Goal: Task Accomplishment & Management: Manage account settings

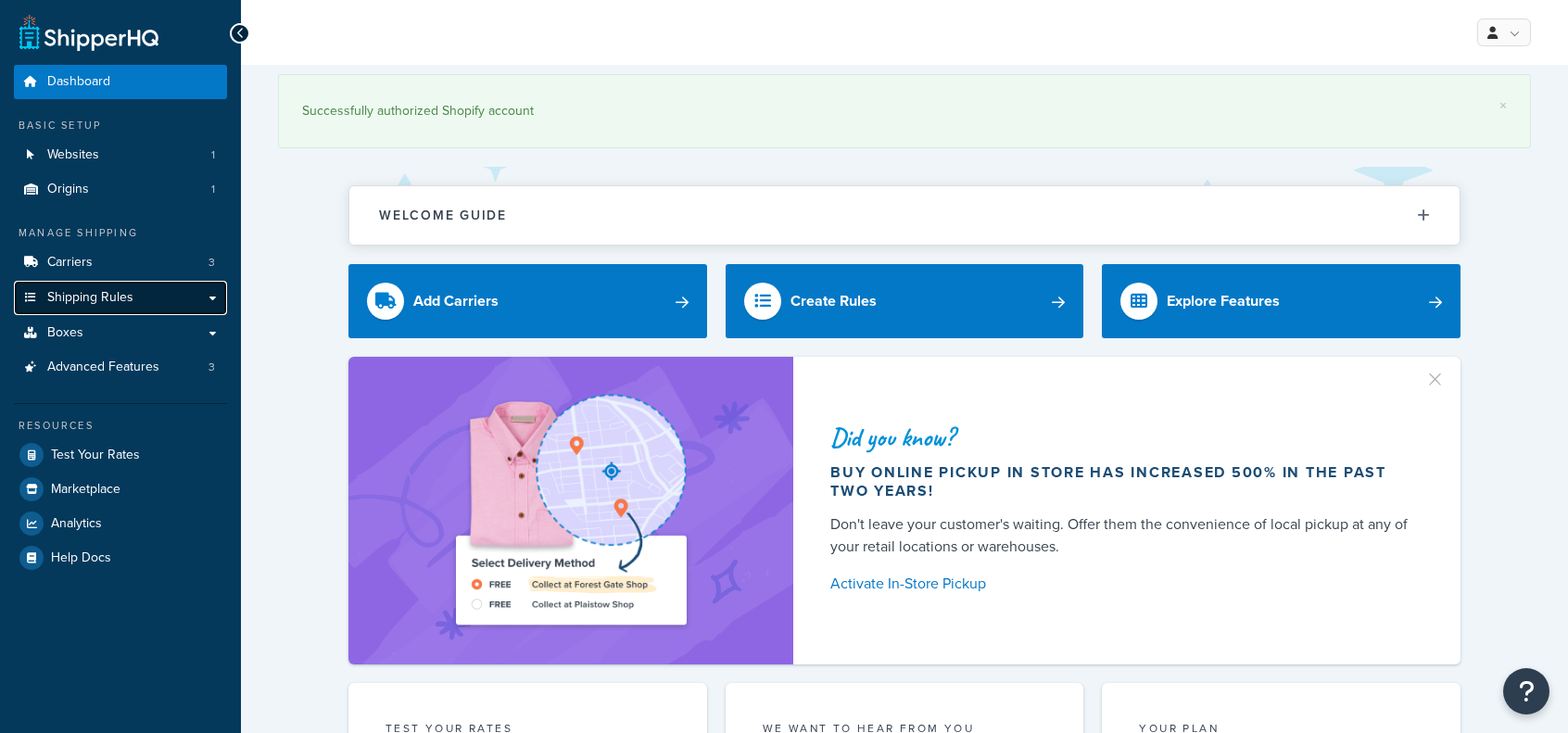
click at [103, 292] on span "Shipping Rules" at bounding box center [90, 298] width 86 height 16
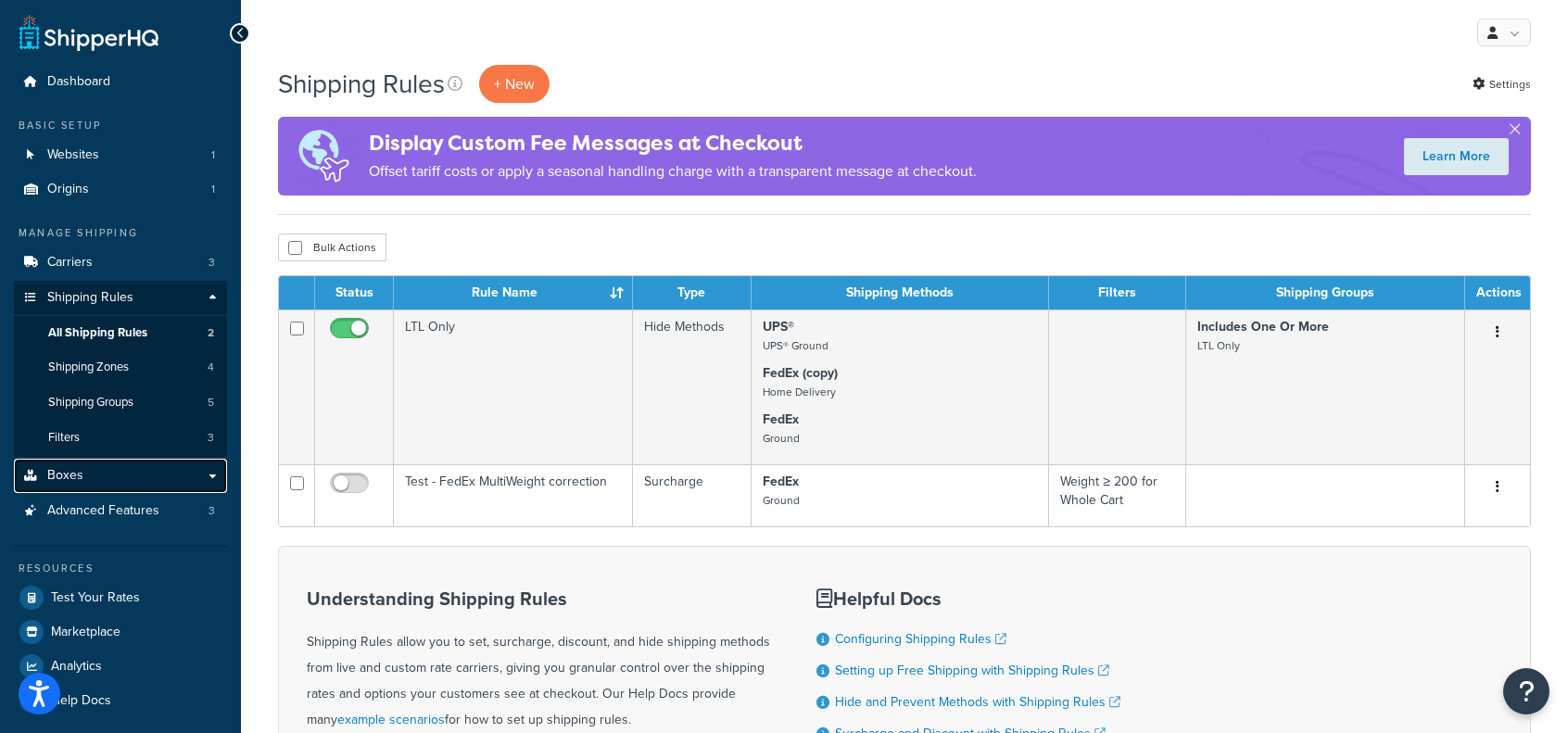
click at [81, 475] on link "Boxes" at bounding box center [120, 476] width 214 height 35
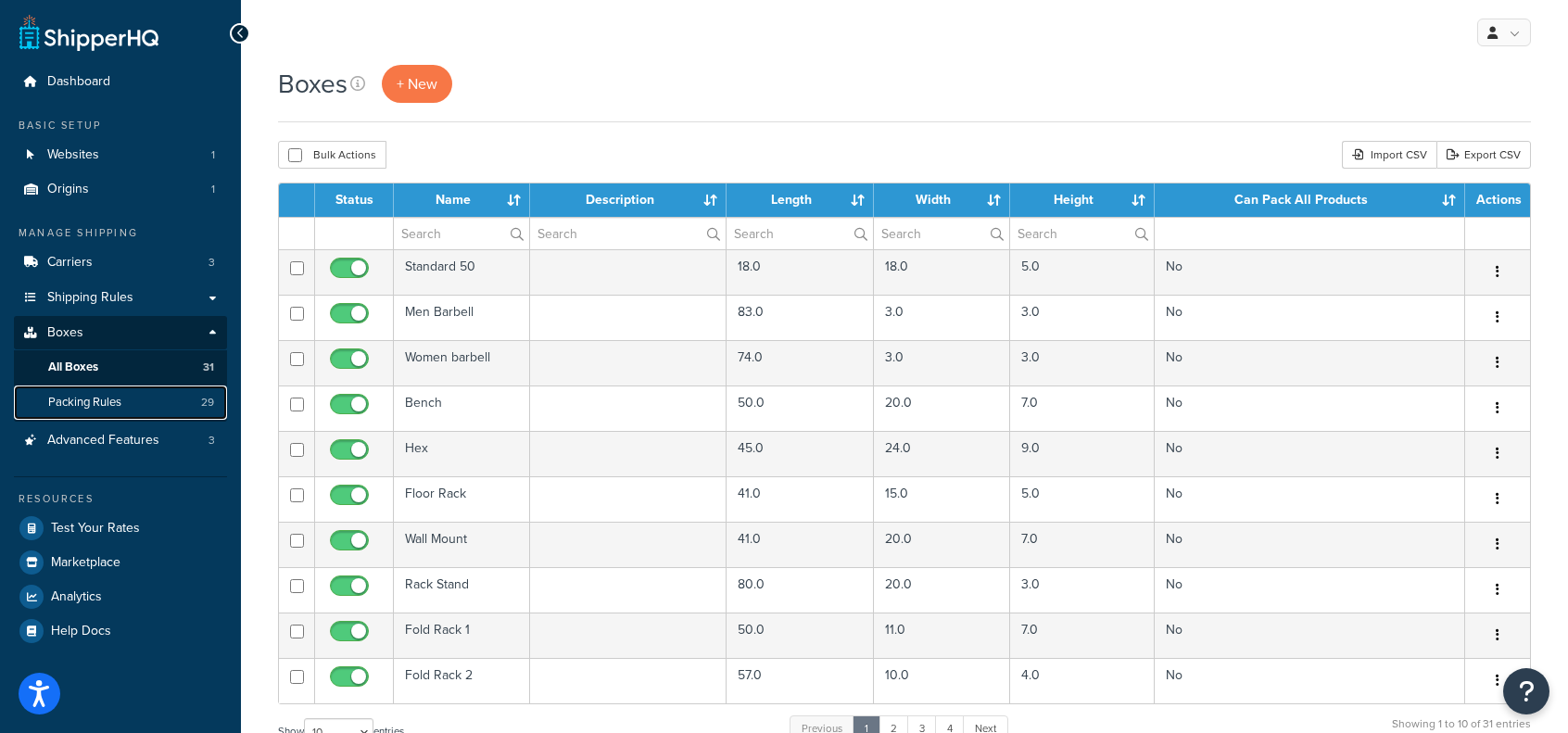
click at [85, 399] on span "Packing Rules" at bounding box center [85, 403] width 73 height 16
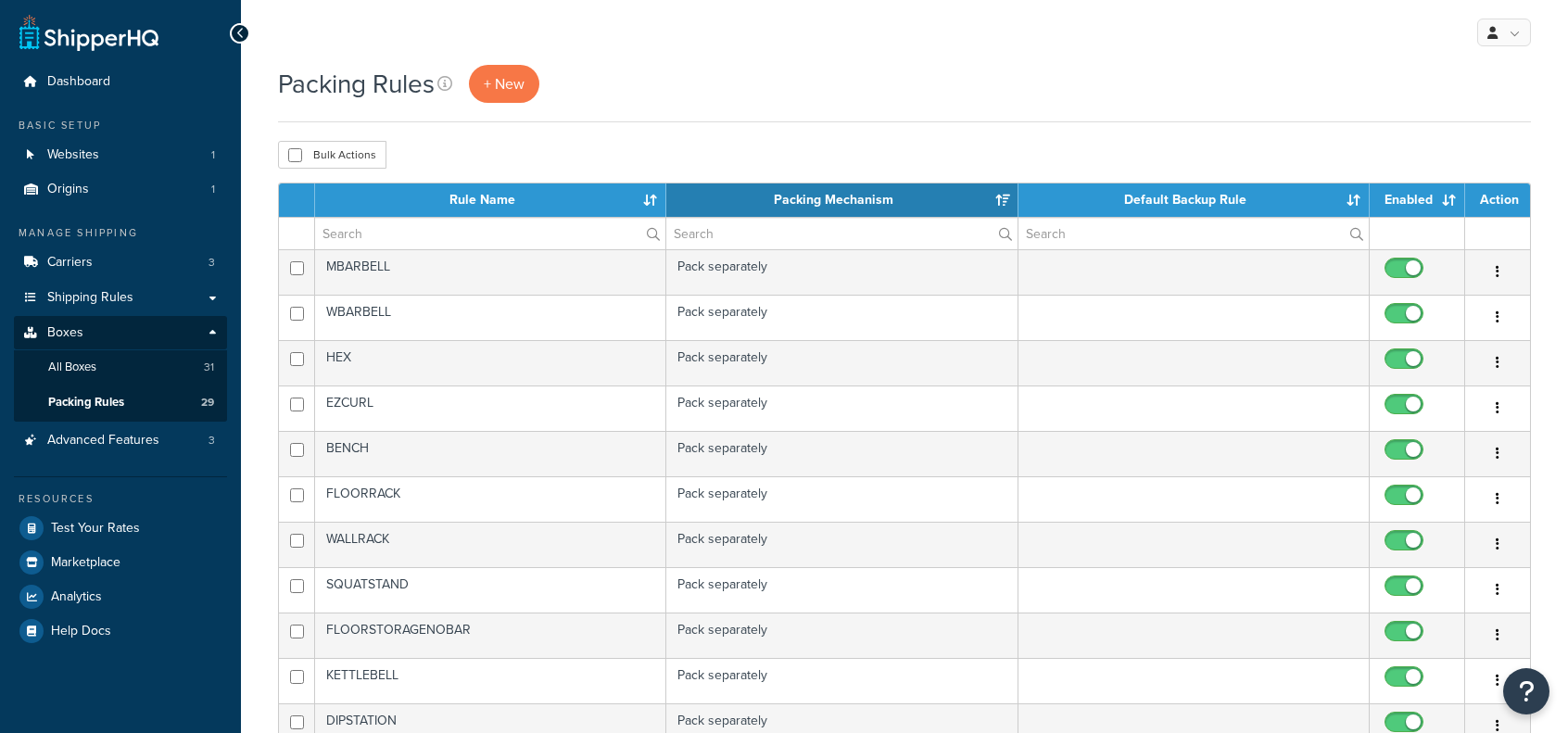
select select "15"
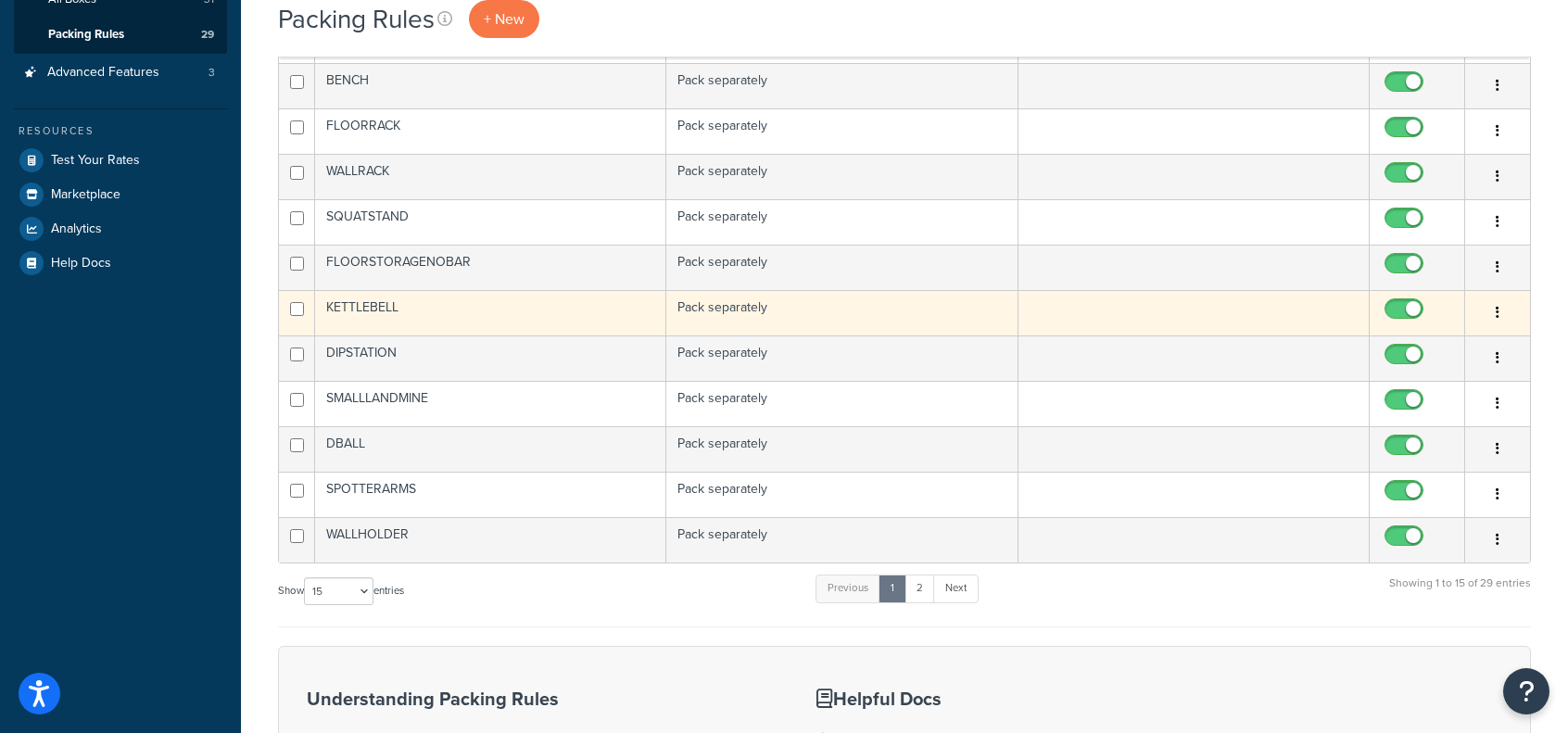
scroll to position [370, 0]
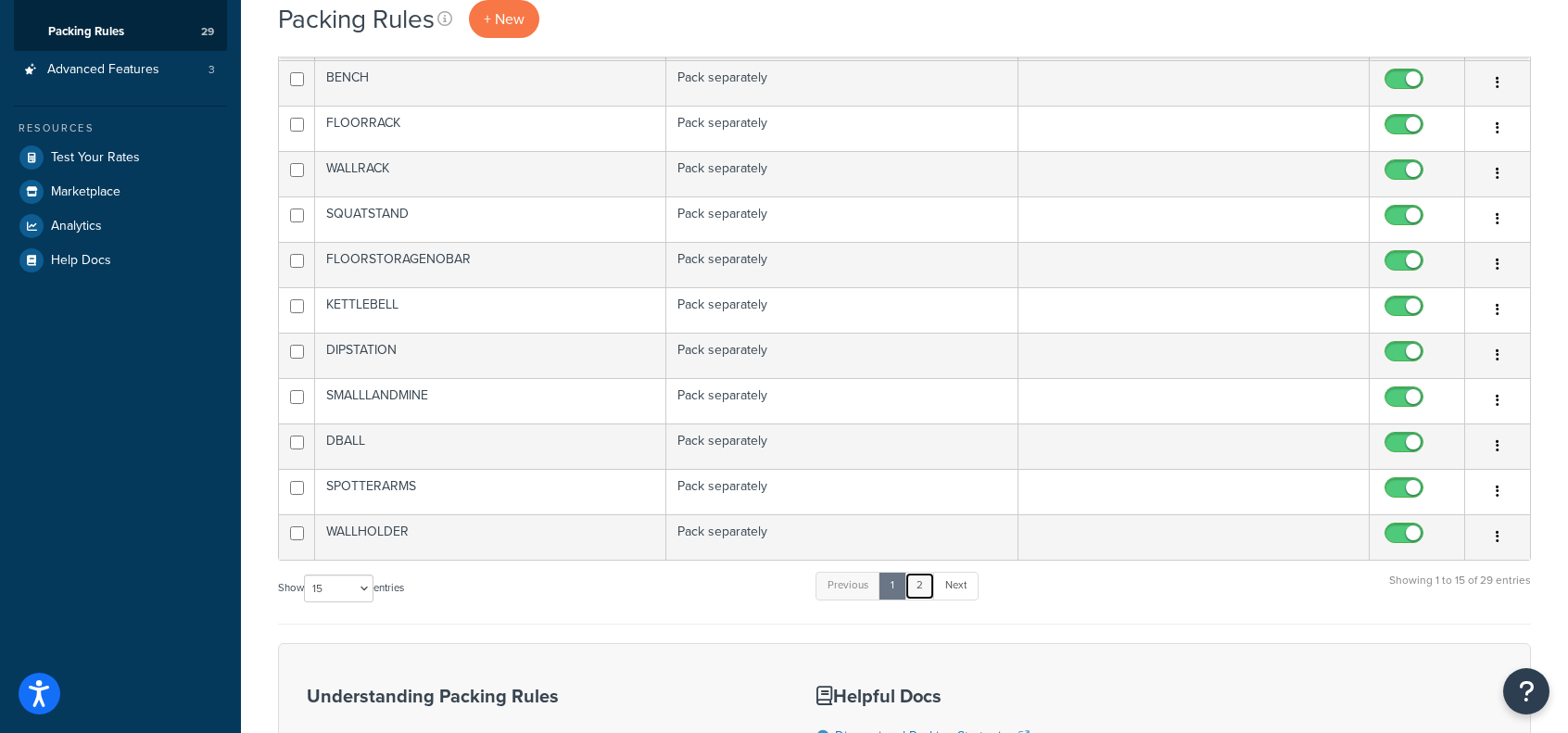
click at [931, 572] on link "2" at bounding box center [920, 586] width 31 height 28
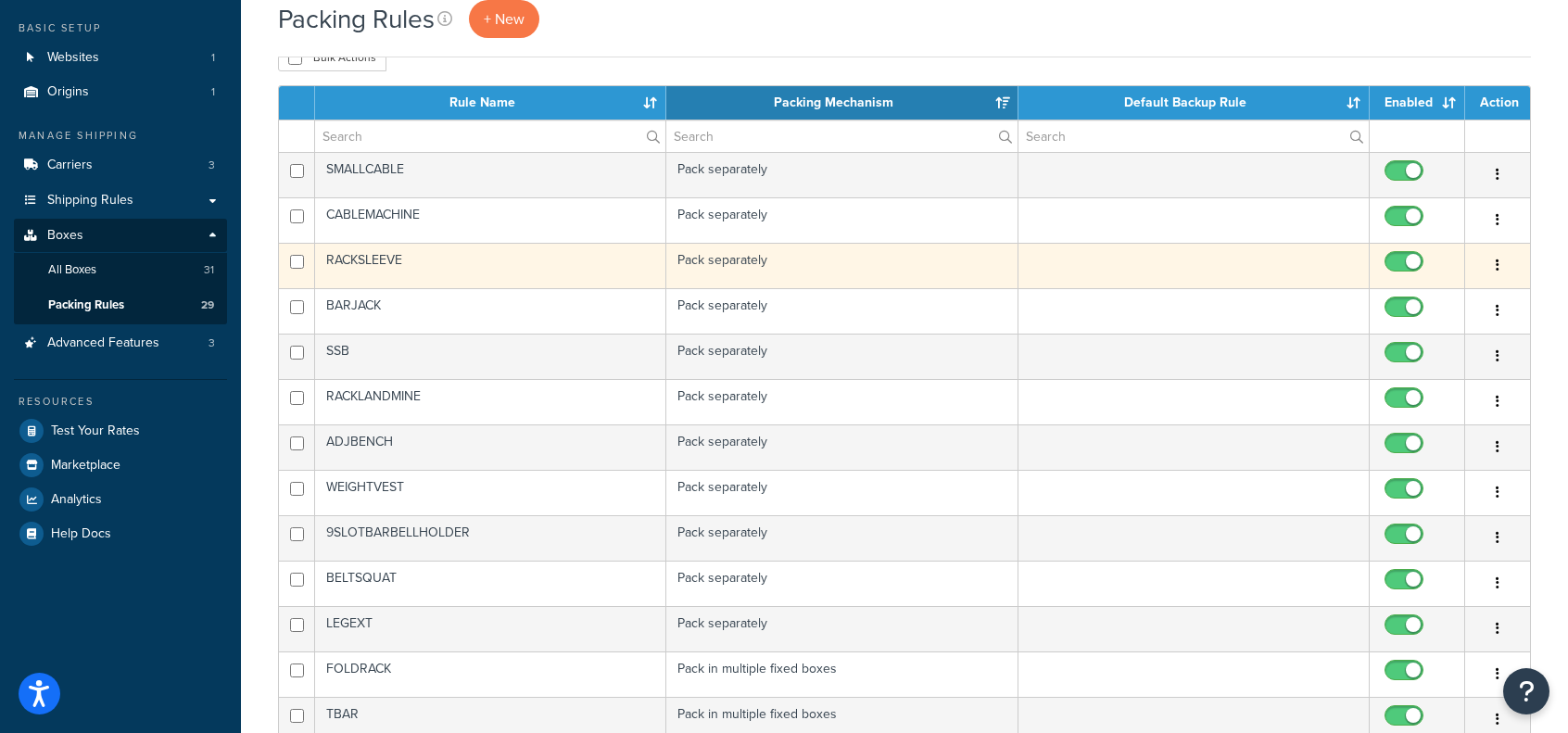
scroll to position [0, 0]
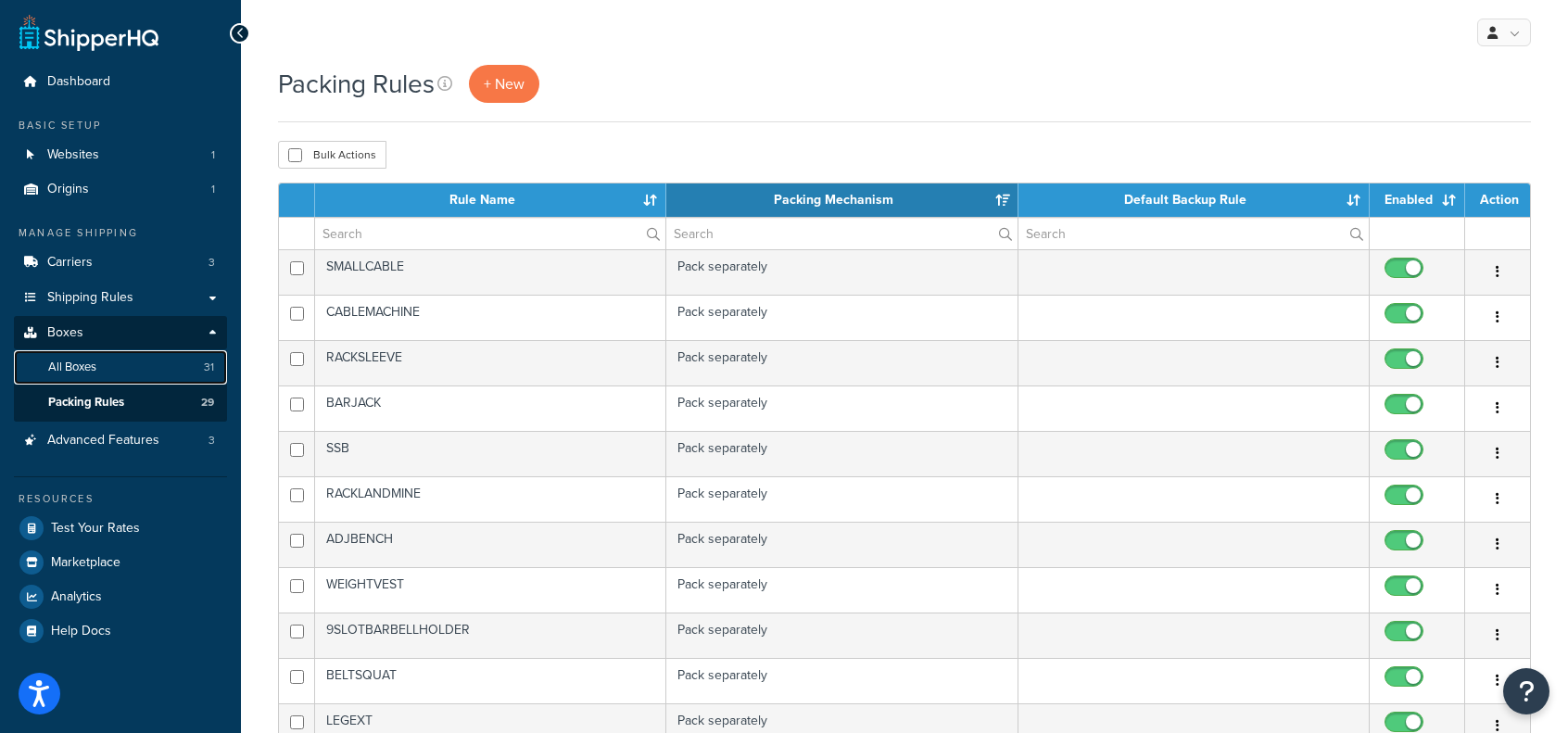
click at [84, 358] on link "All Boxes 31" at bounding box center [120, 367] width 214 height 35
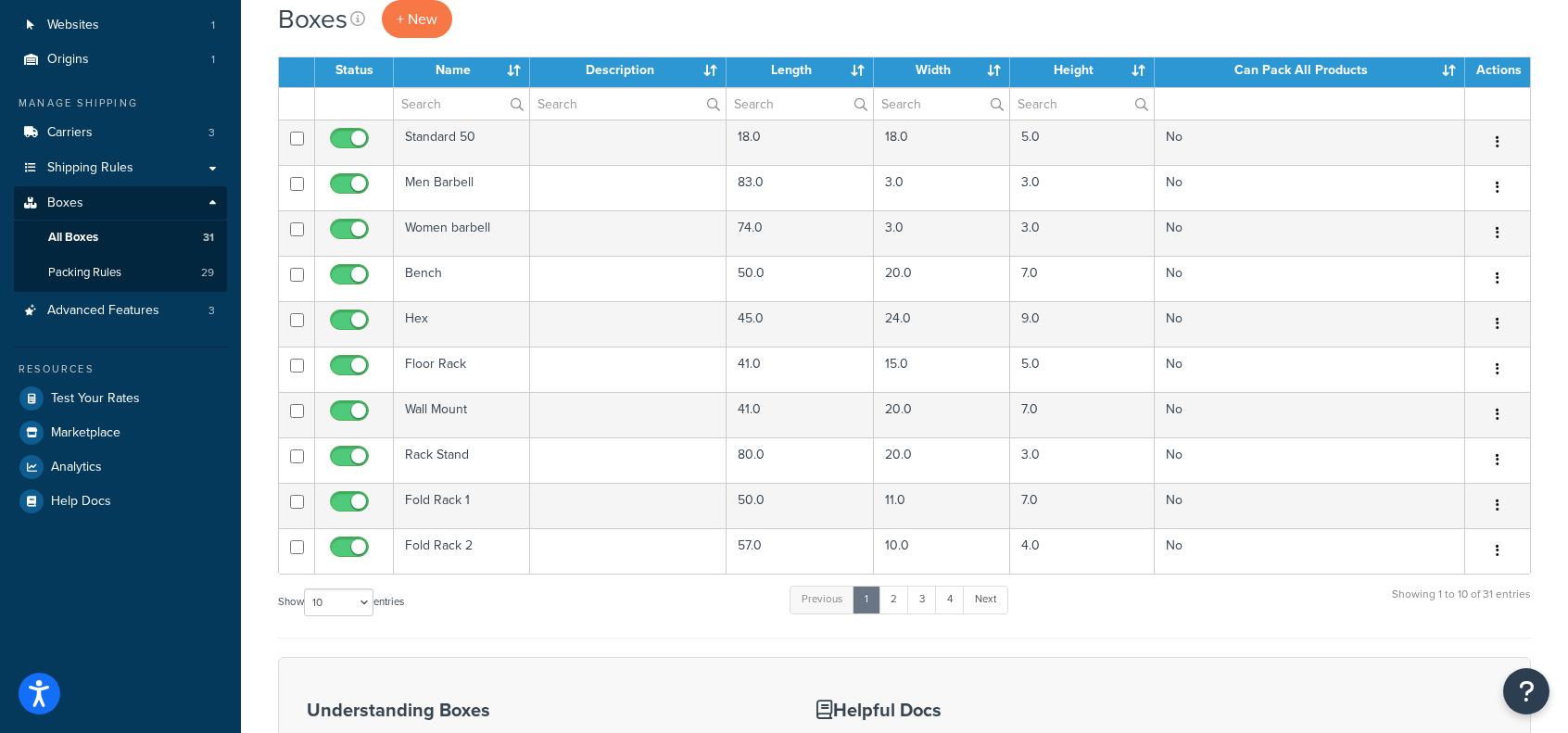
scroll to position [64, 0]
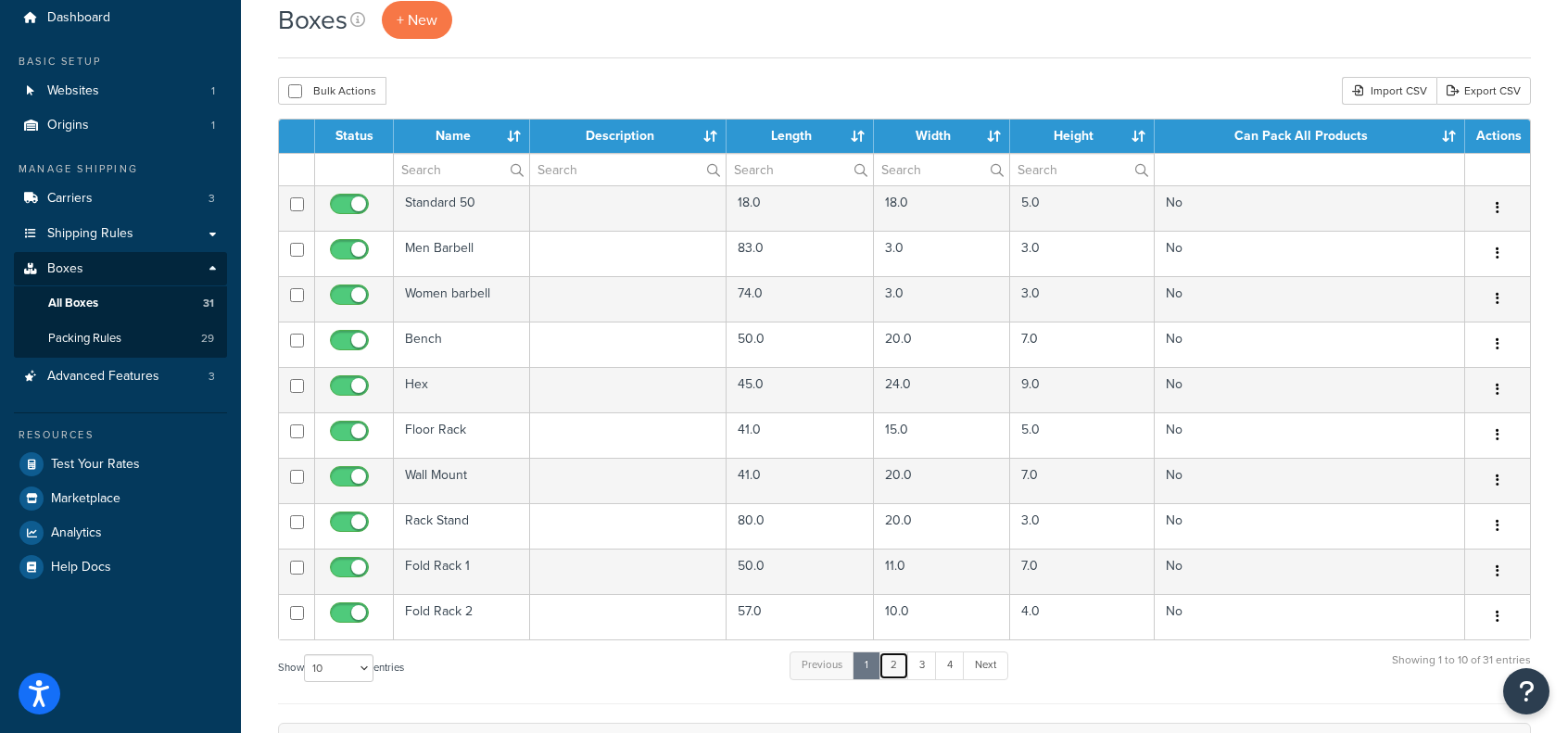
click at [888, 666] on link "2" at bounding box center [894, 665] width 31 height 28
click at [920, 664] on link "3" at bounding box center [919, 665] width 30 height 28
click at [951, 661] on link "4" at bounding box center [945, 673] width 30 height 28
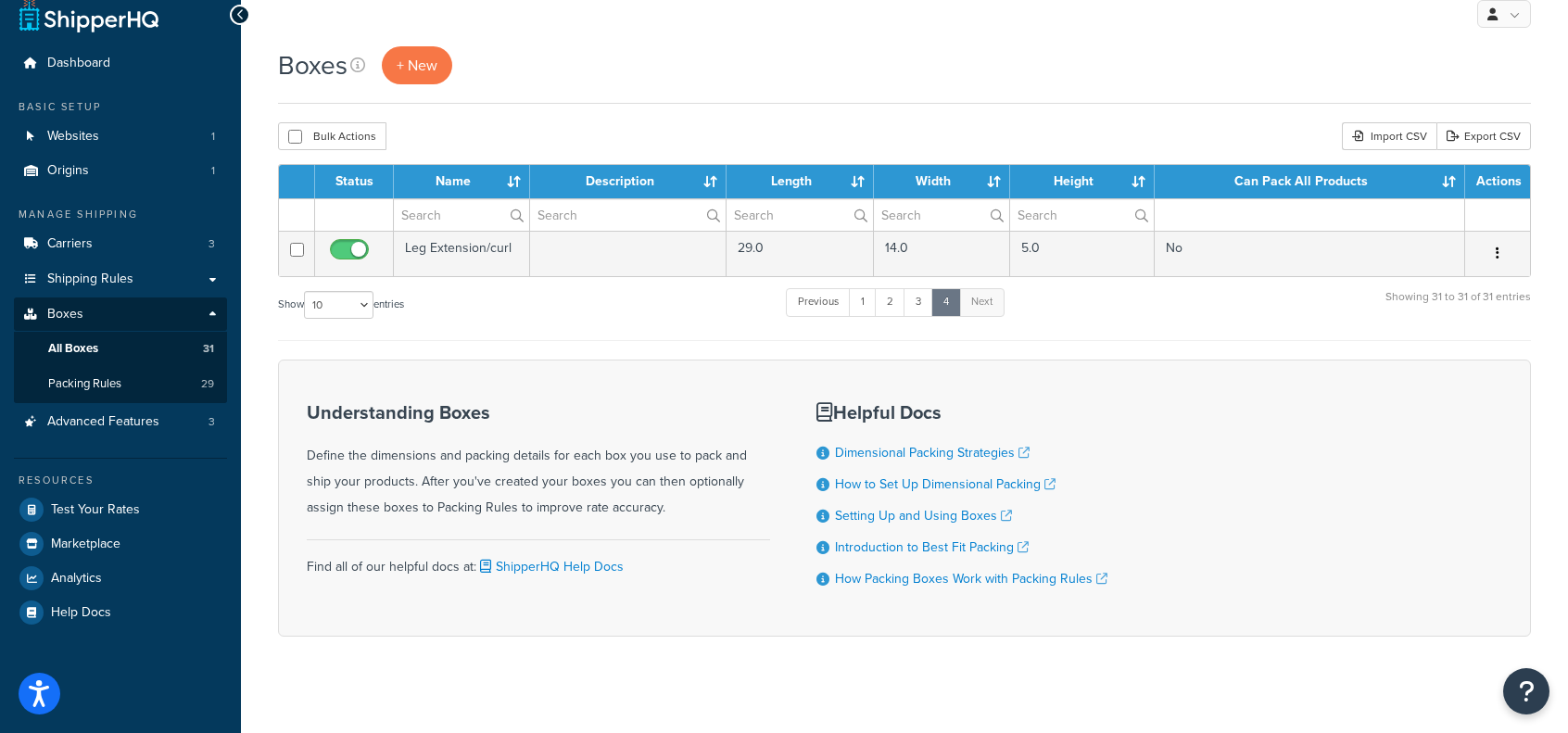
scroll to position [0, 0]
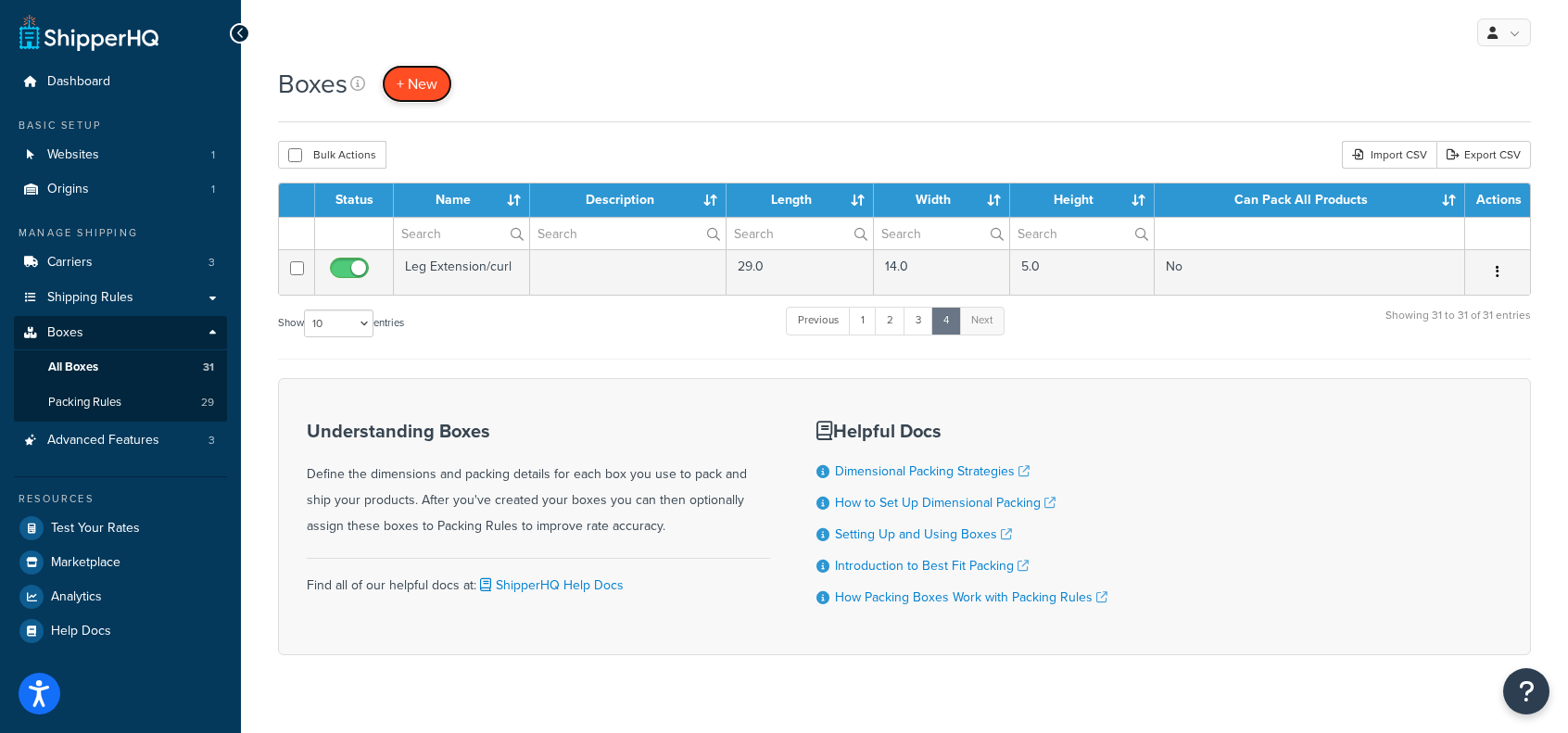
click at [406, 76] on span "+ New" at bounding box center [416, 83] width 41 height 21
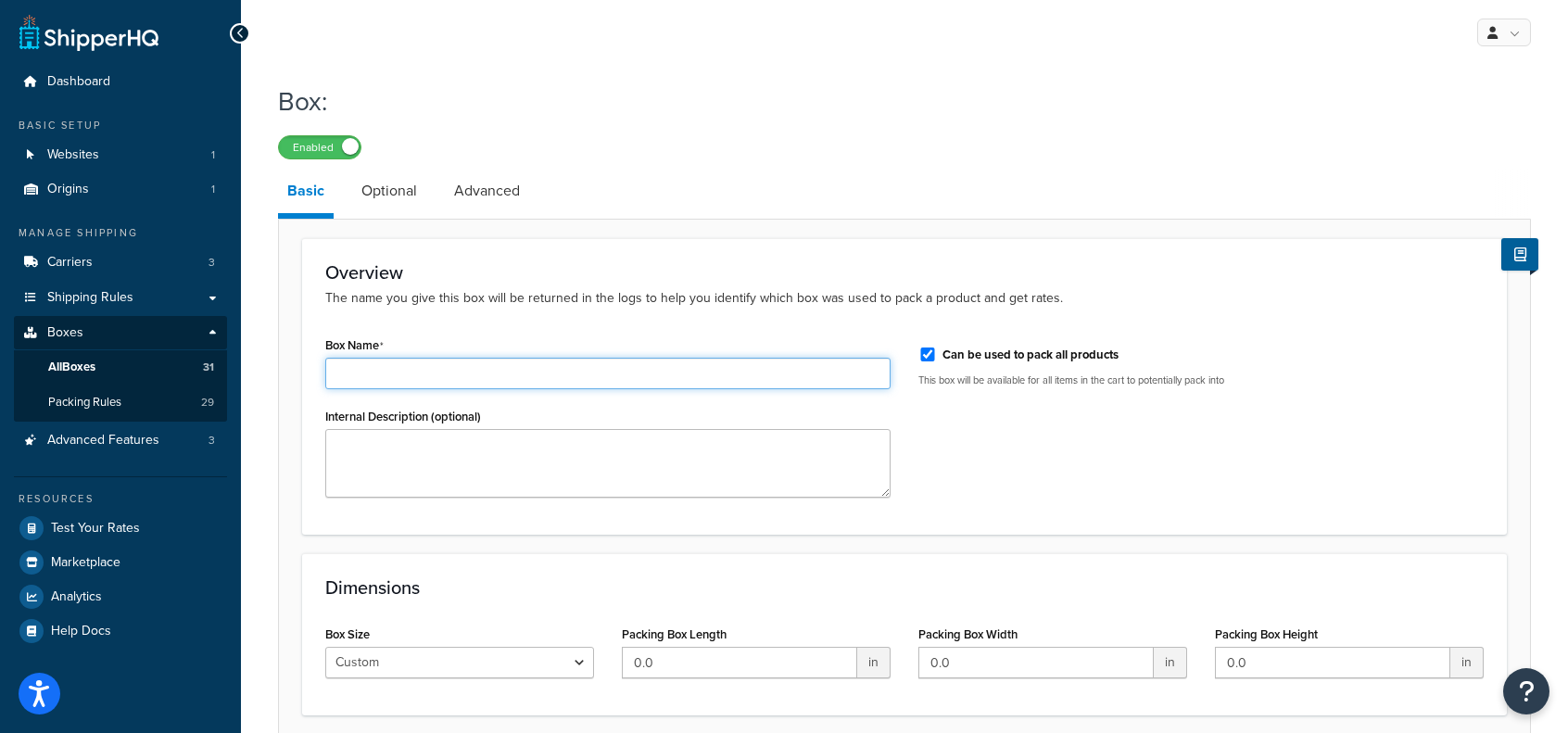
click at [439, 373] on input "Box Name" at bounding box center [608, 373] width 565 height 32
click at [439, 370] on input "mobileplatestoragrack" at bounding box center [608, 373] width 565 height 32
type input "mobileplatestoragerack"
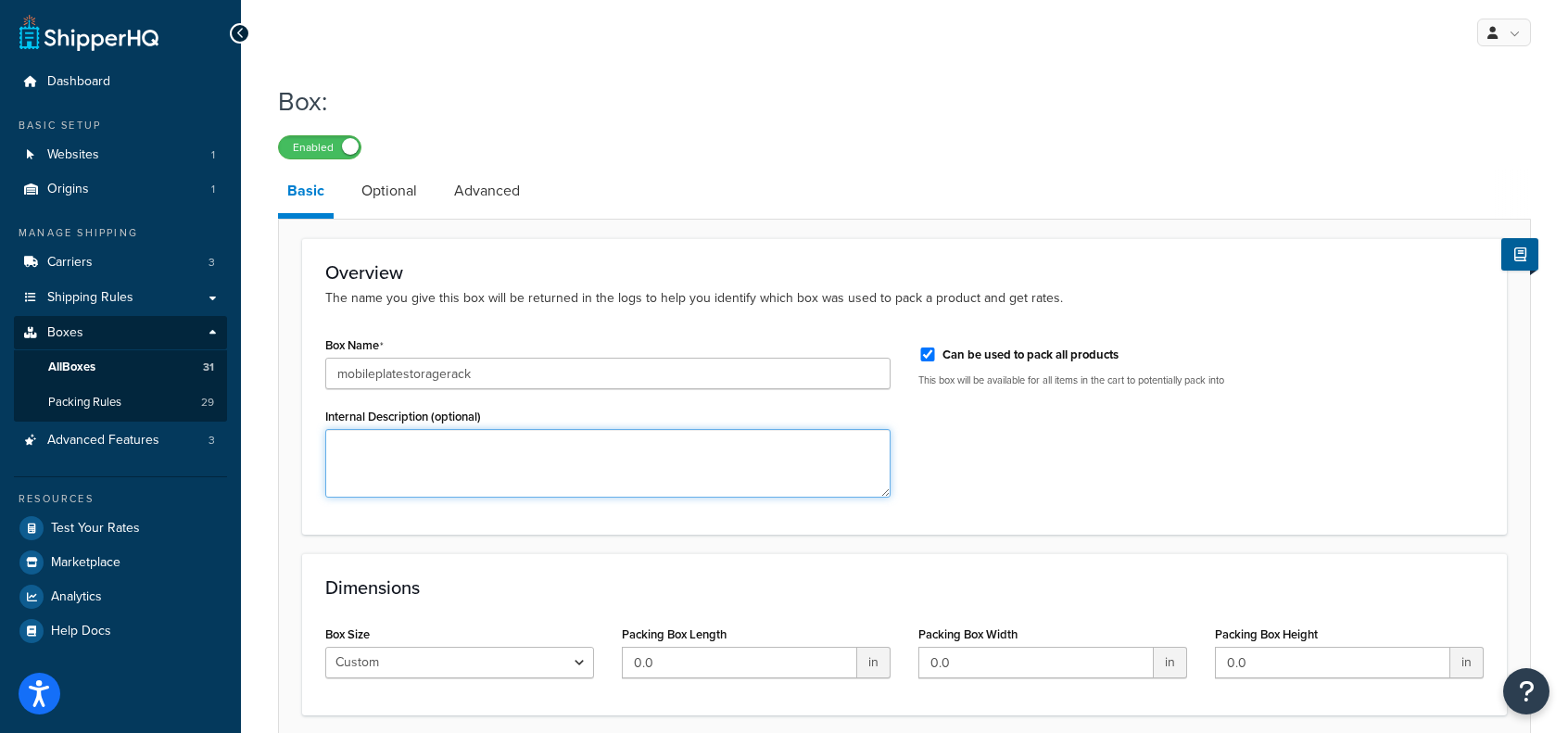
click at [469, 451] on textarea "Internal Description (optional)" at bounding box center [608, 463] width 565 height 69
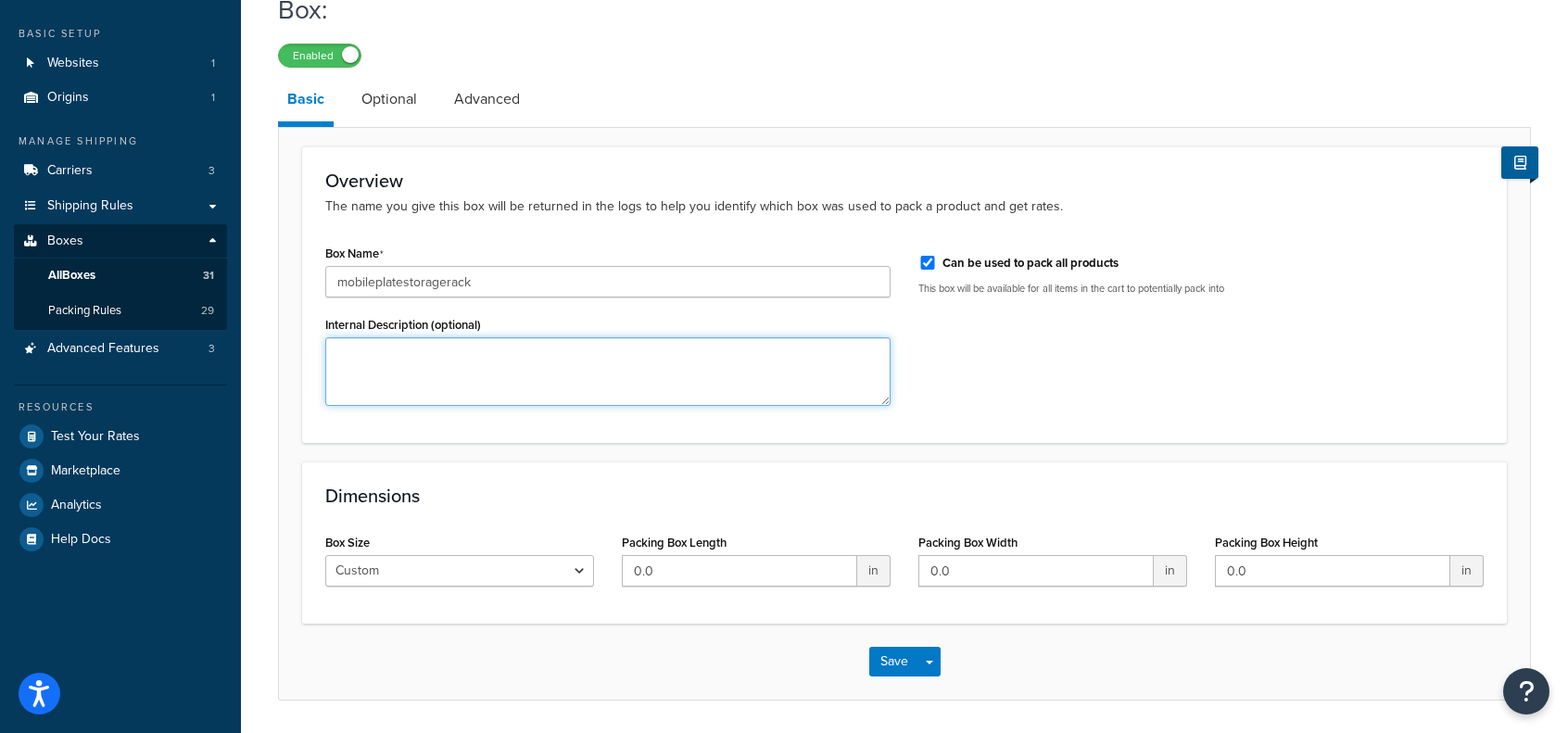
scroll to position [150, 0]
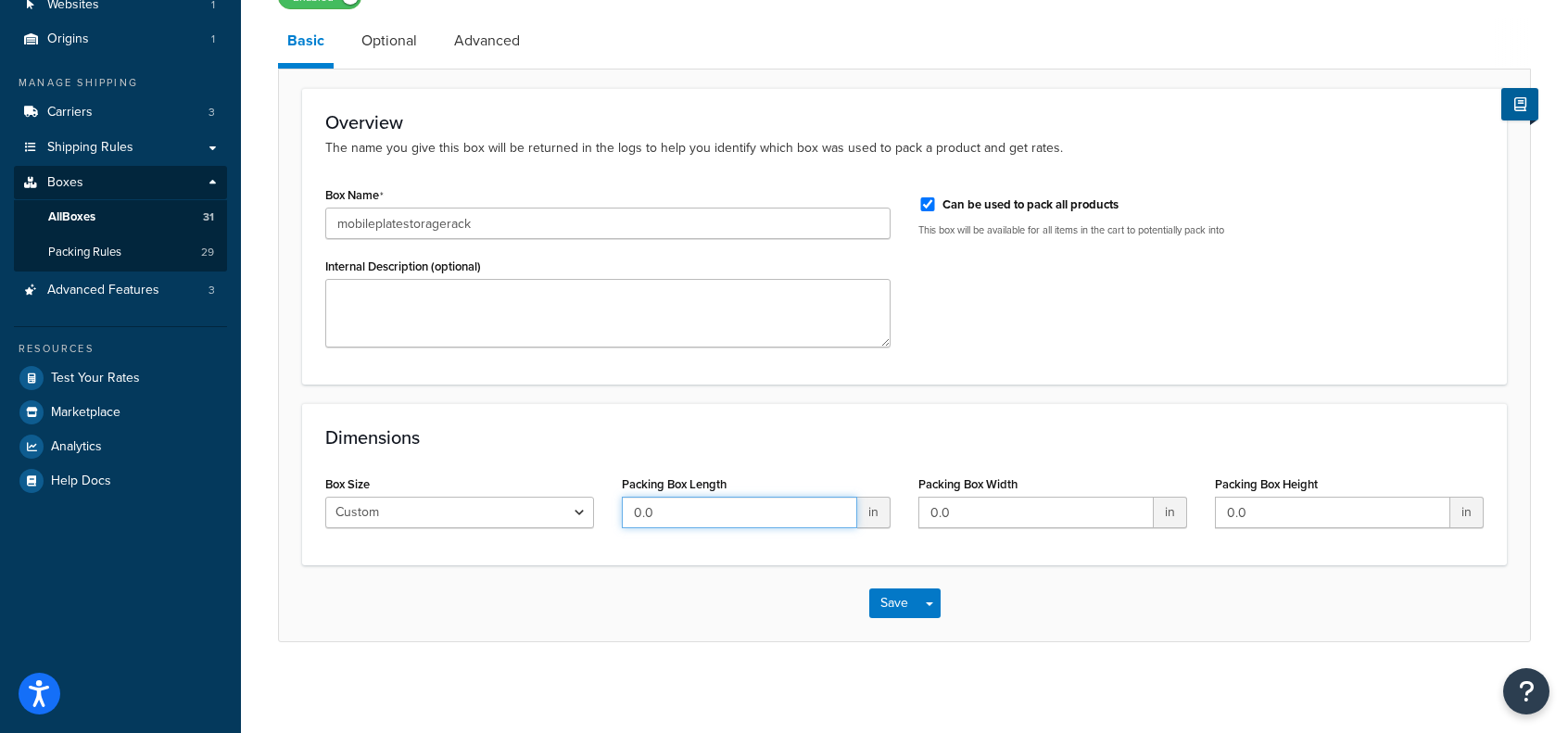
click at [759, 516] on input "0.0" at bounding box center [739, 513] width 235 height 32
click at [761, 511] on input "0.037" at bounding box center [739, 513] width 235 height 32
click at [761, 511] on input "3" at bounding box center [739, 513] width 235 height 32
type input "37"
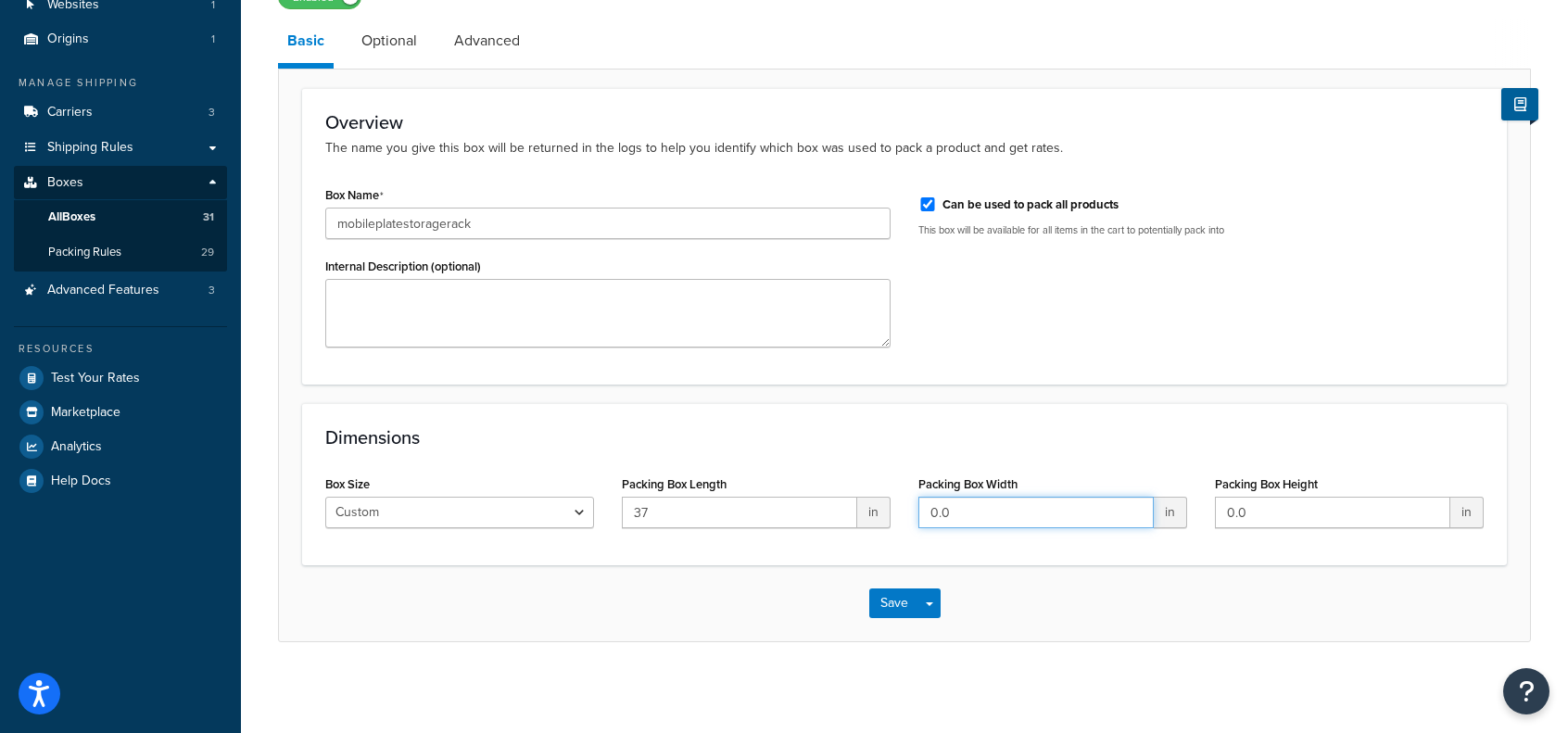
click at [986, 514] on input "0.0" at bounding box center [1036, 513] width 235 height 32
type input "11"
click at [1273, 514] on input "0.0" at bounding box center [1333, 513] width 235 height 32
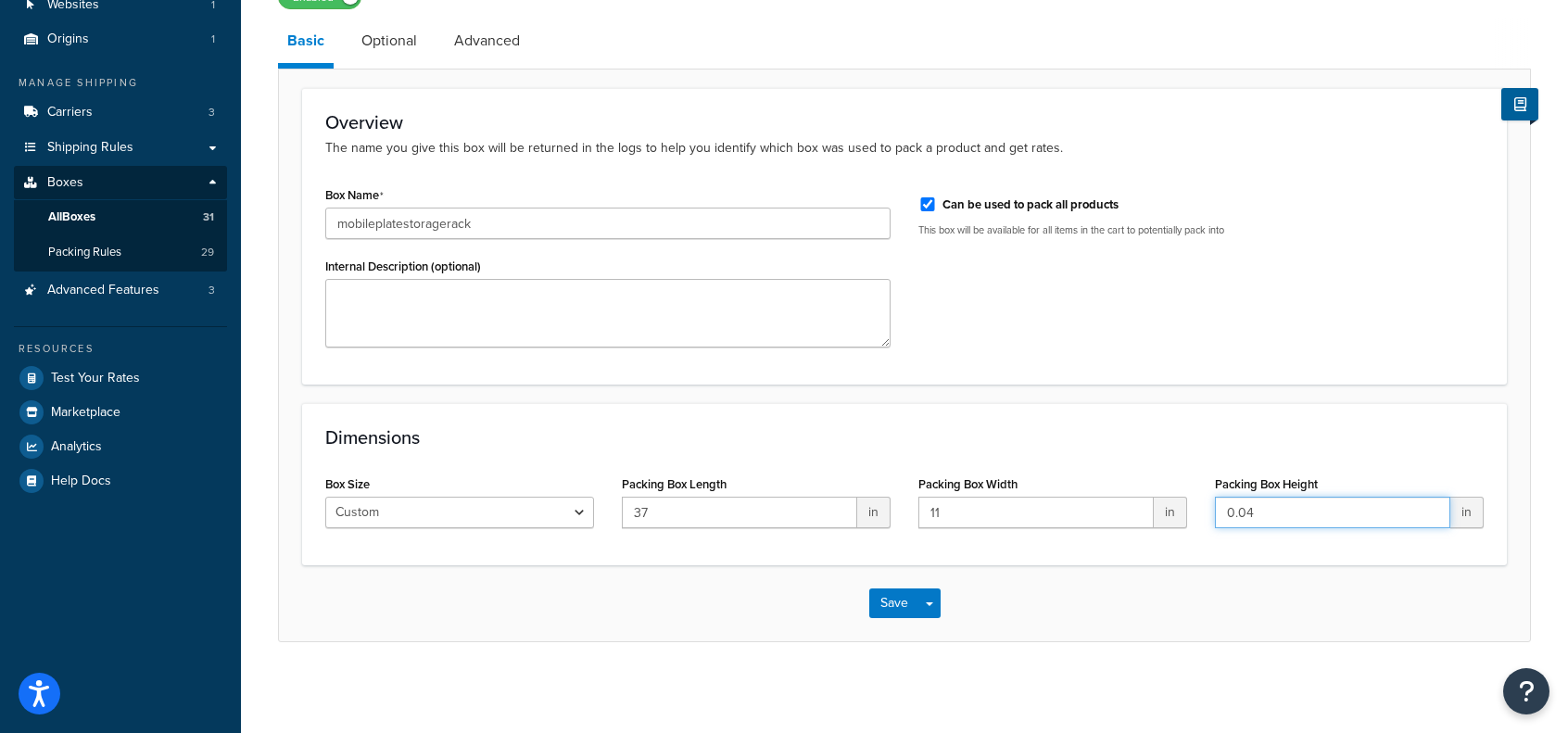
click at [1273, 518] on input "0.04" at bounding box center [1333, 513] width 235 height 32
type input "4"
click at [1042, 329] on div "Box Name mobileplatestoragerack Internal Description (optional) Can be used to …" at bounding box center [905, 271] width 1187 height 180
click at [927, 200] on input "Can be used to pack all products" at bounding box center [927, 205] width 19 height 14
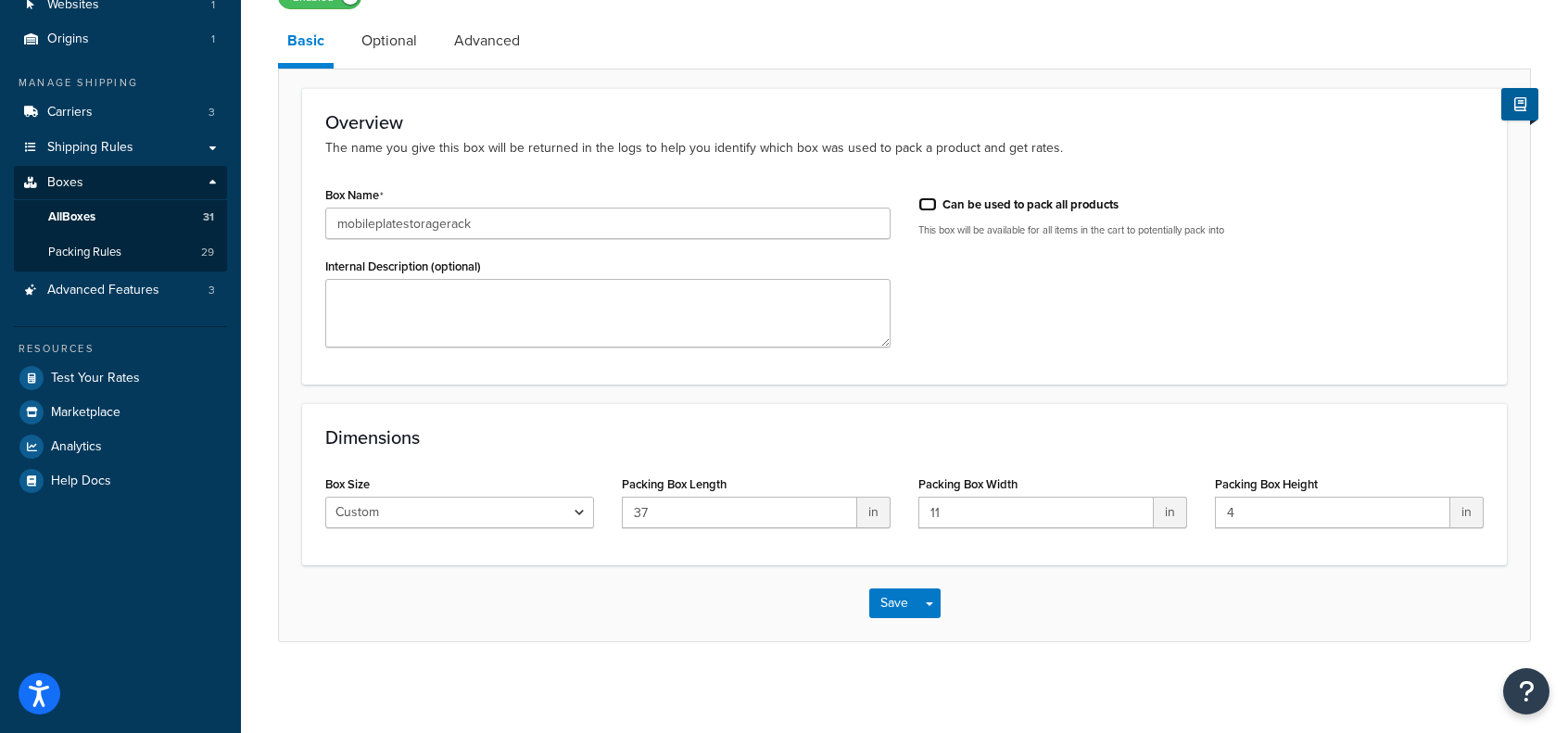
checkbox input "false"
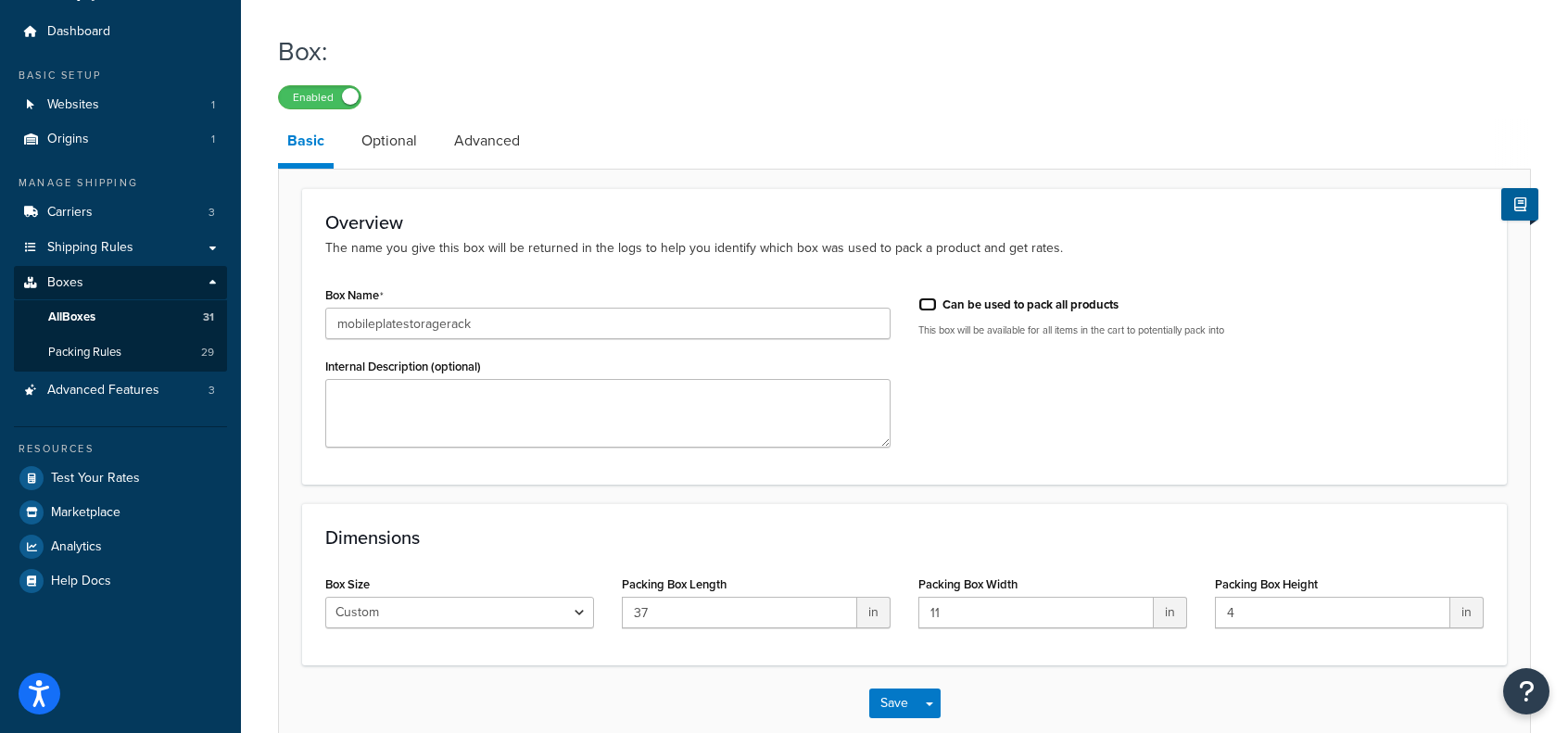
scroll to position [0, 0]
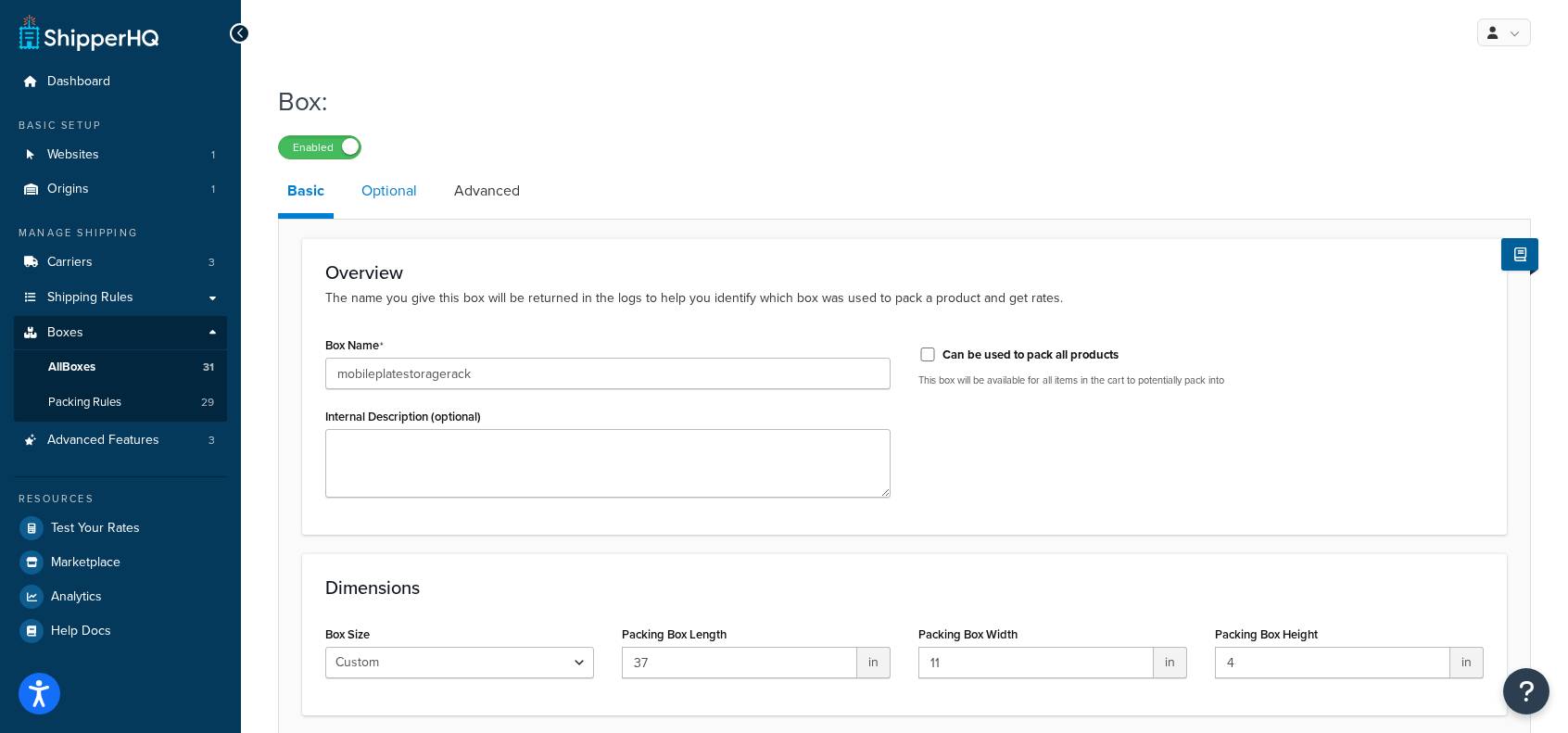
click at [381, 201] on link "Optional" at bounding box center [389, 191] width 74 height 45
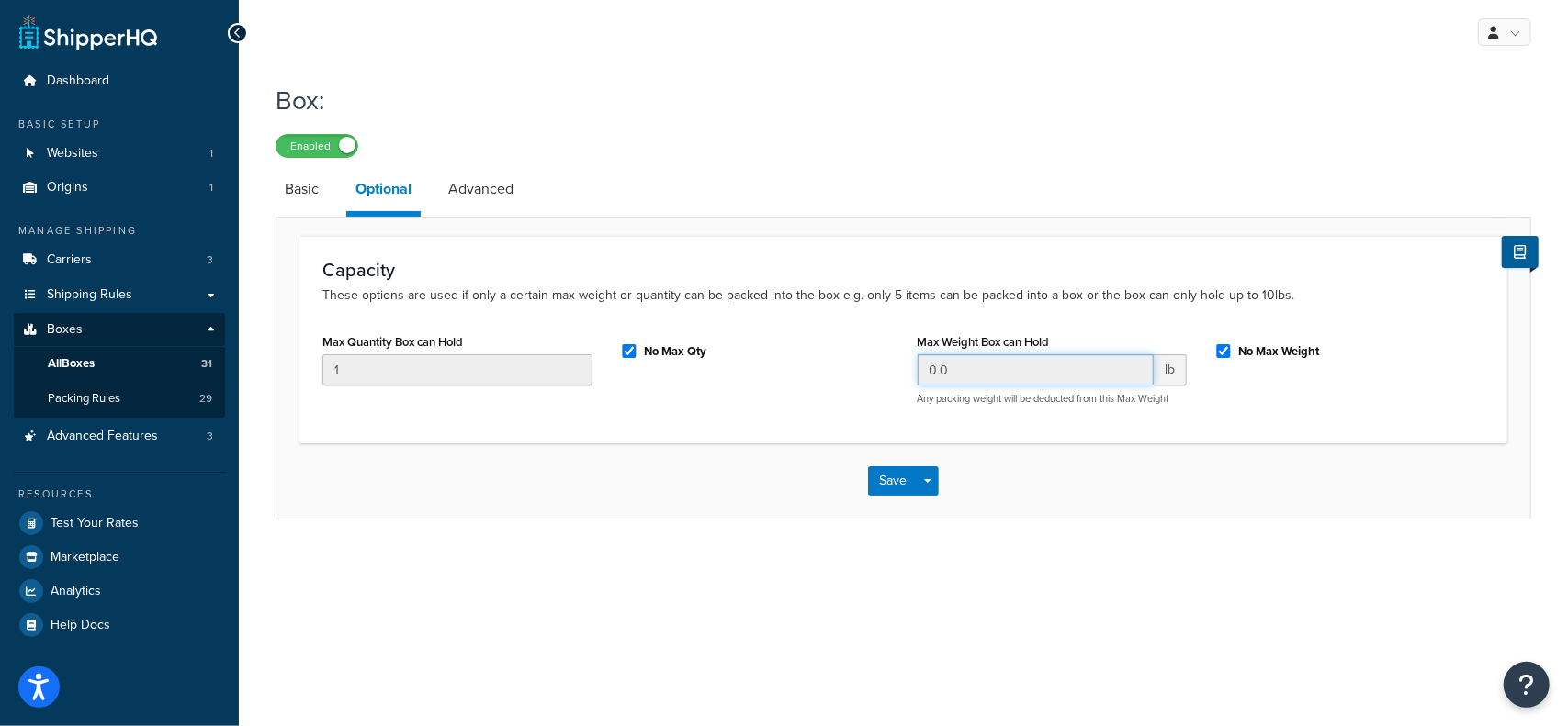
click at [1006, 366] on input "0.0" at bounding box center [1035, 370] width 237 height 31
click at [972, 368] on input "0.0" at bounding box center [1035, 370] width 237 height 31
drag, startPoint x: 1228, startPoint y: 351, endPoint x: 1166, endPoint y: 351, distance: 62.0
click at [1224, 351] on input "No Max Weight" at bounding box center [1223, 351] width 19 height 14
checkbox input "false"
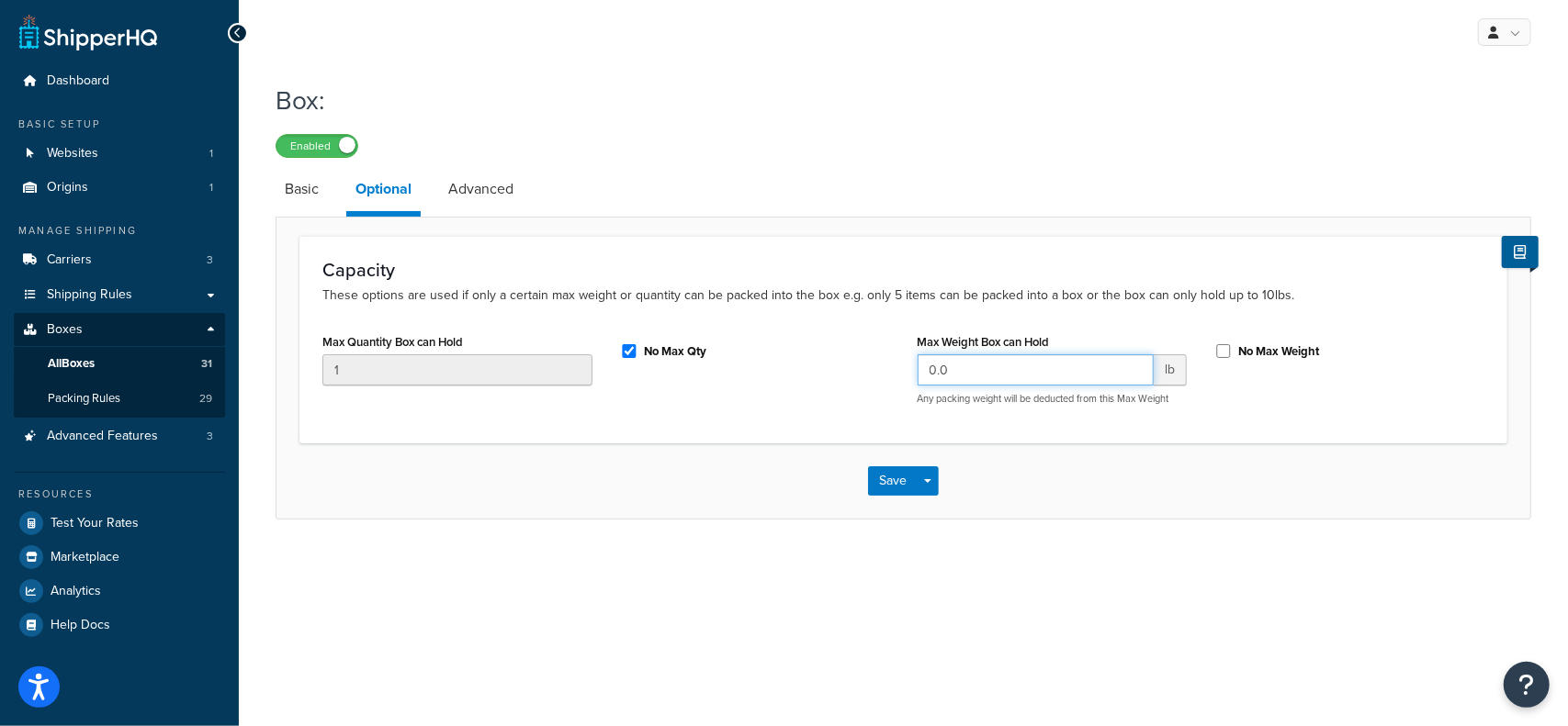
click at [1080, 359] on input "0.0" at bounding box center [1035, 370] width 237 height 31
type input "30"
click at [503, 196] on link "Advanced" at bounding box center [480, 189] width 84 height 44
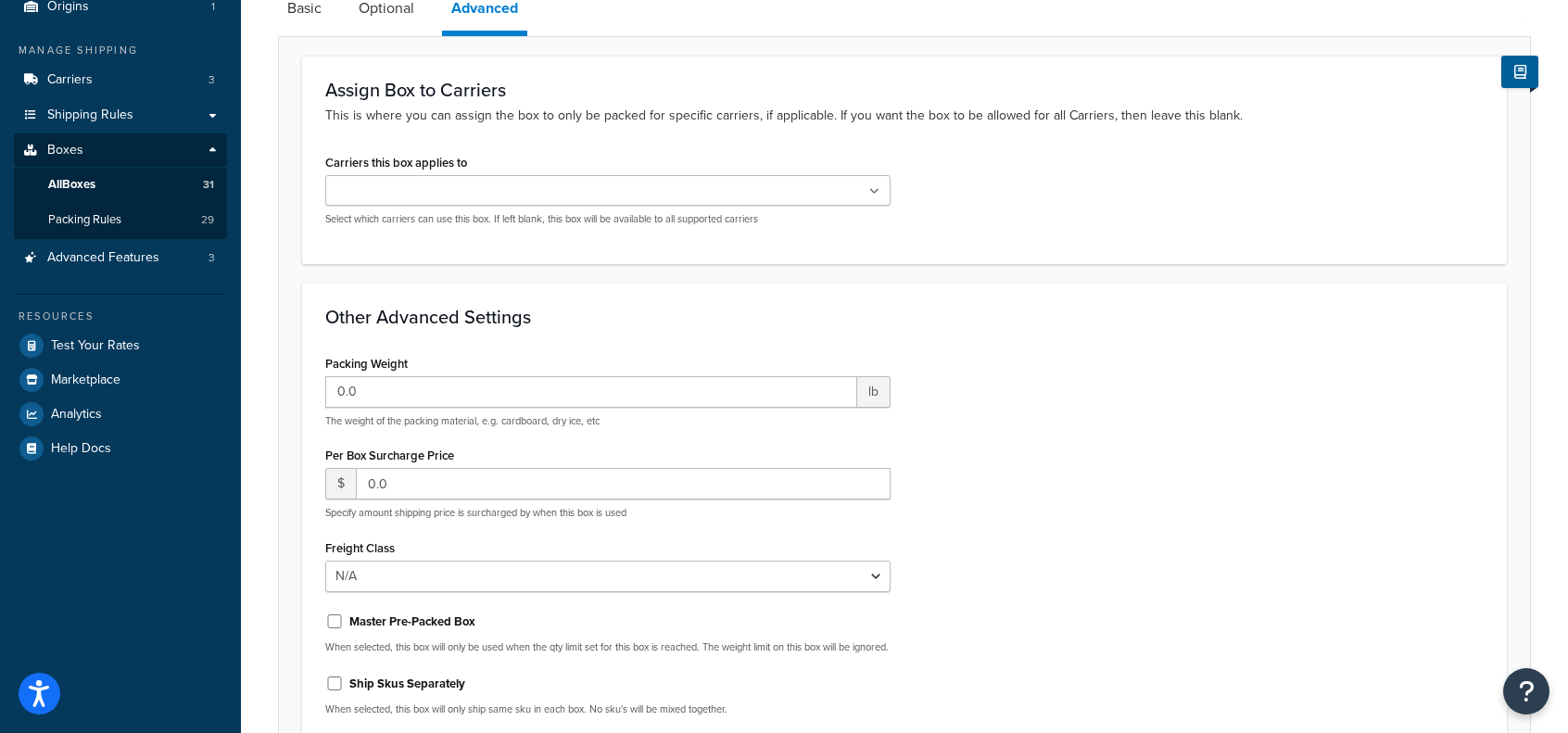
scroll to position [186, 0]
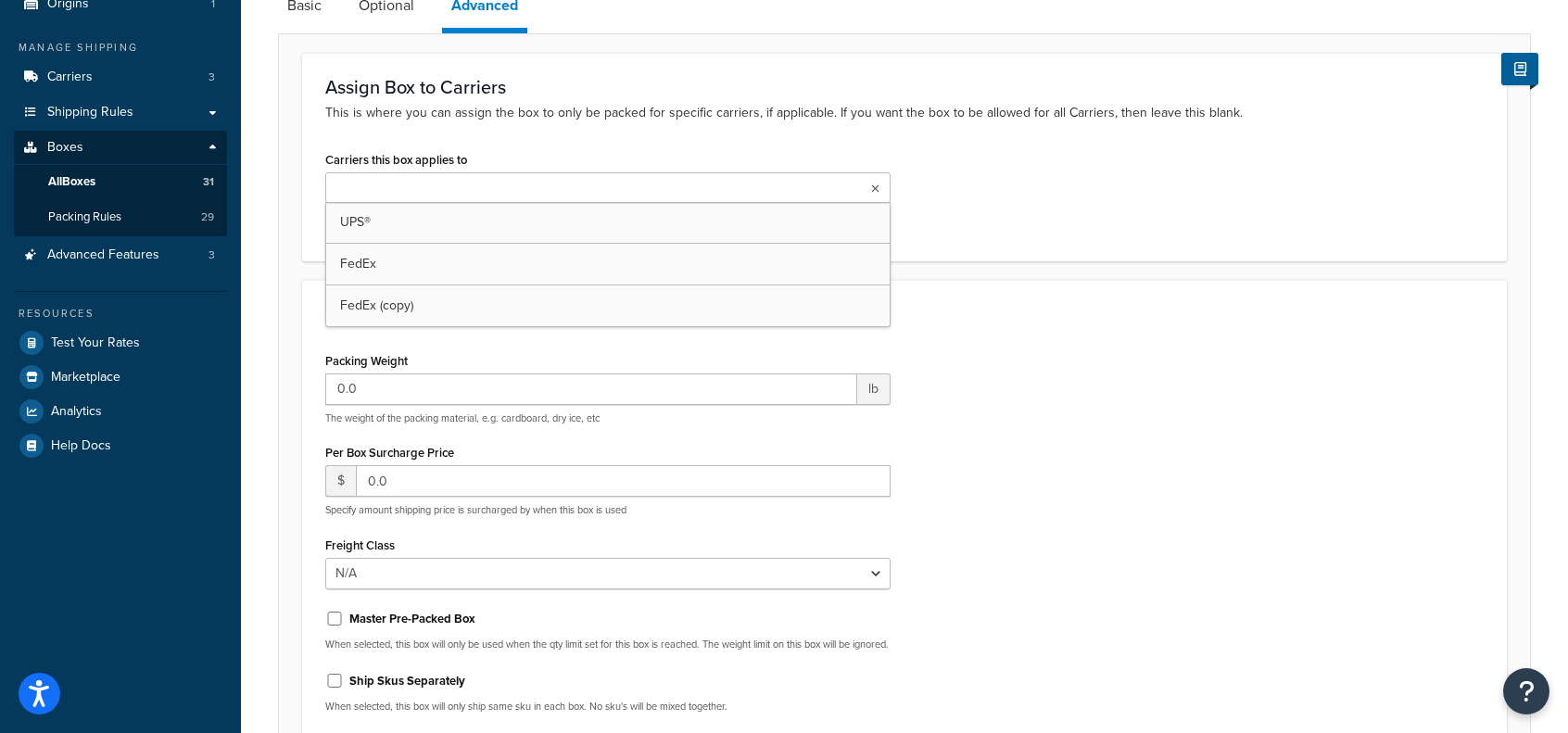
click at [444, 177] on ul at bounding box center [608, 188] width 565 height 31
click at [462, 181] on input "Carriers this box applies to" at bounding box center [412, 189] width 164 height 21
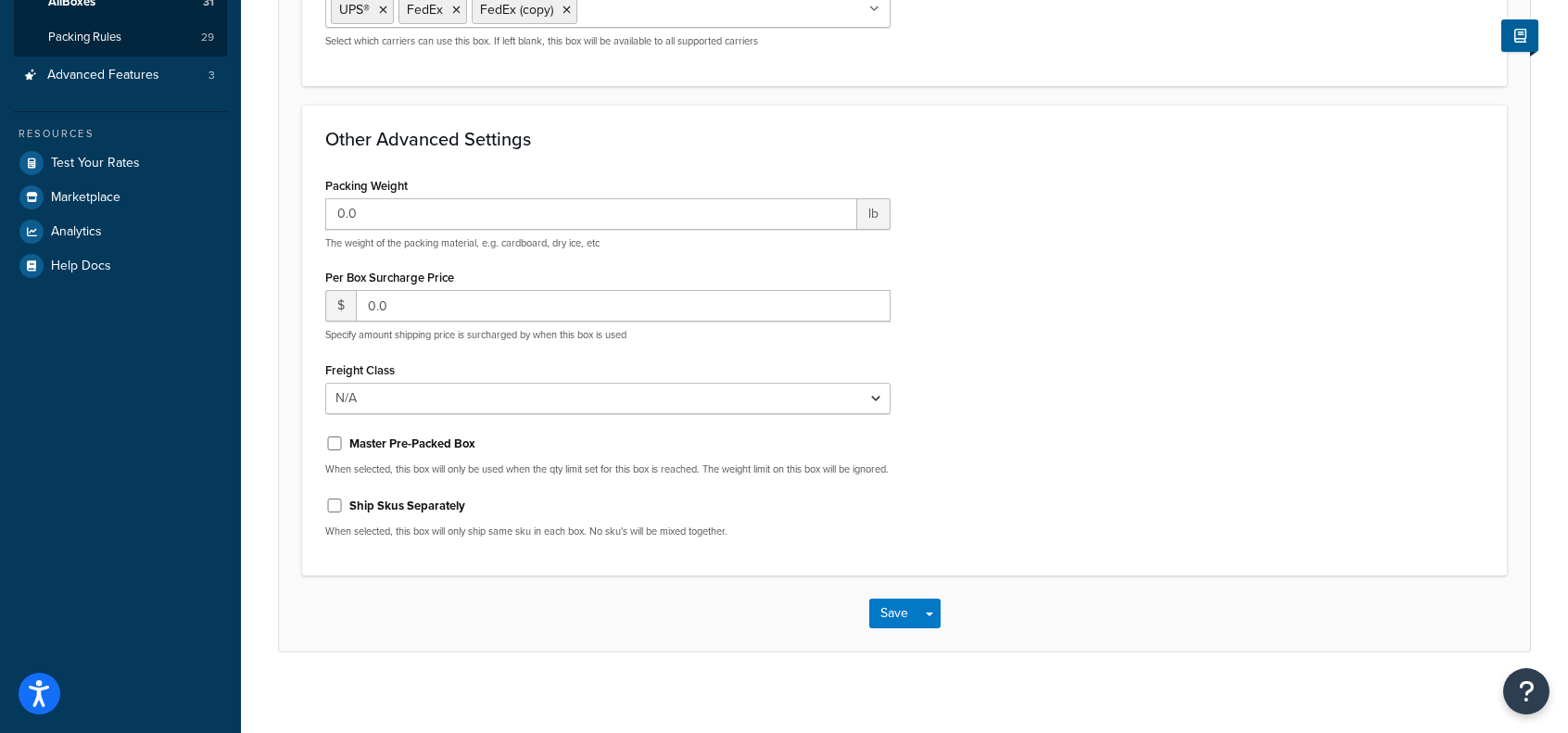
scroll to position [370, 0]
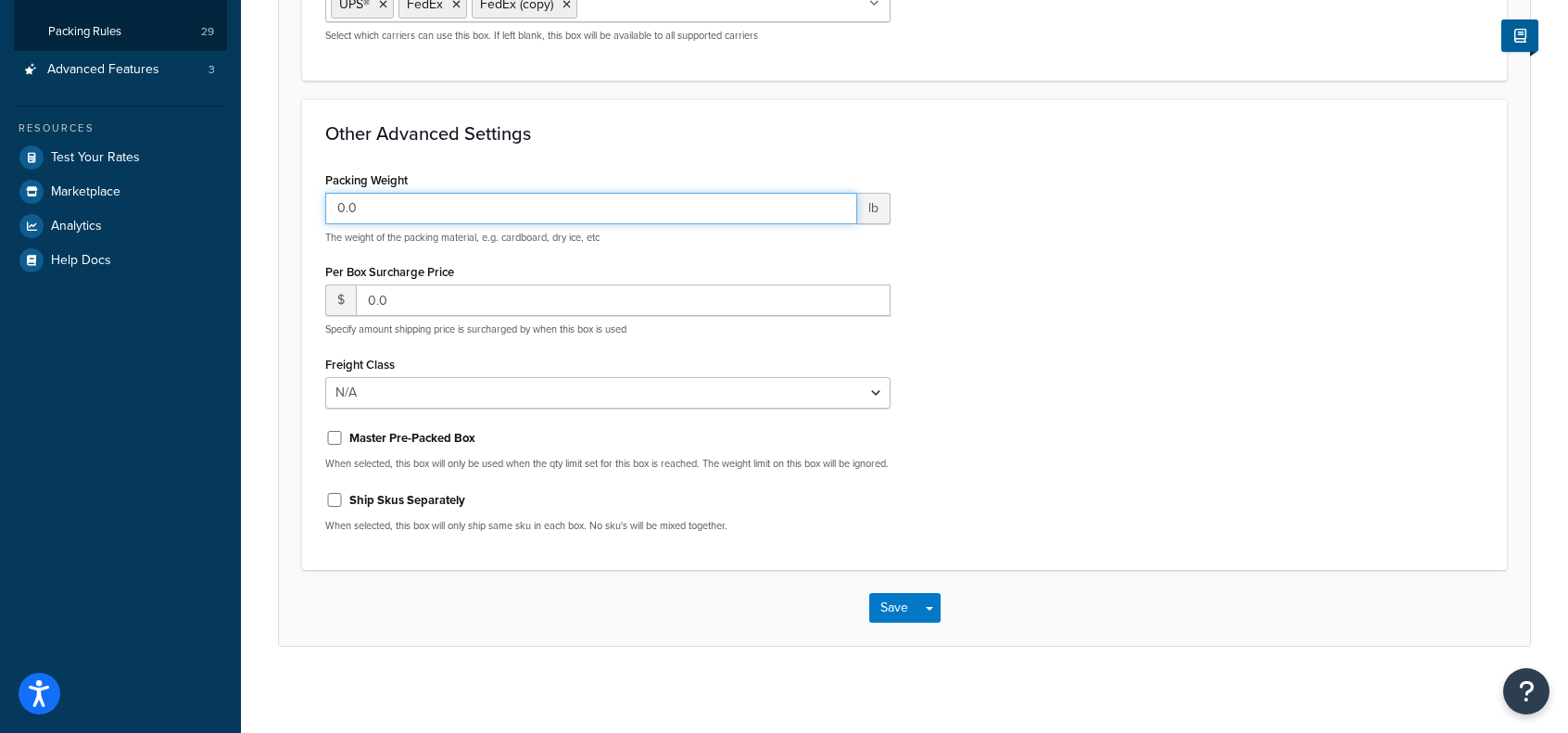
click at [436, 204] on input "0.0" at bounding box center [592, 209] width 532 height 32
click at [881, 623] on button "Save" at bounding box center [895, 608] width 50 height 30
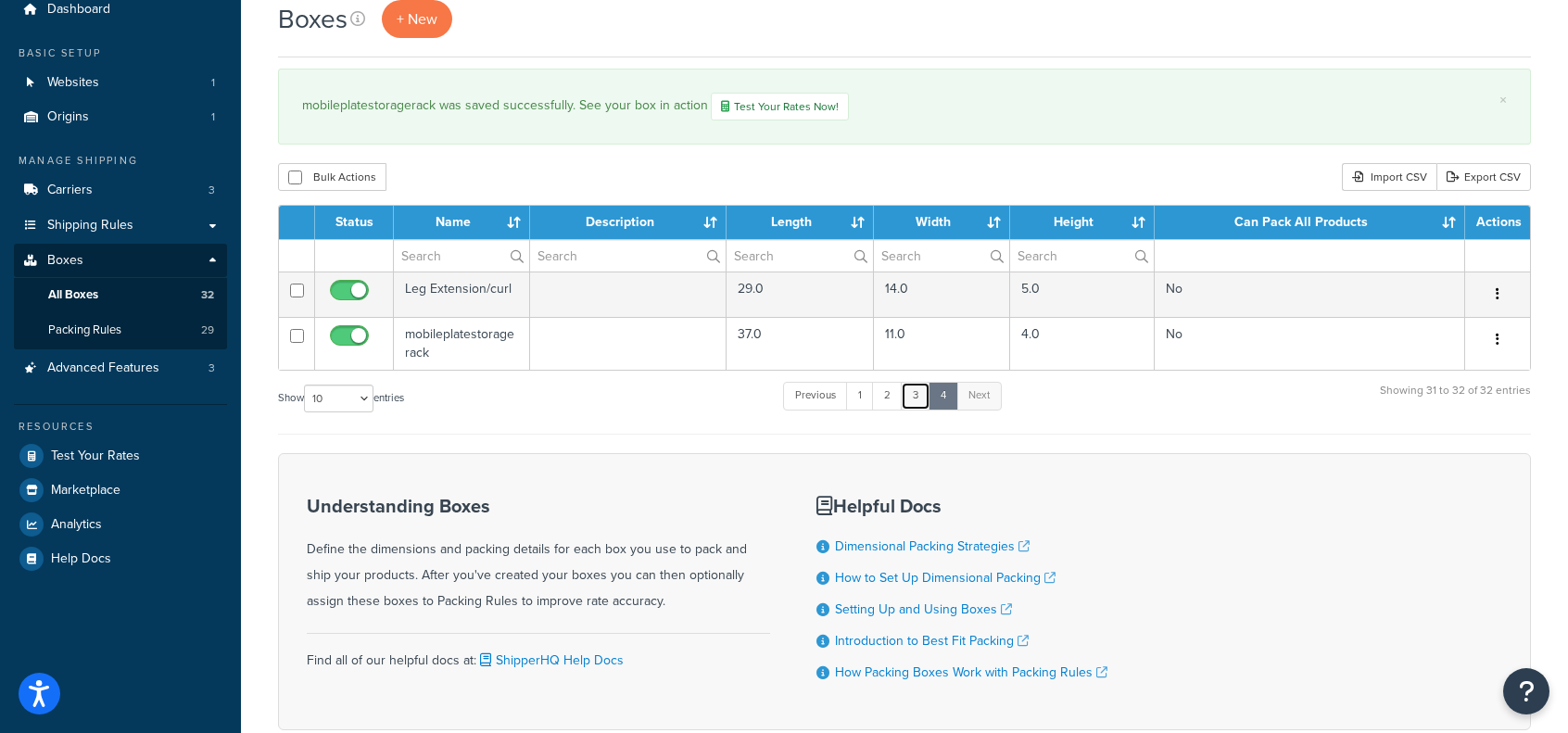
click at [907, 395] on link "3" at bounding box center [916, 396] width 30 height 28
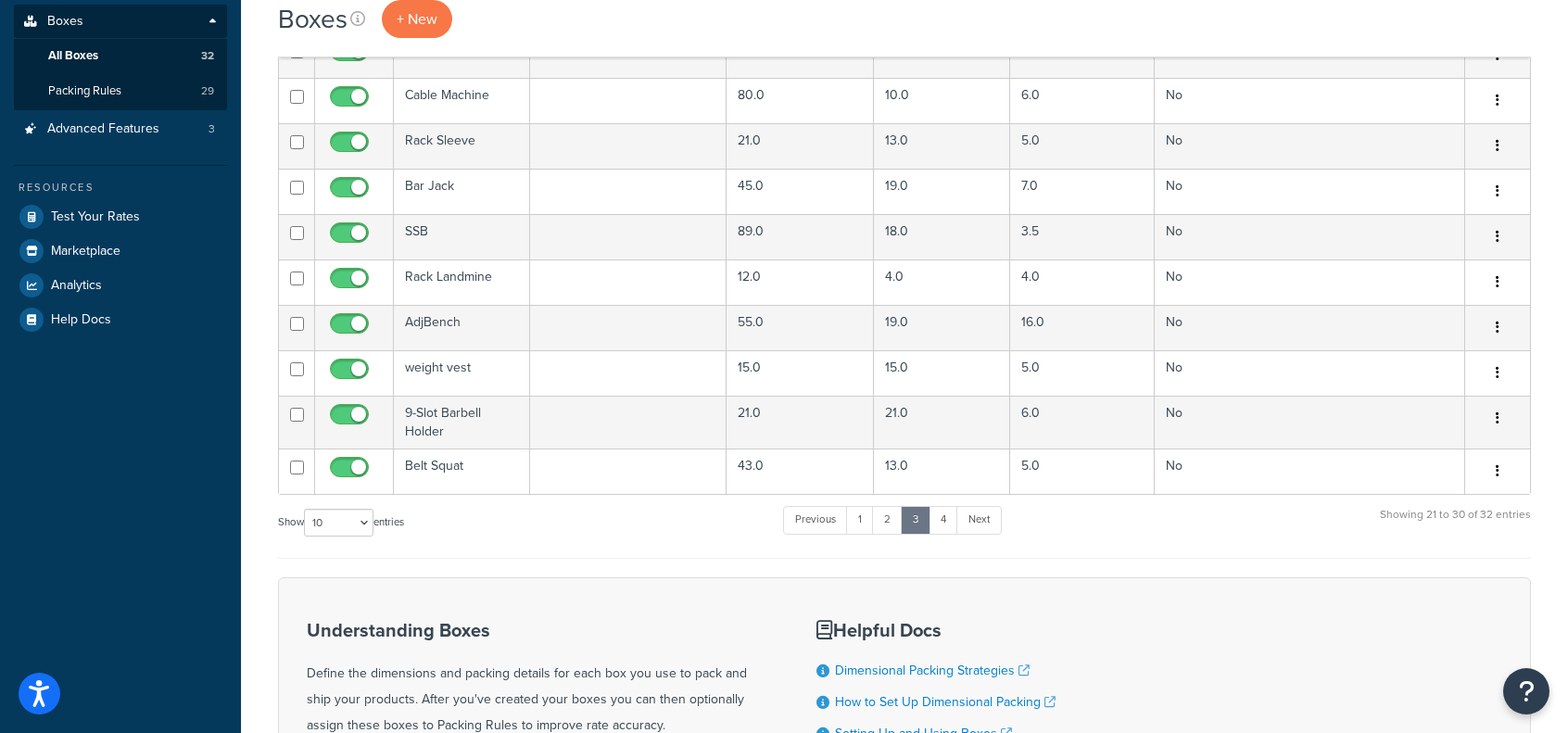
scroll to position [274, 0]
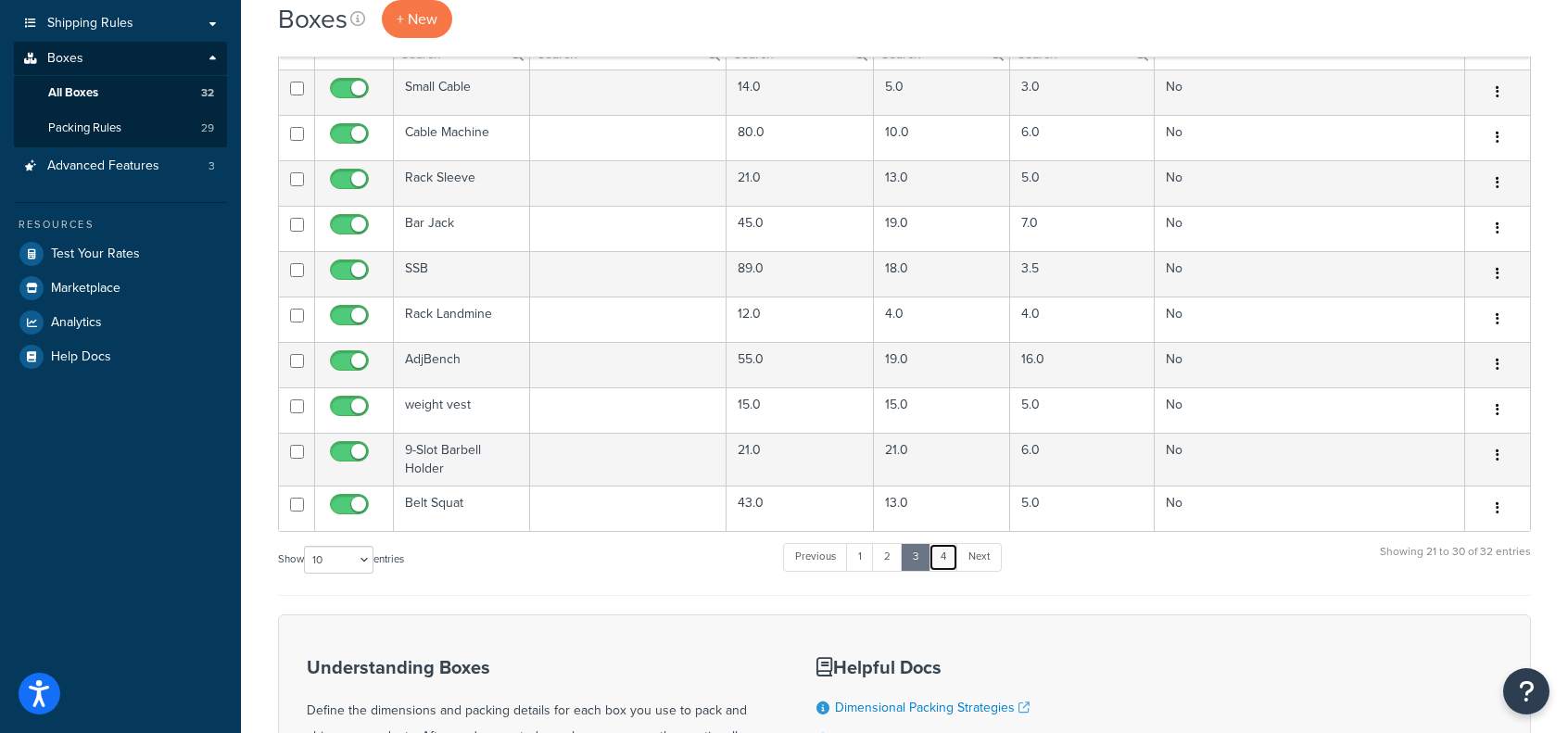
click at [943, 557] on link "4" at bounding box center [943, 557] width 30 height 28
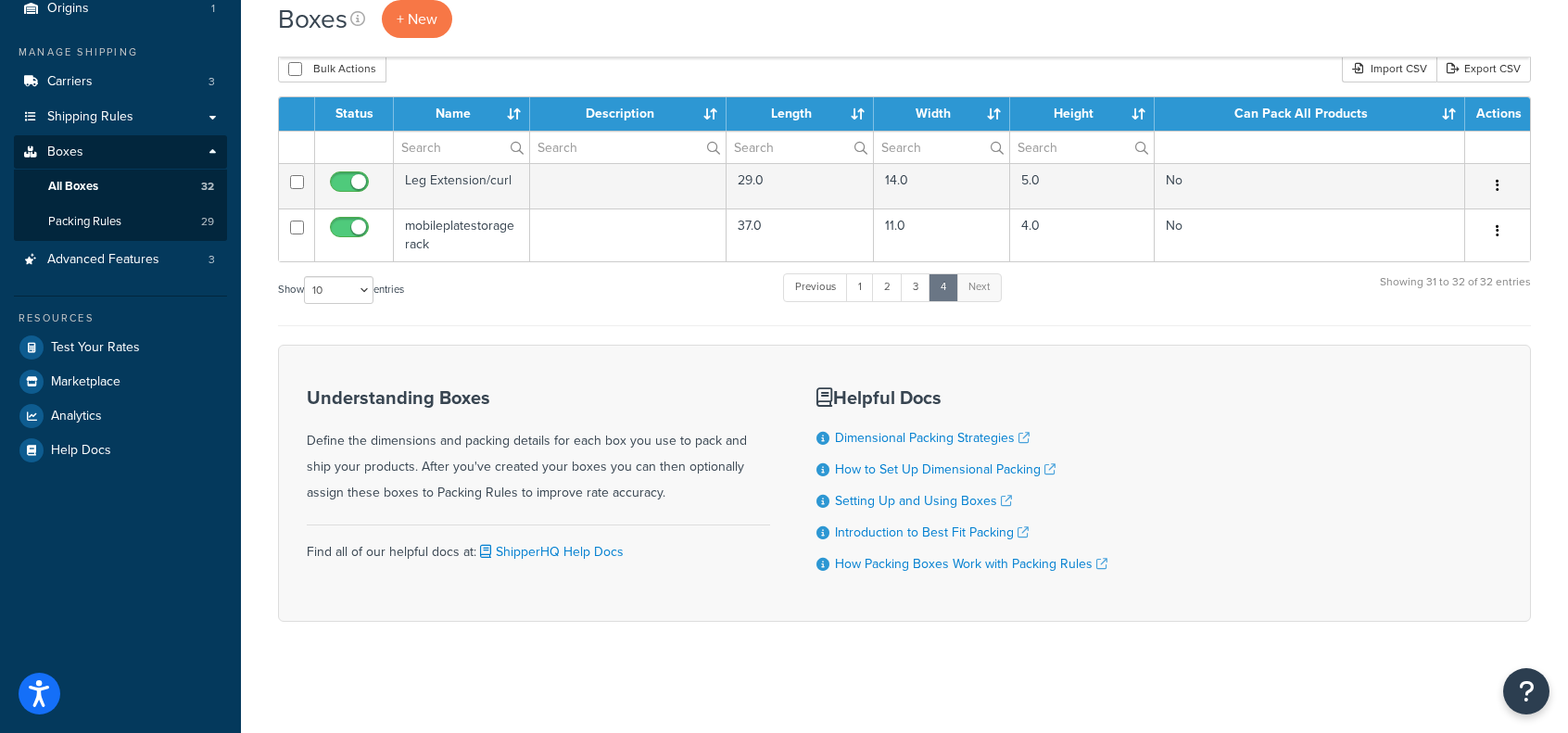
scroll to position [175, 0]
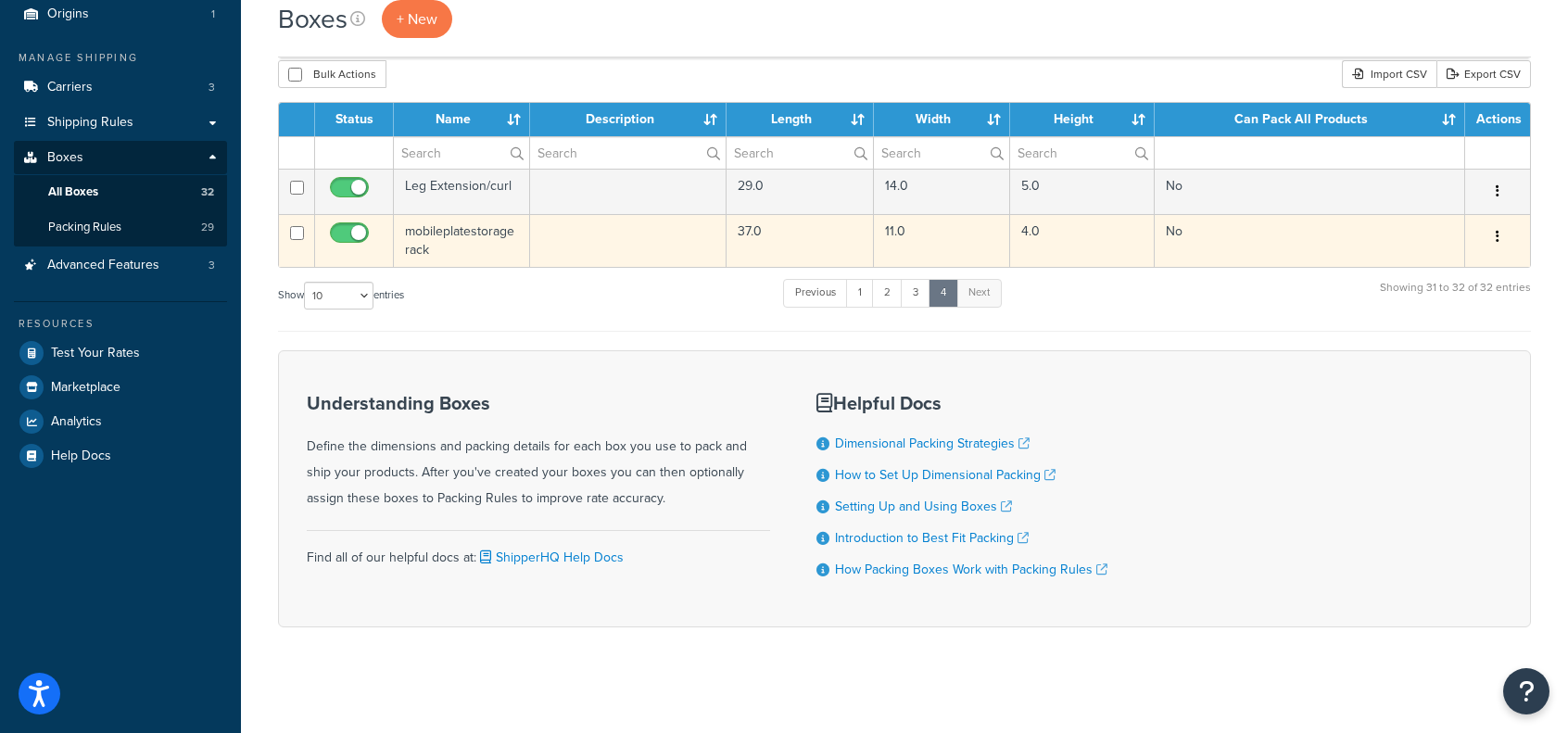
click at [456, 228] on td "mobileplatestoragerack" at bounding box center [462, 240] width 136 height 53
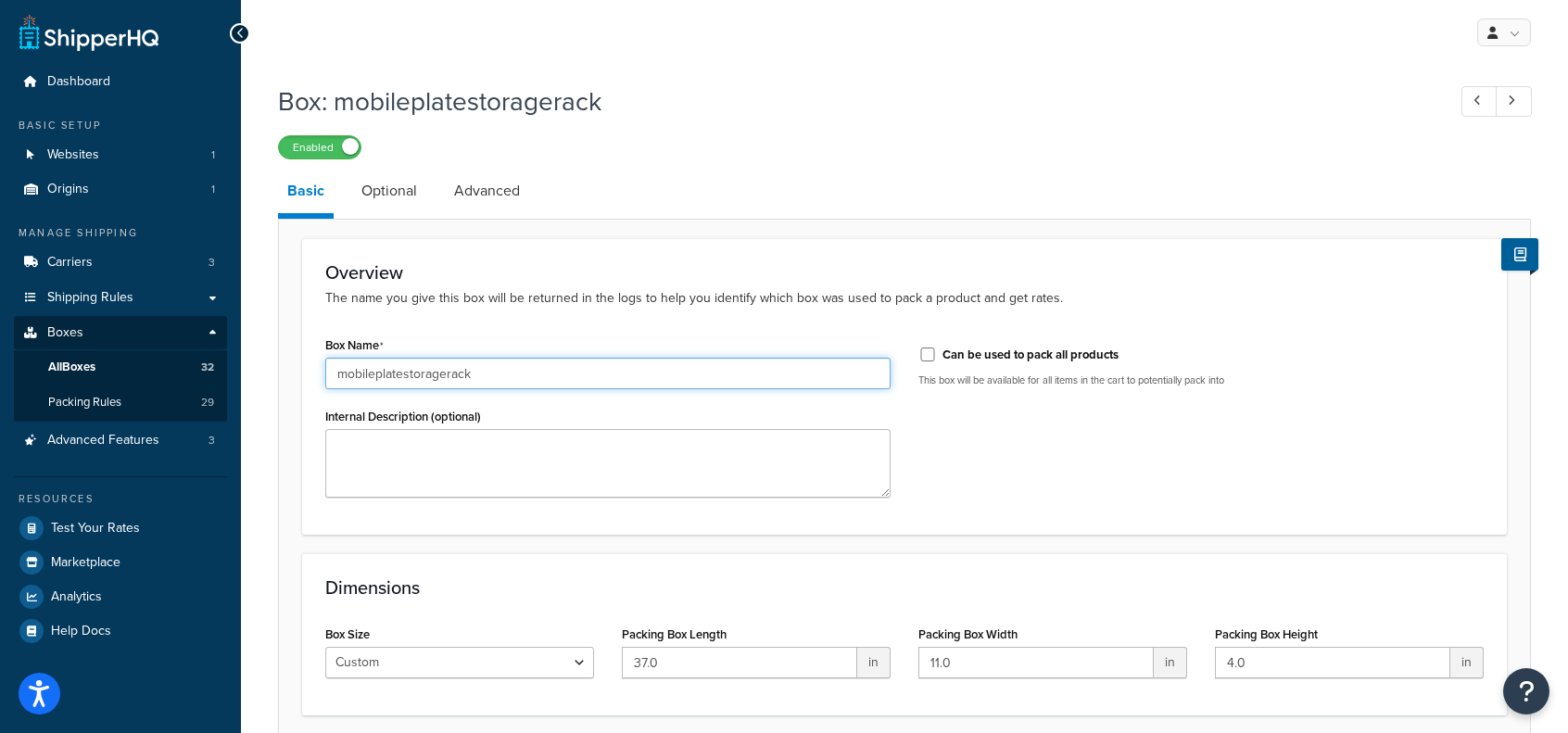
click at [375, 373] on input "mobileplatestoragerack" at bounding box center [608, 373] width 565 height 32
click at [405, 371] on input "mobile platestoragerack" at bounding box center [608, 373] width 565 height 32
click at [452, 371] on input "mobile plate storagerack" at bounding box center [608, 373] width 565 height 32
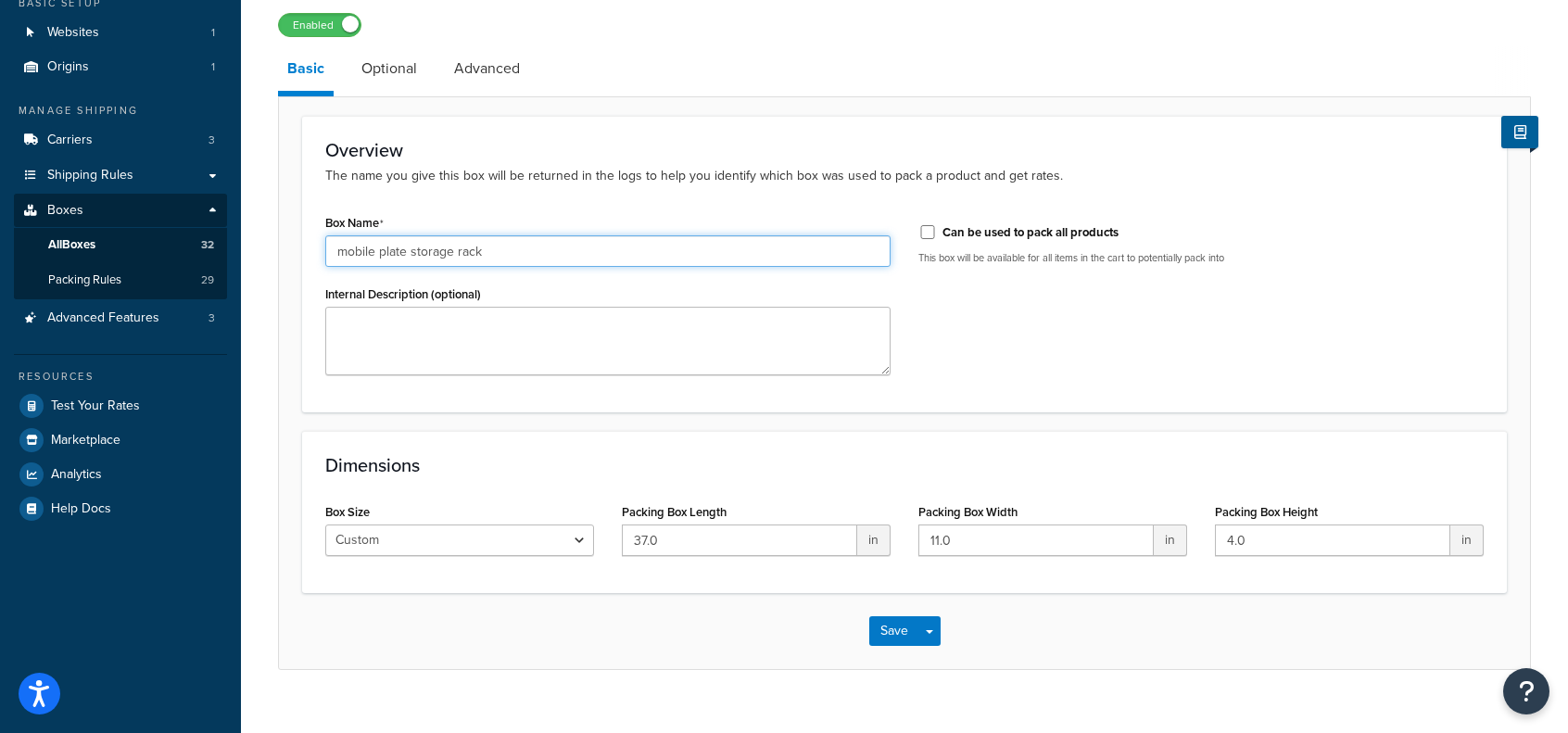
scroll to position [150, 0]
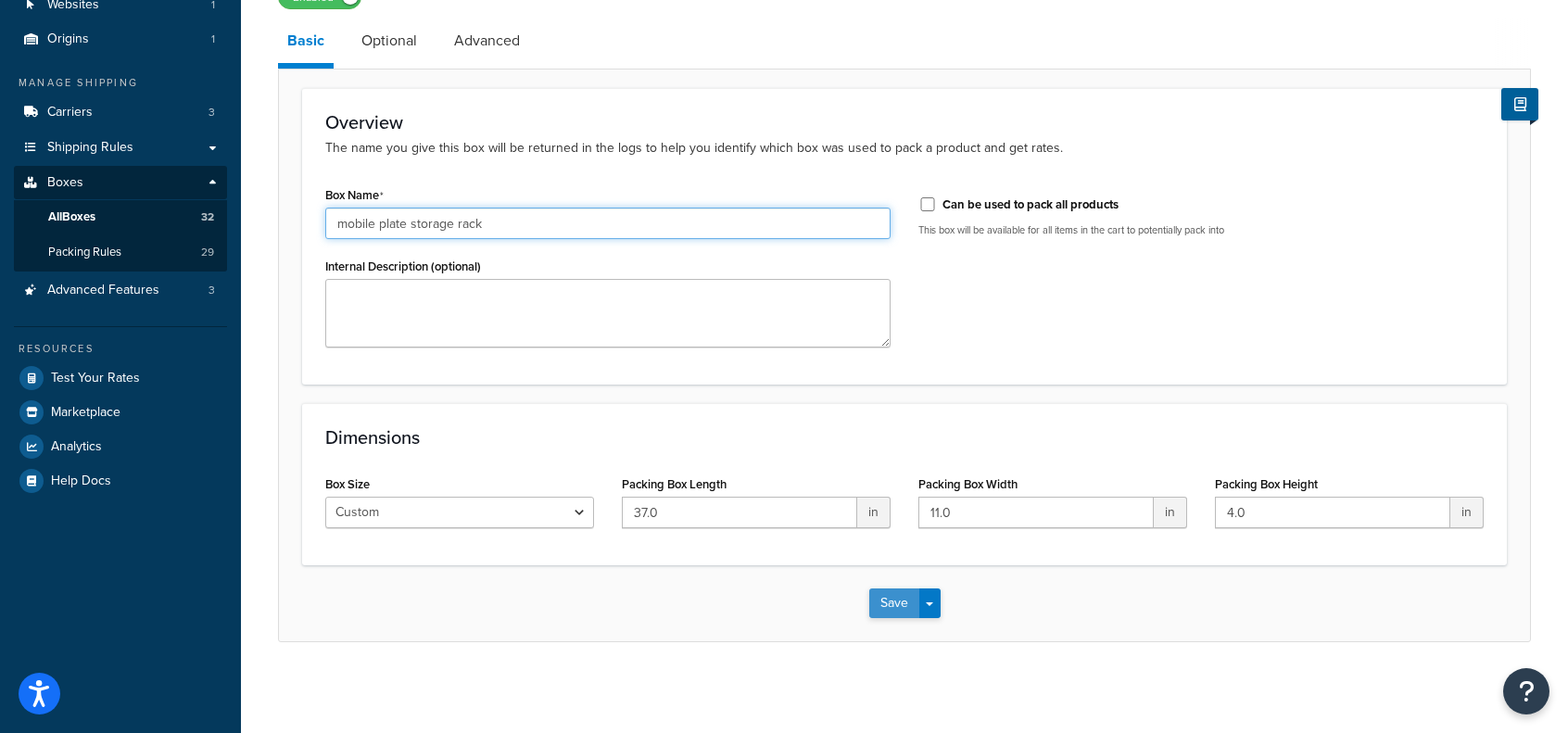
type input "mobile plate storage rack"
click at [881, 591] on button "Save" at bounding box center [895, 604] width 50 height 30
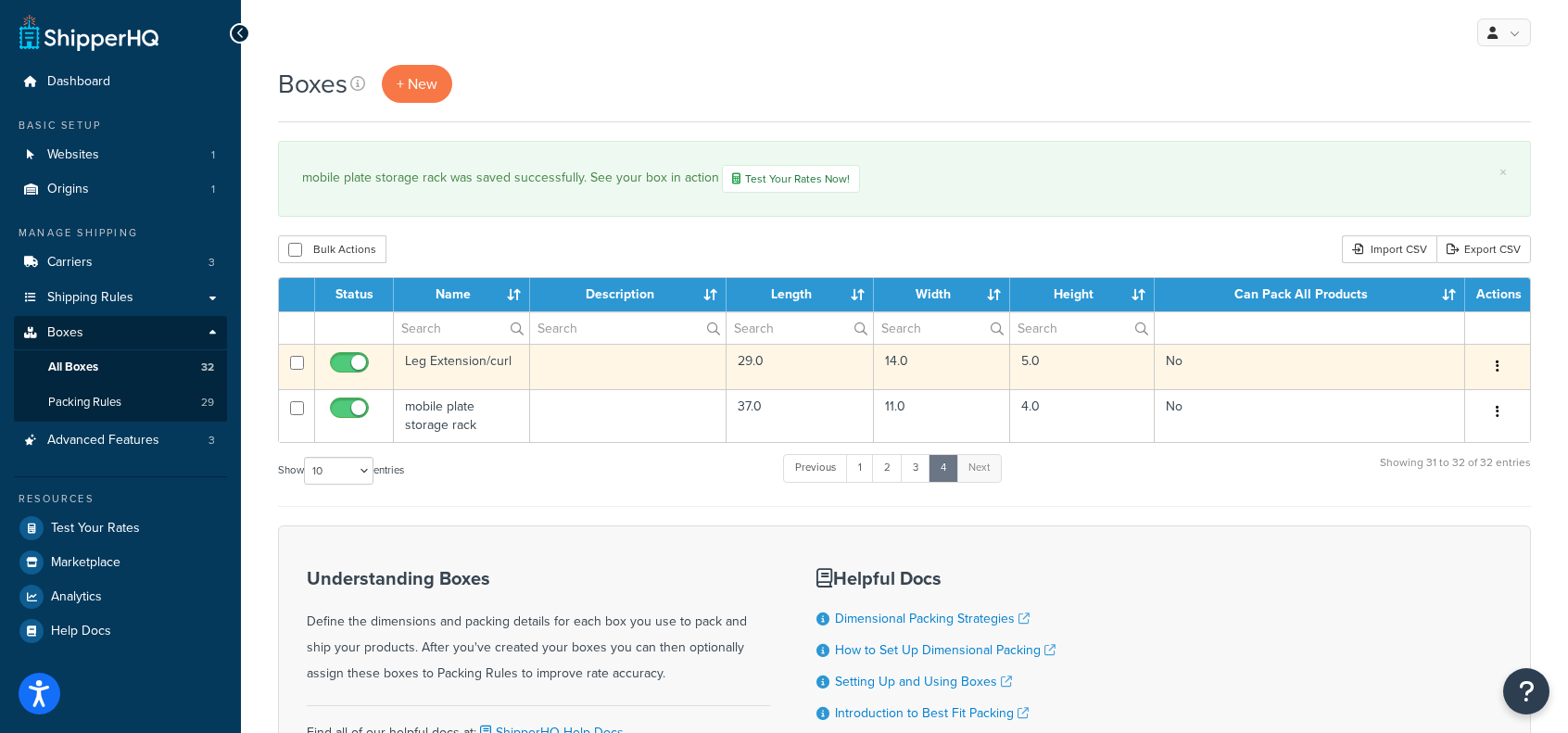
click at [457, 366] on td "Leg Extension/curl" at bounding box center [462, 366] width 136 height 46
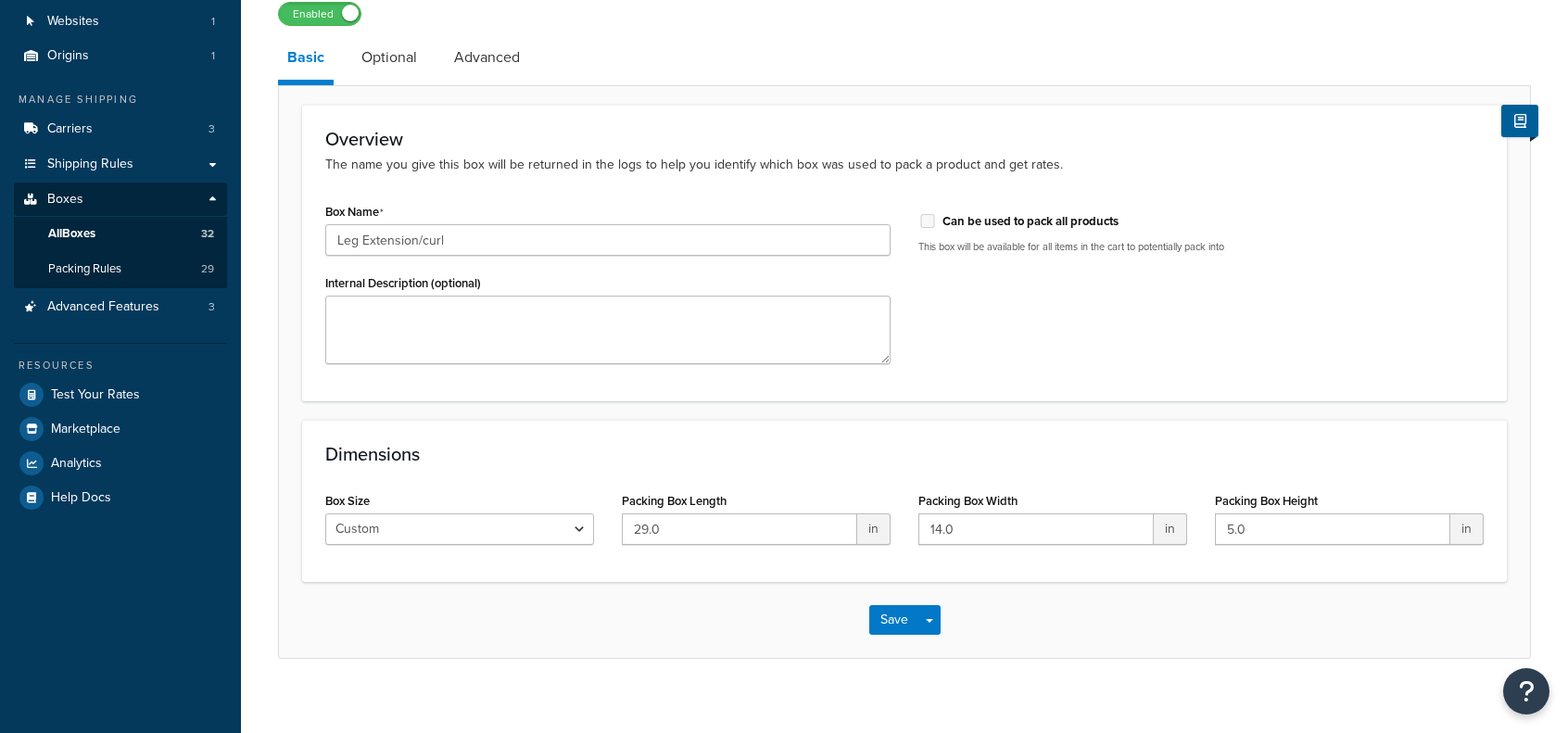
scroll to position [150, 0]
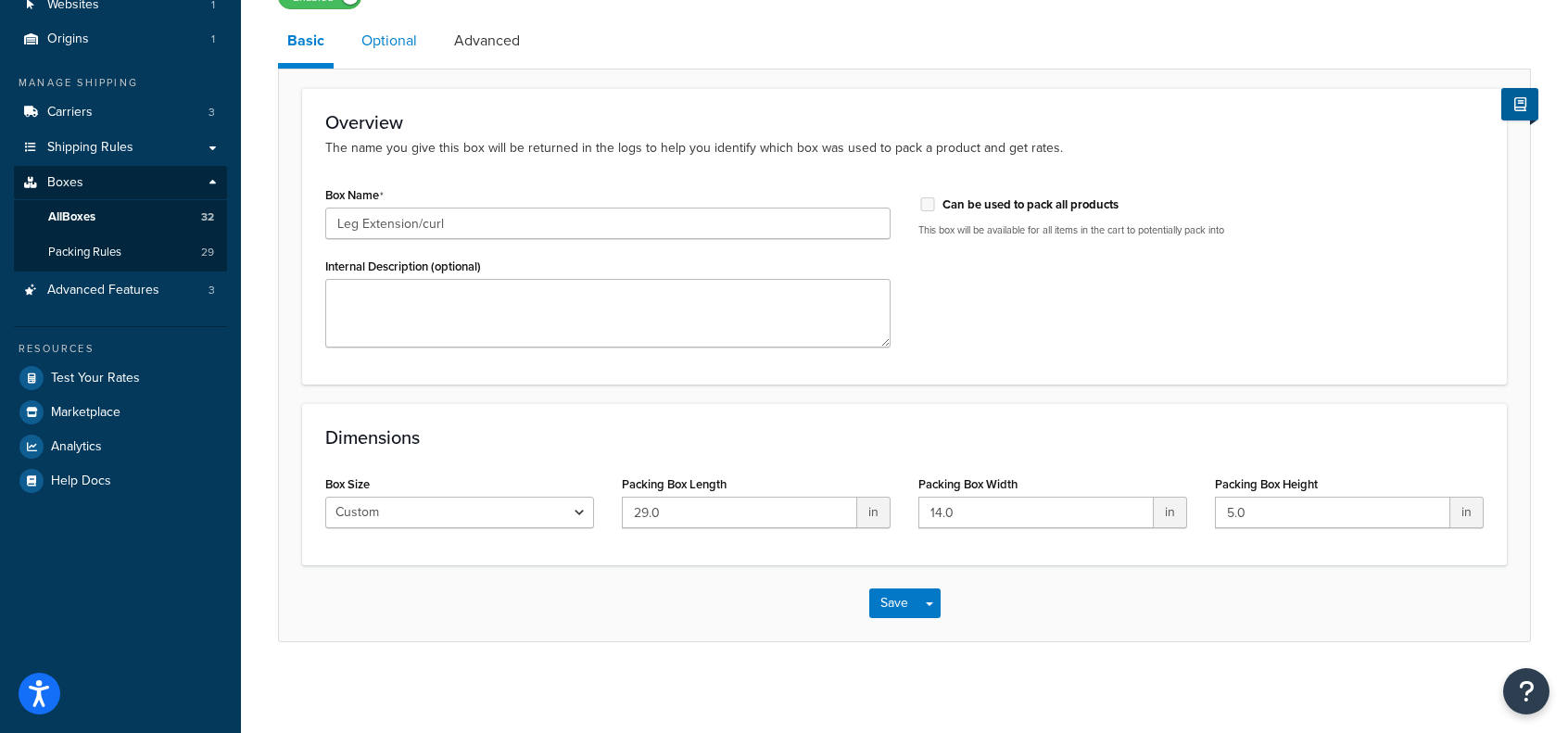
click at [396, 51] on link "Optional" at bounding box center [389, 41] width 74 height 45
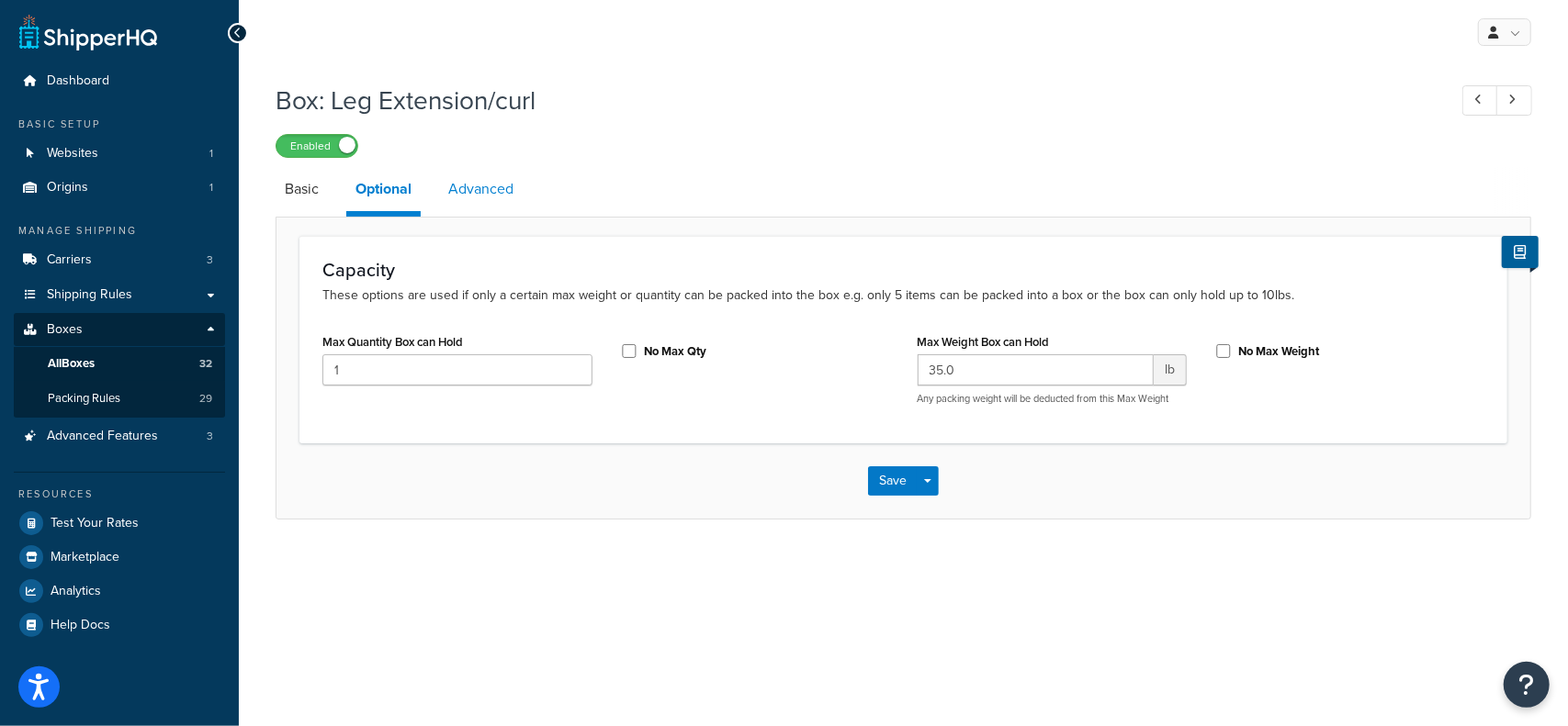
click at [487, 188] on link "Advanced" at bounding box center [480, 189] width 84 height 44
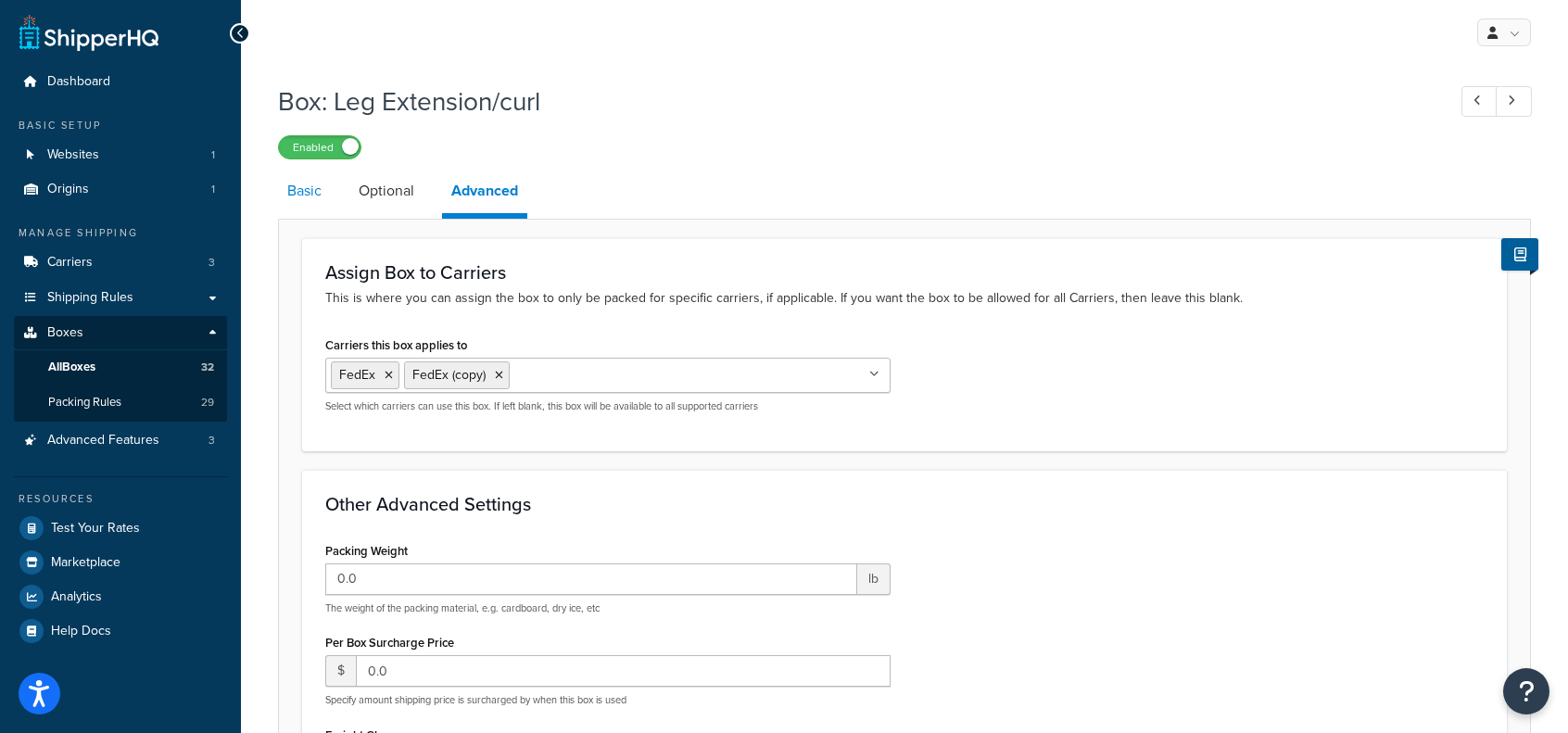
click at [302, 194] on link "Basic" at bounding box center [304, 191] width 53 height 45
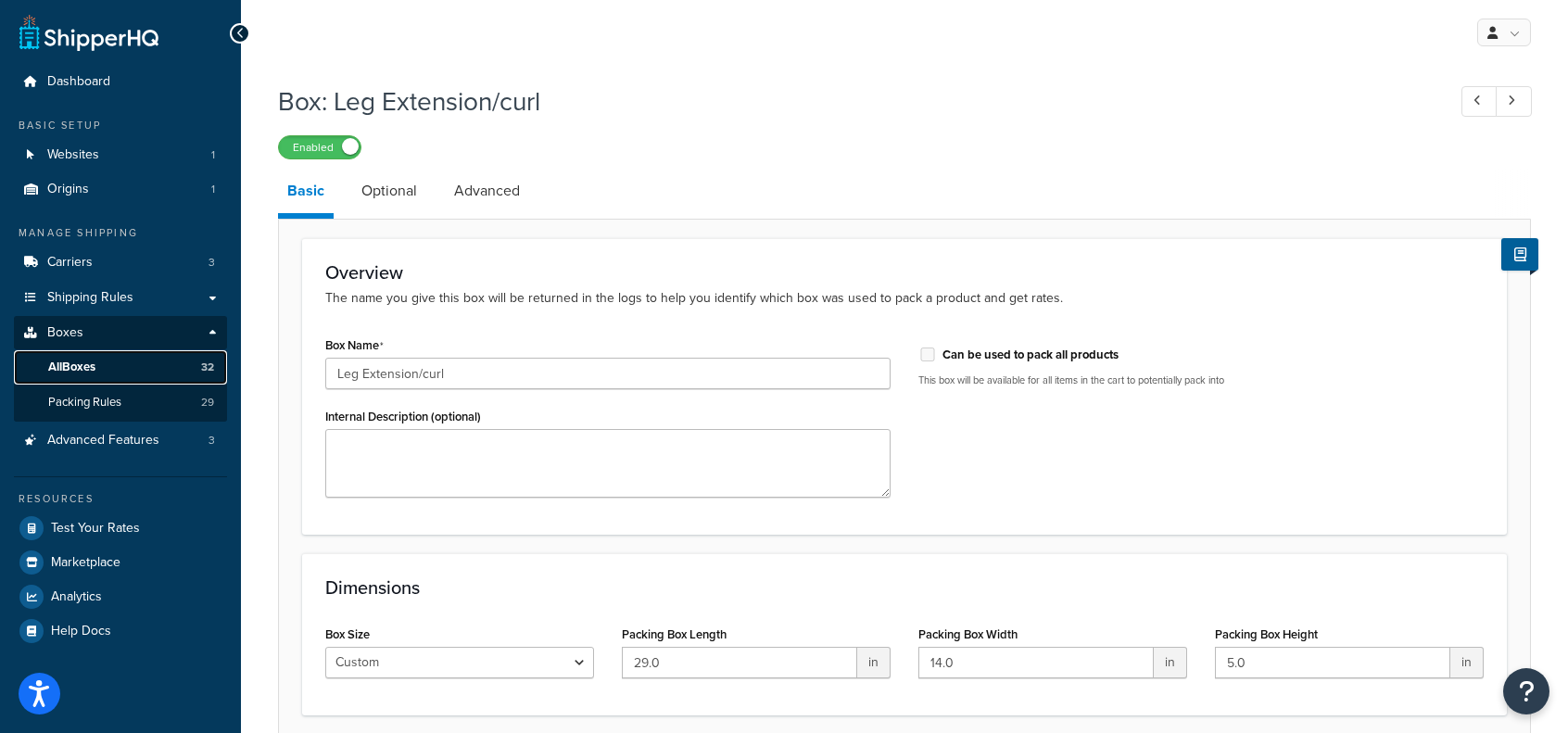
click at [83, 366] on span "All Boxes" at bounding box center [72, 367] width 48 height 16
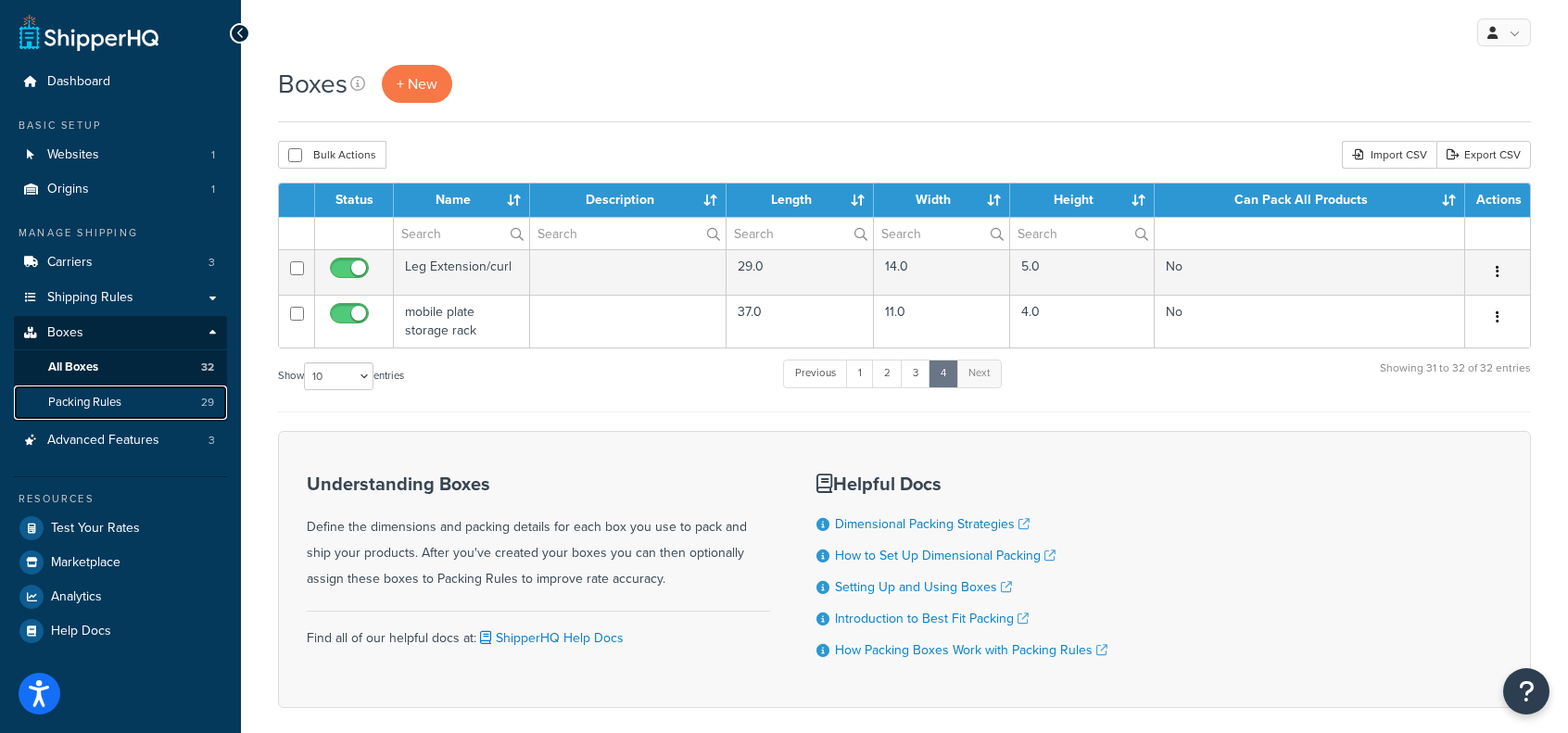
click at [118, 399] on span "Packing Rules" at bounding box center [85, 403] width 73 height 16
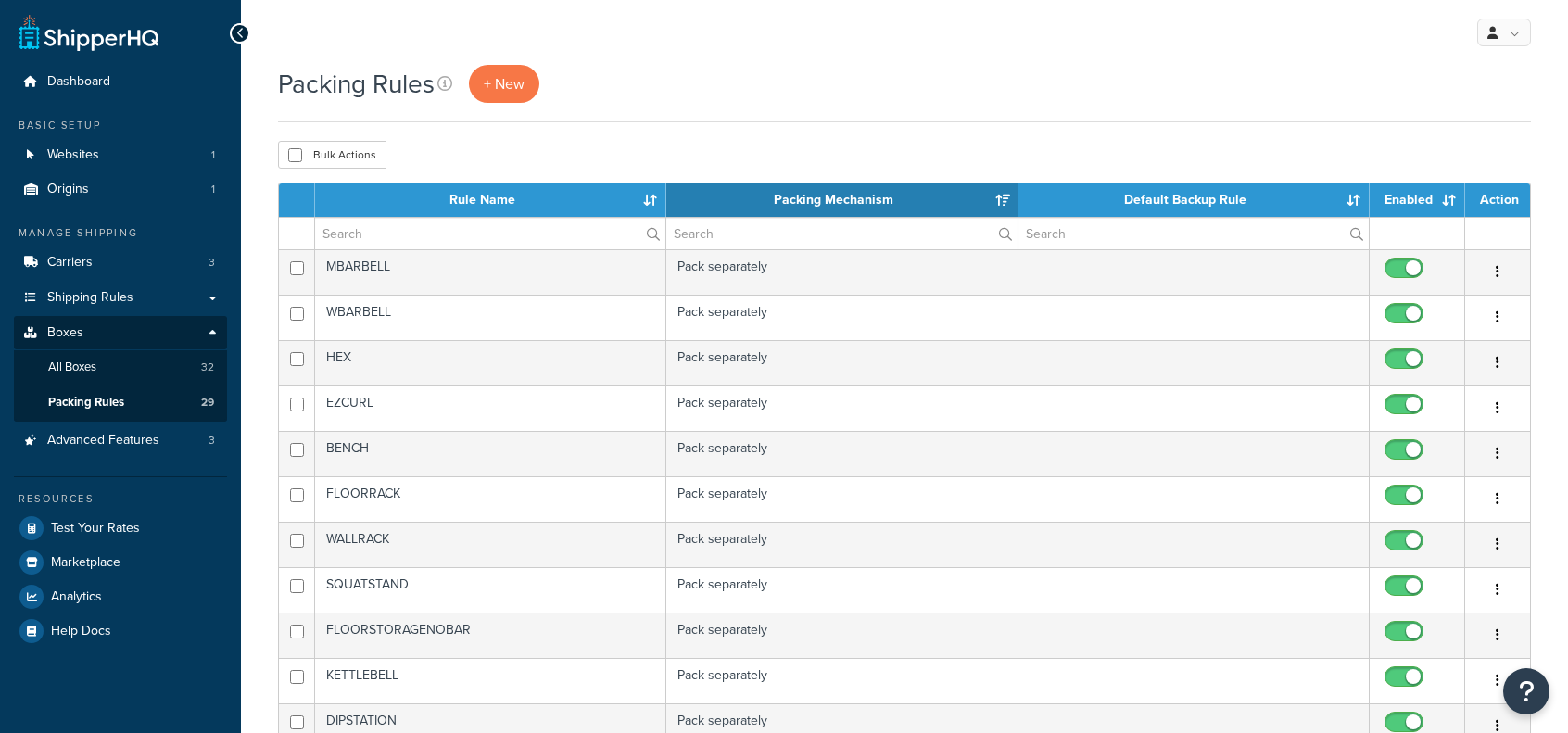
select select "15"
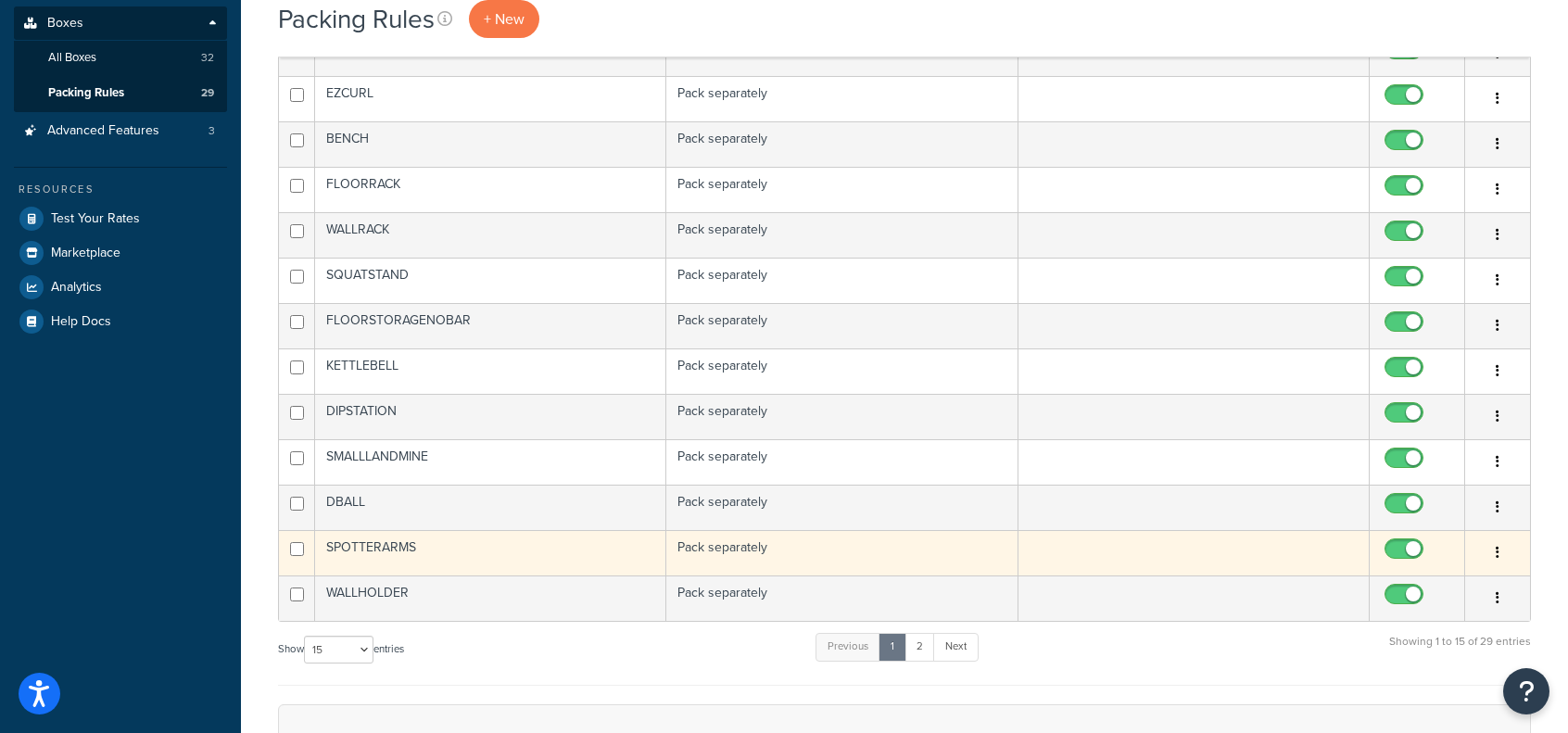
scroll to position [464, 0]
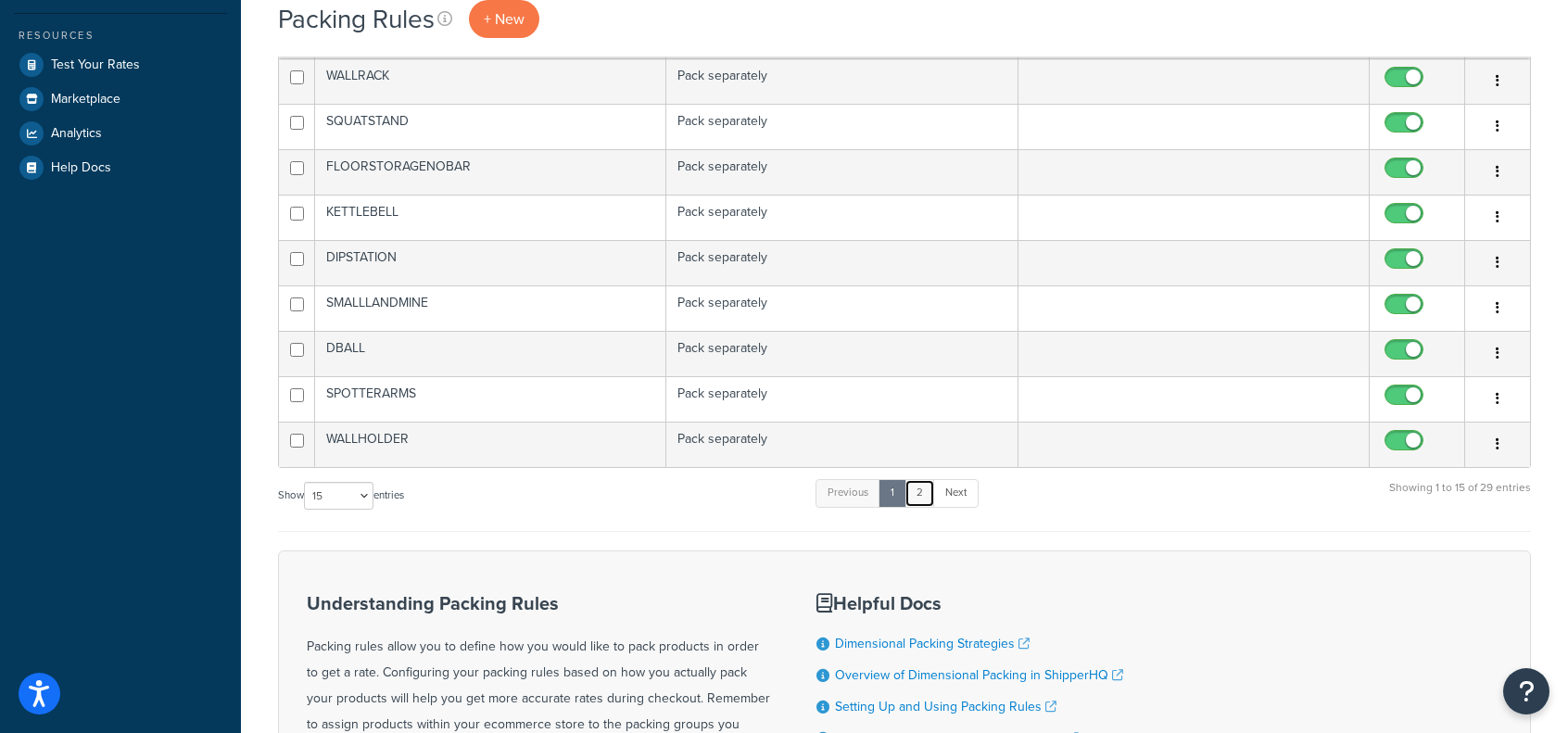
click at [926, 493] on link "2" at bounding box center [920, 494] width 31 height 28
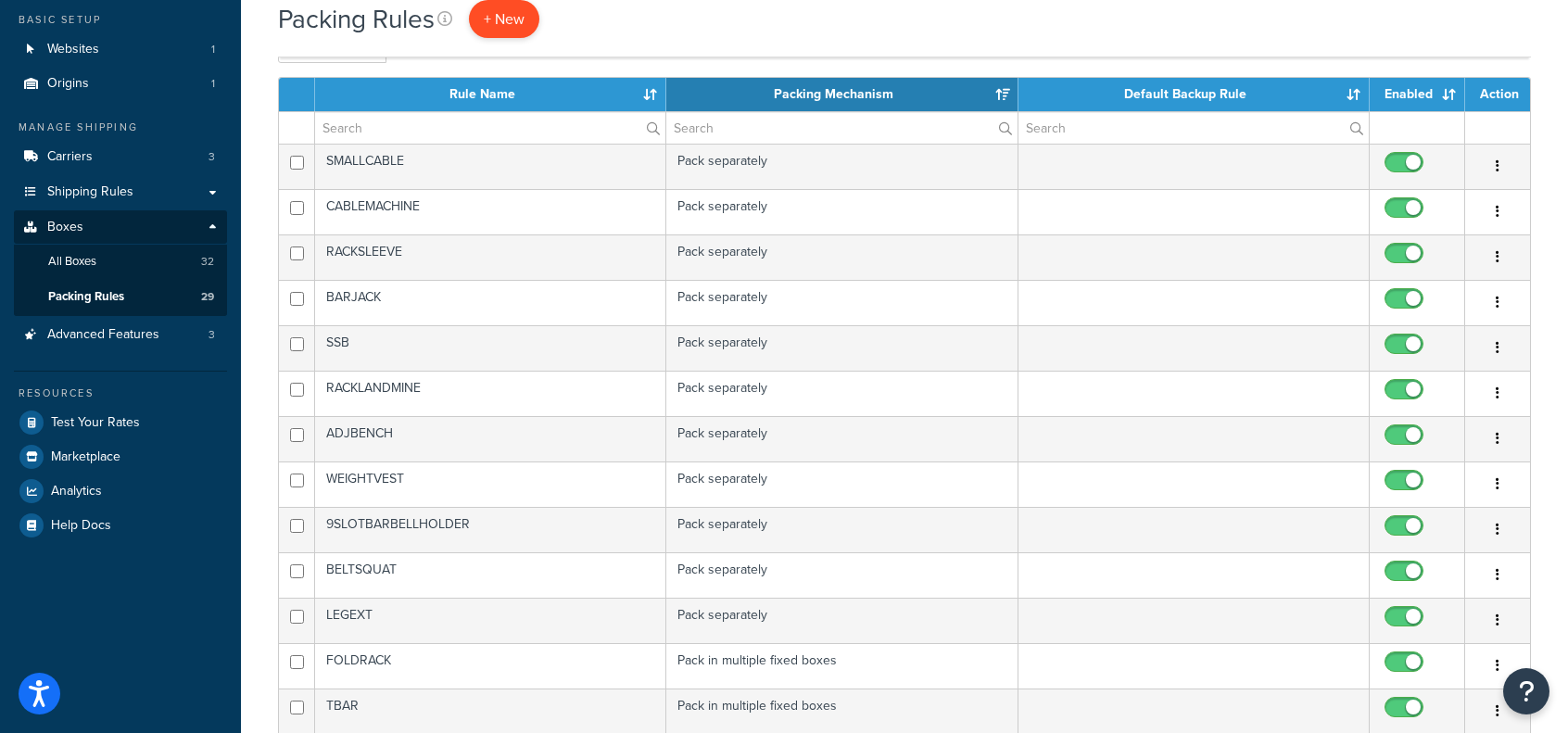
scroll to position [92, 0]
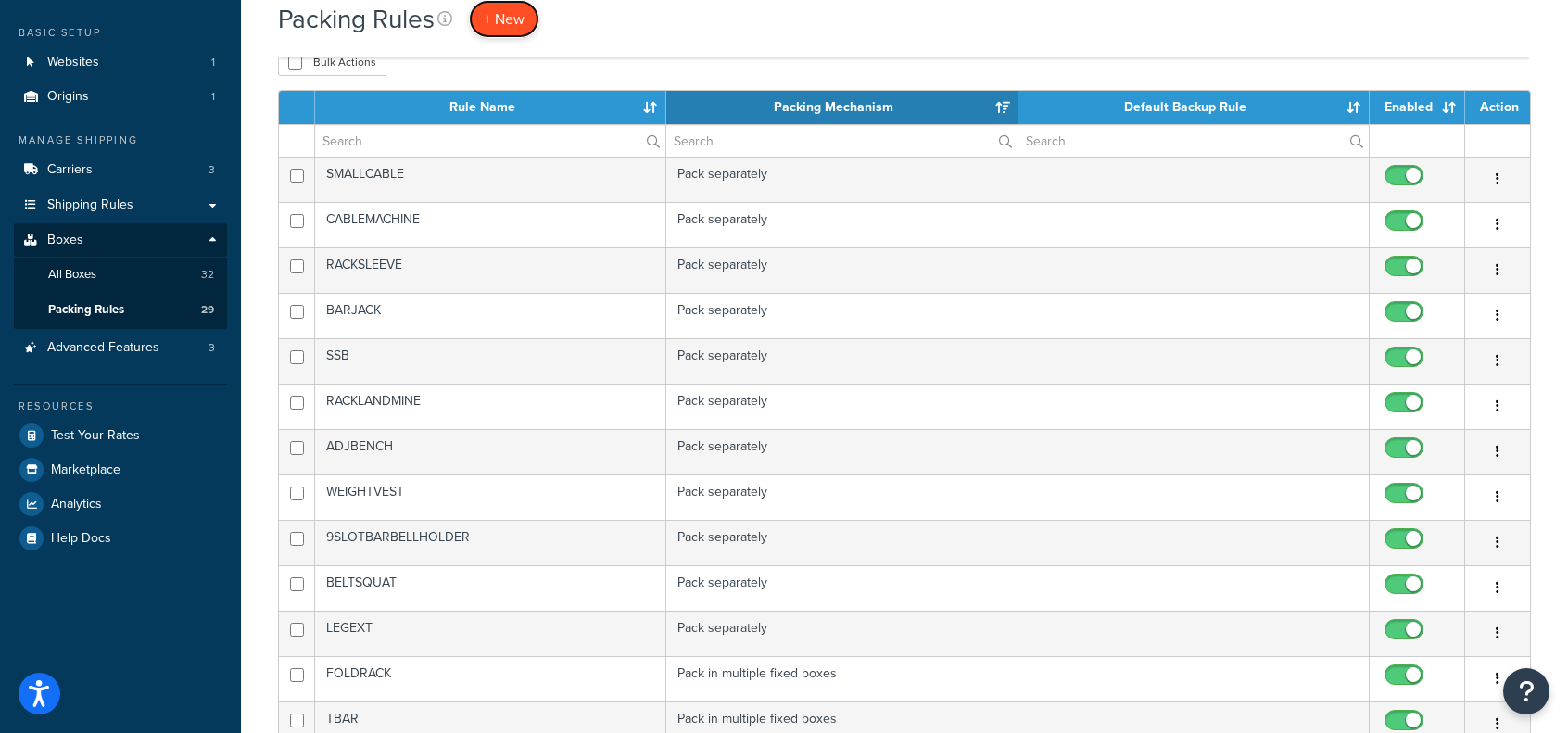
click at [524, 15] on span "+ New" at bounding box center [503, 18] width 41 height 21
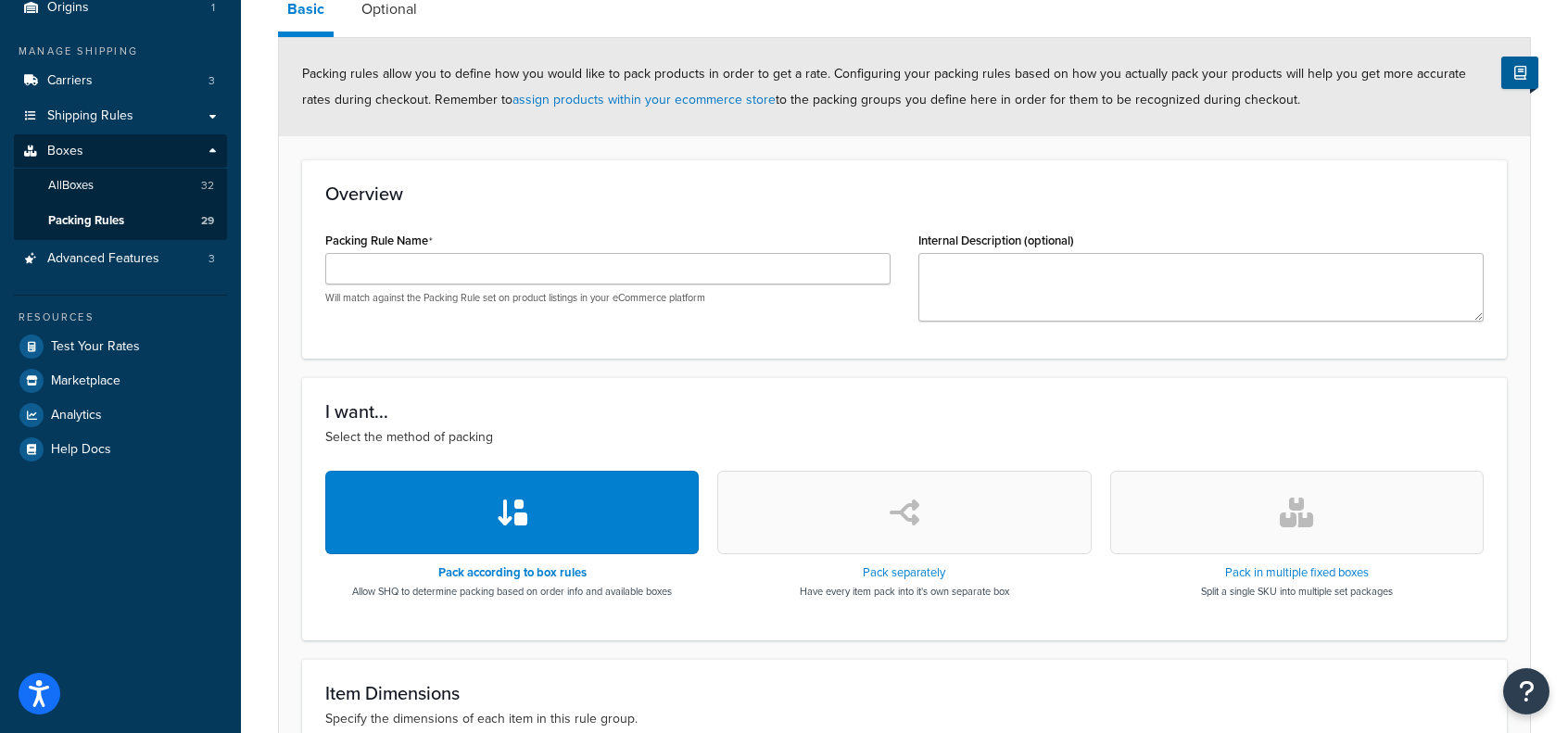
scroll to position [186, 0]
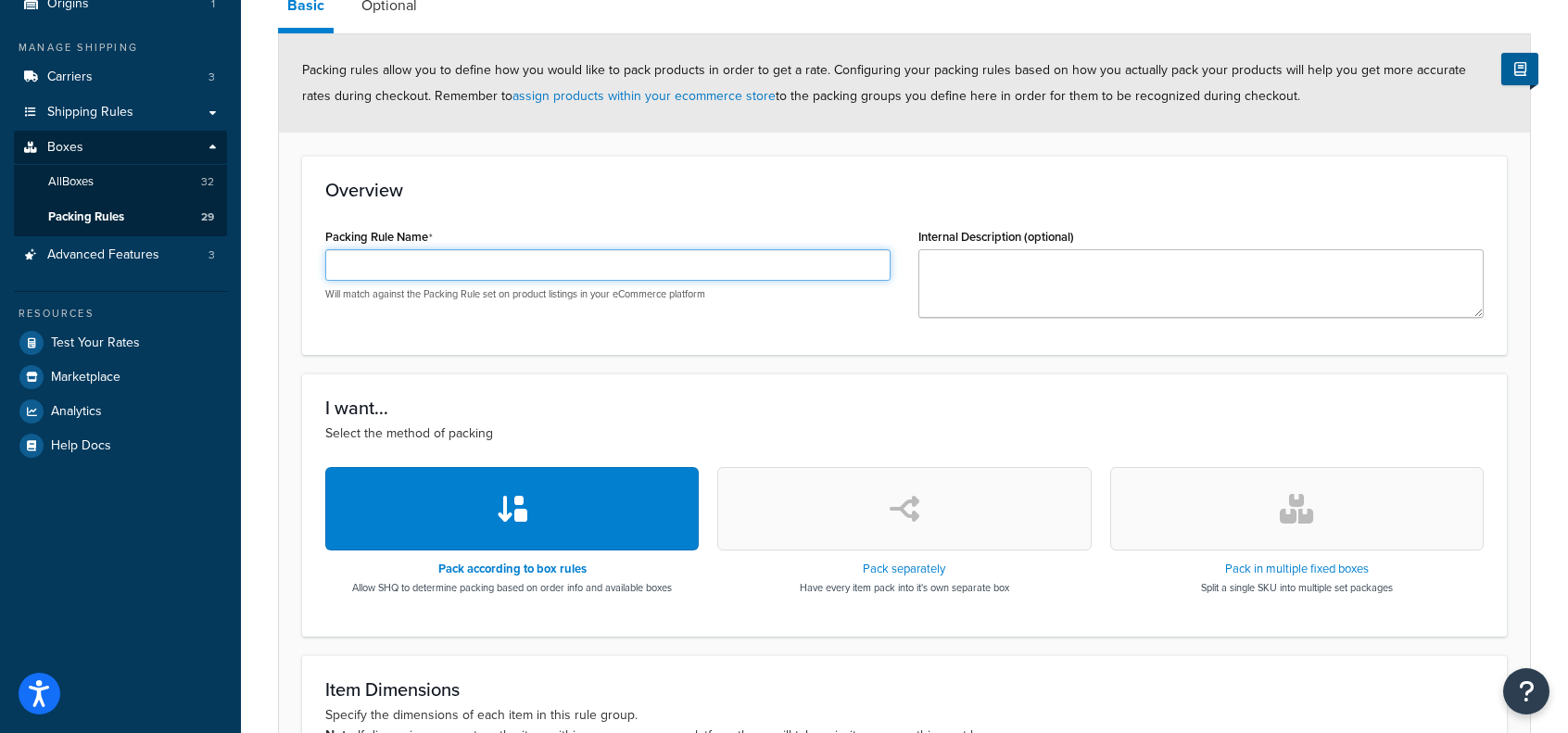
click at [442, 268] on input "Packing Rule Name" at bounding box center [608, 265] width 565 height 32
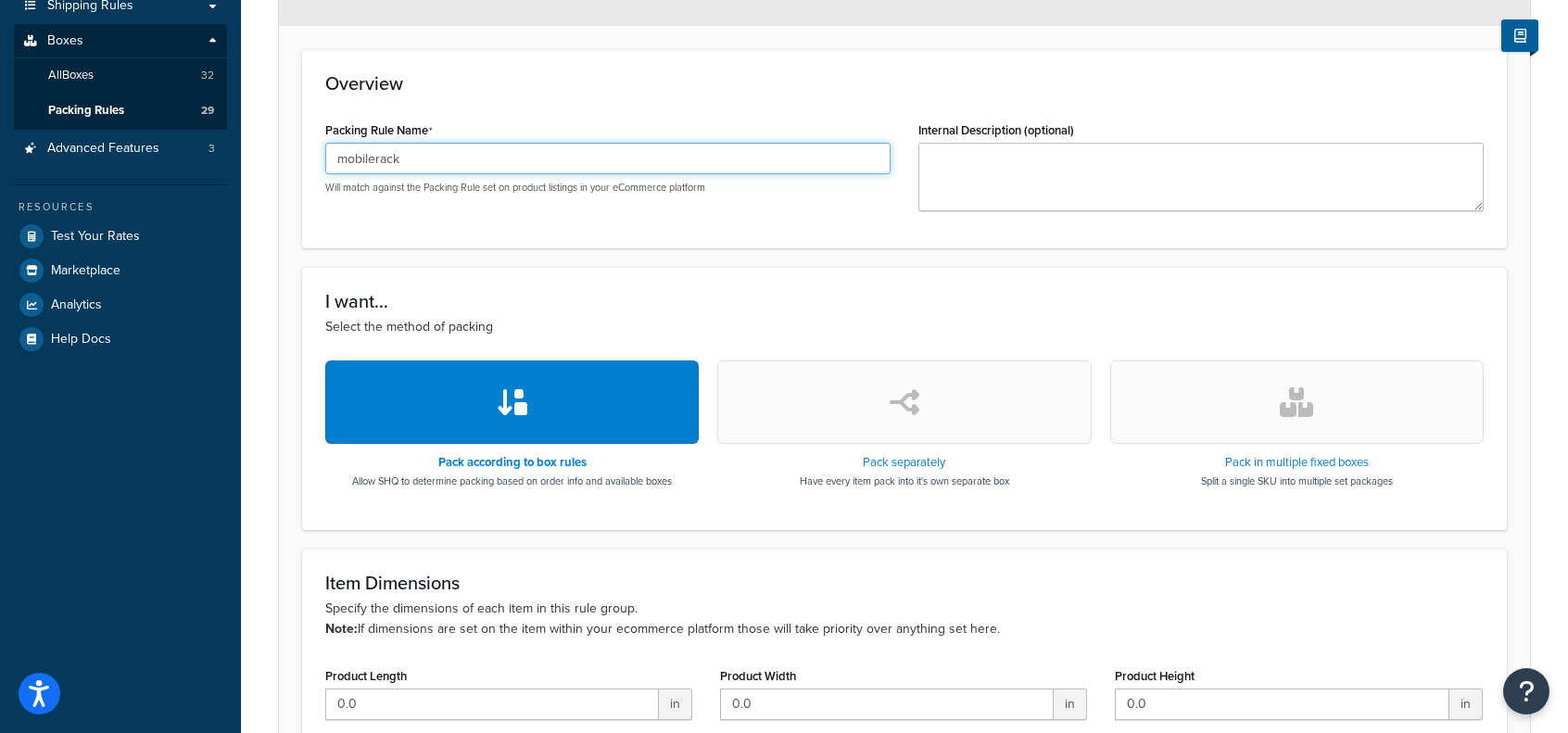
scroll to position [370, 0]
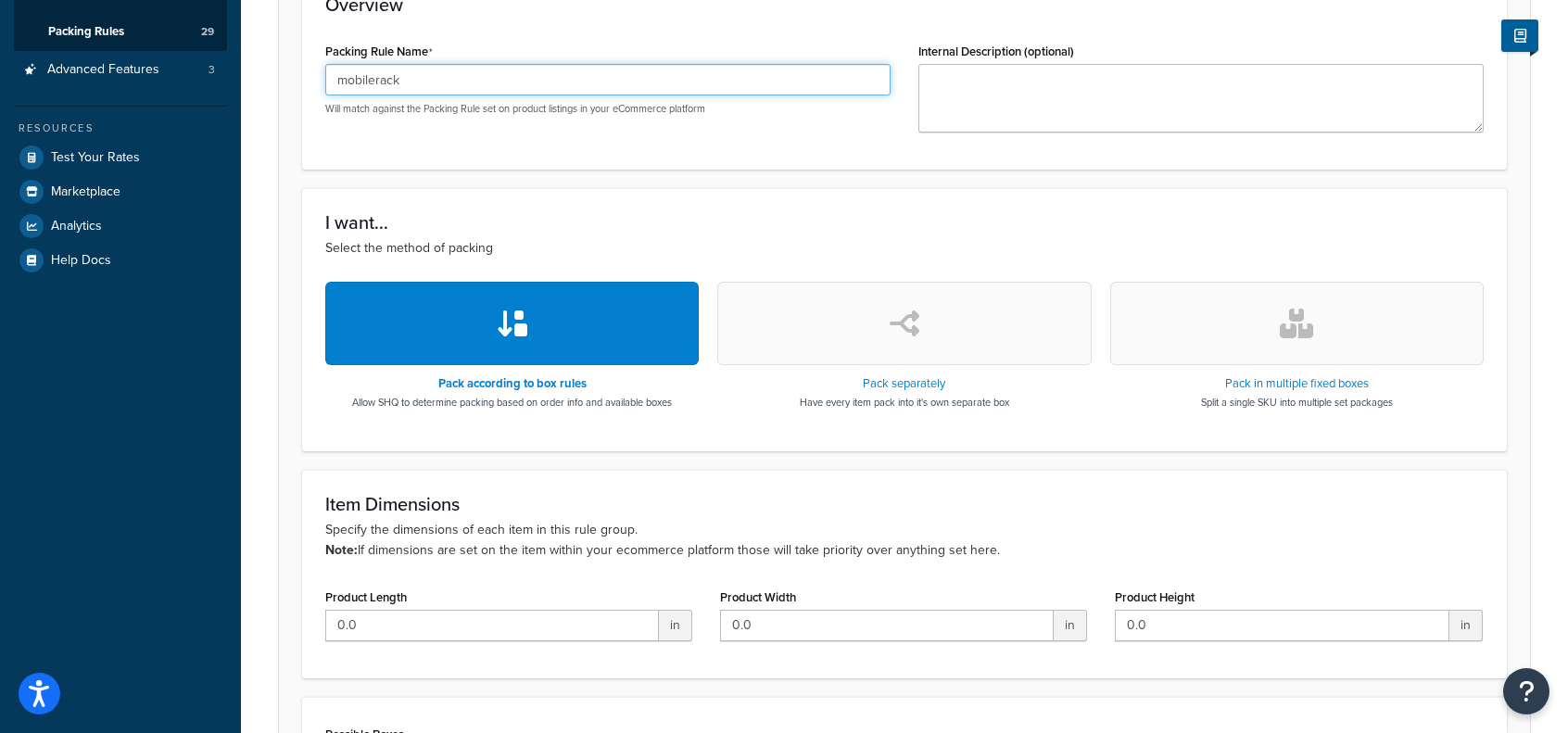
type input "mobilerack"
click at [914, 332] on icon "button" at bounding box center [905, 324] width 30 height 30
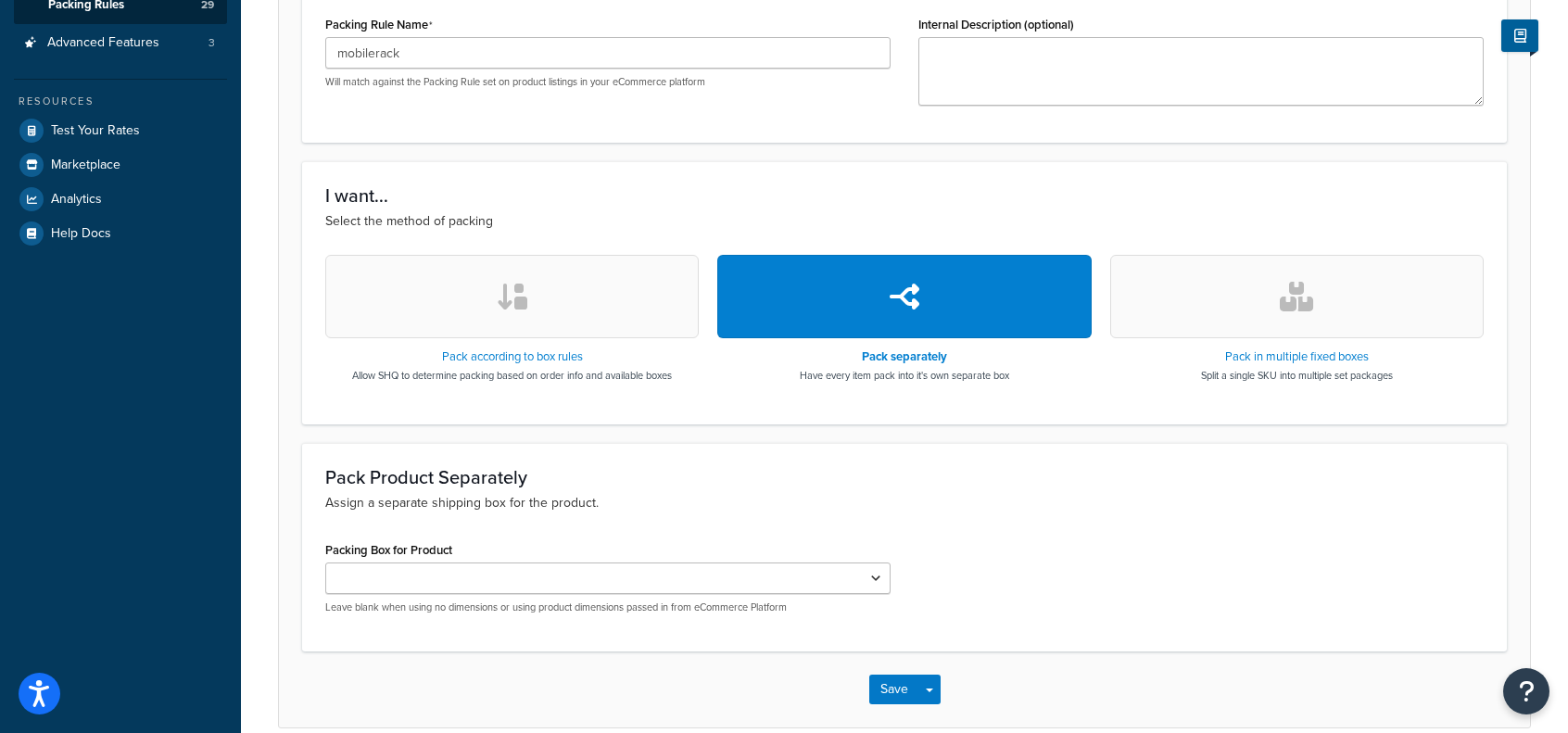
scroll to position [464, 0]
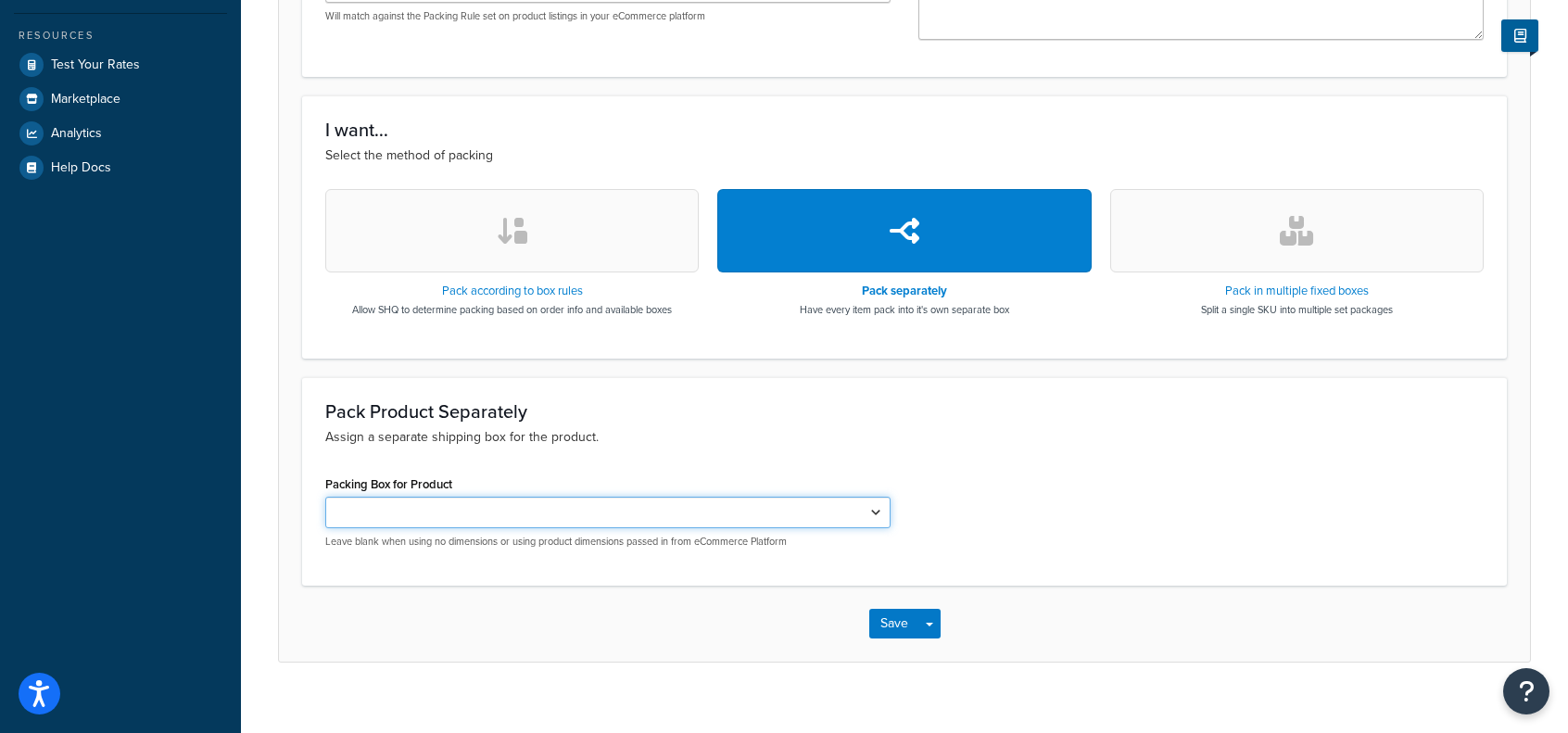
click at [545, 512] on select "Standard 50 Men Barbell Women barbell Bench Hex Floor Rack Wall Mount Rack Stan…" at bounding box center [608, 513] width 565 height 32
select select "737417"
click at [326, 497] on select "Standard 50 Men Barbell Women barbell Bench Hex Floor Rack Wall Mount Rack Stan…" at bounding box center [608, 513] width 565 height 32
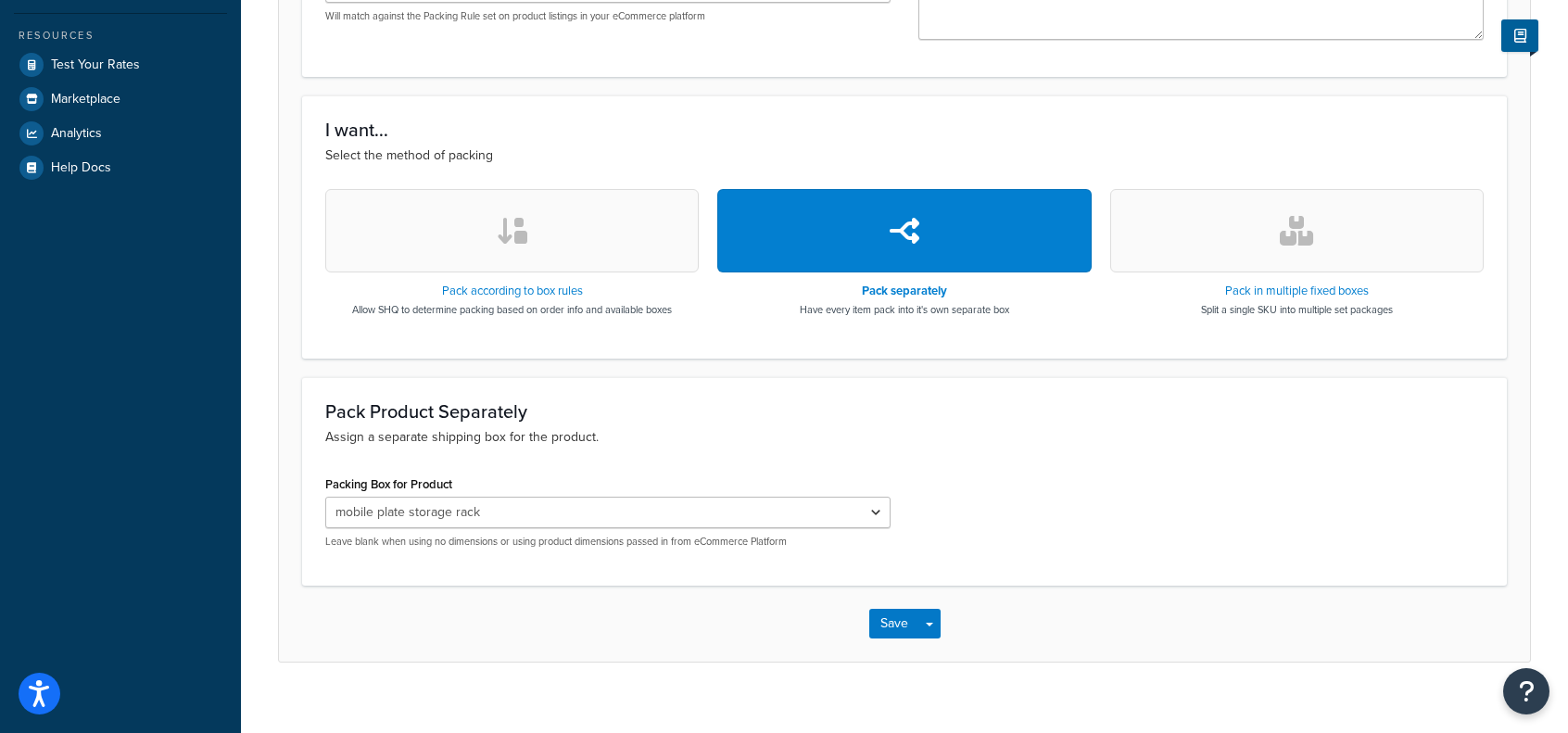
click at [1067, 490] on div "Packing Box for Product Standard 50 Men Barbell Women barbell Bench Hex Floor R…" at bounding box center [905, 516] width 1187 height 91
click at [901, 611] on button "Save" at bounding box center [895, 624] width 50 height 30
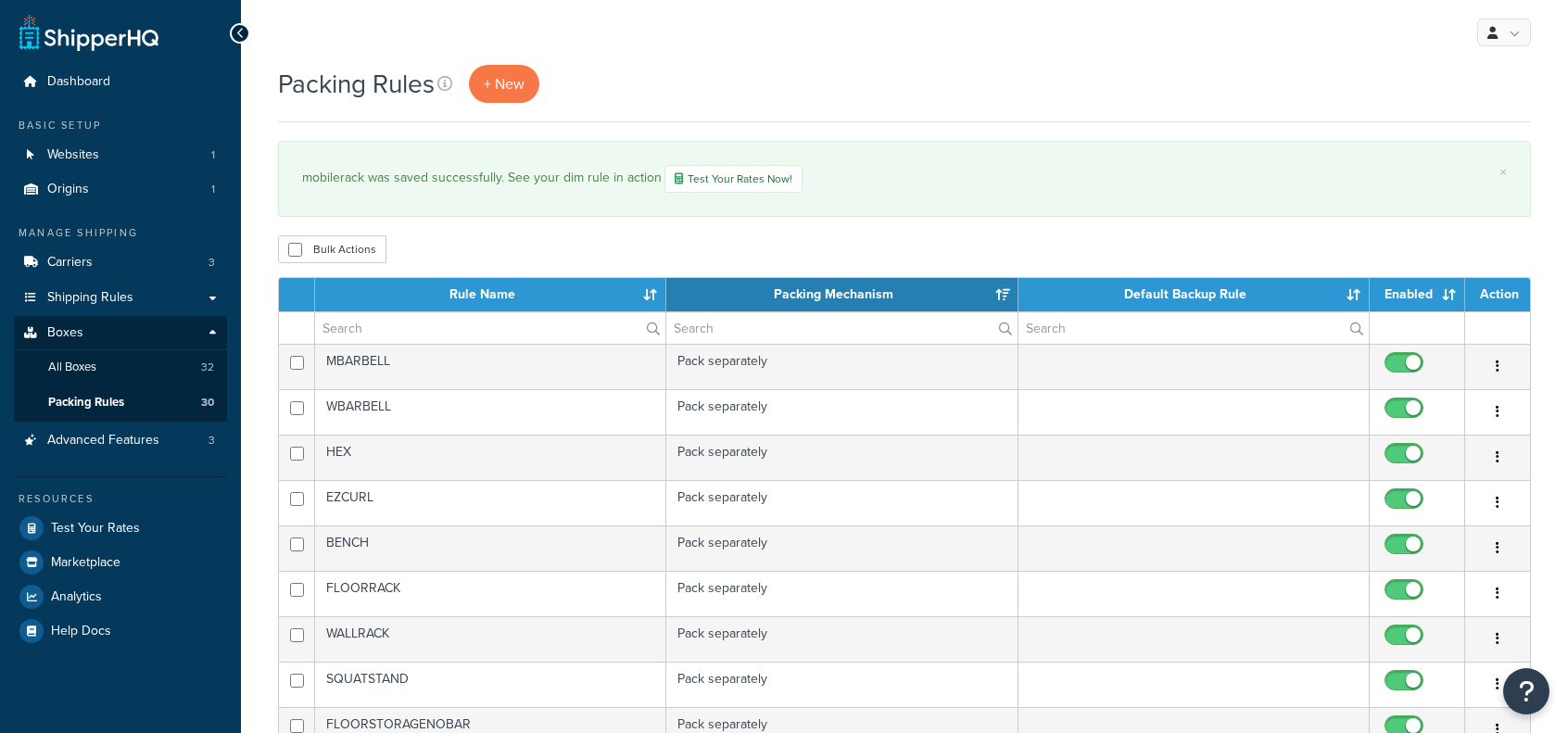
select select "15"
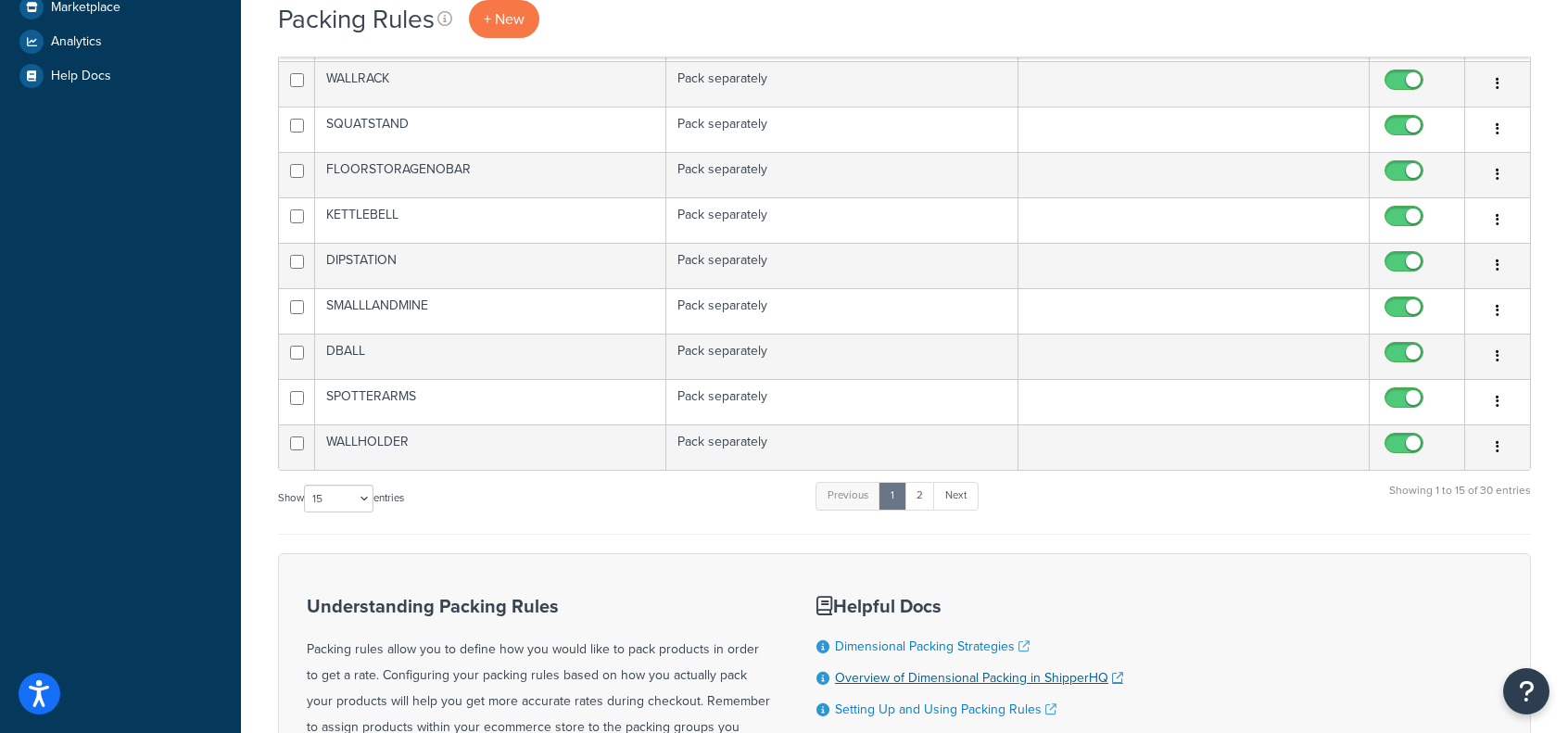
scroll to position [649, 0]
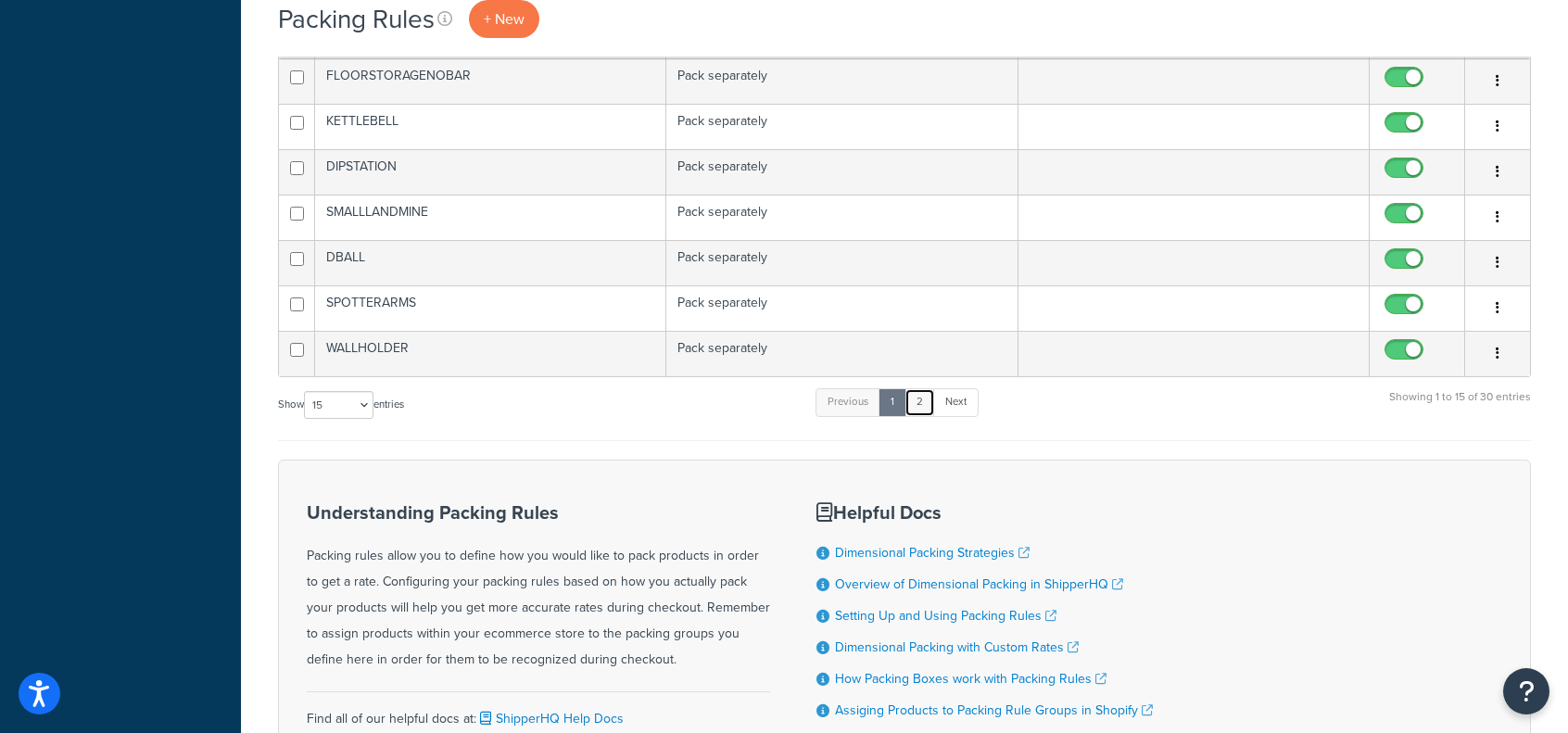
click at [922, 394] on link "2" at bounding box center [920, 402] width 31 height 28
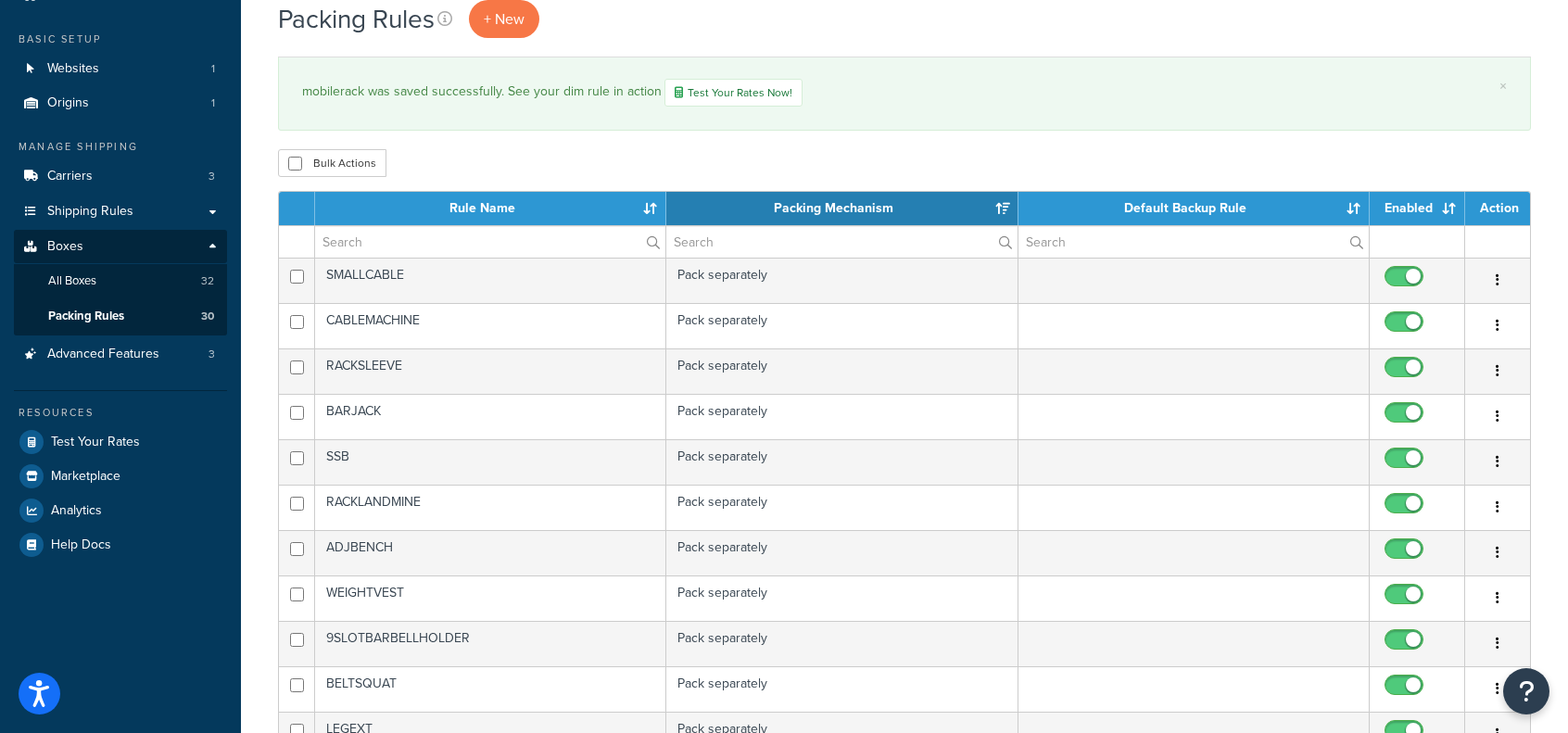
scroll to position [464, 0]
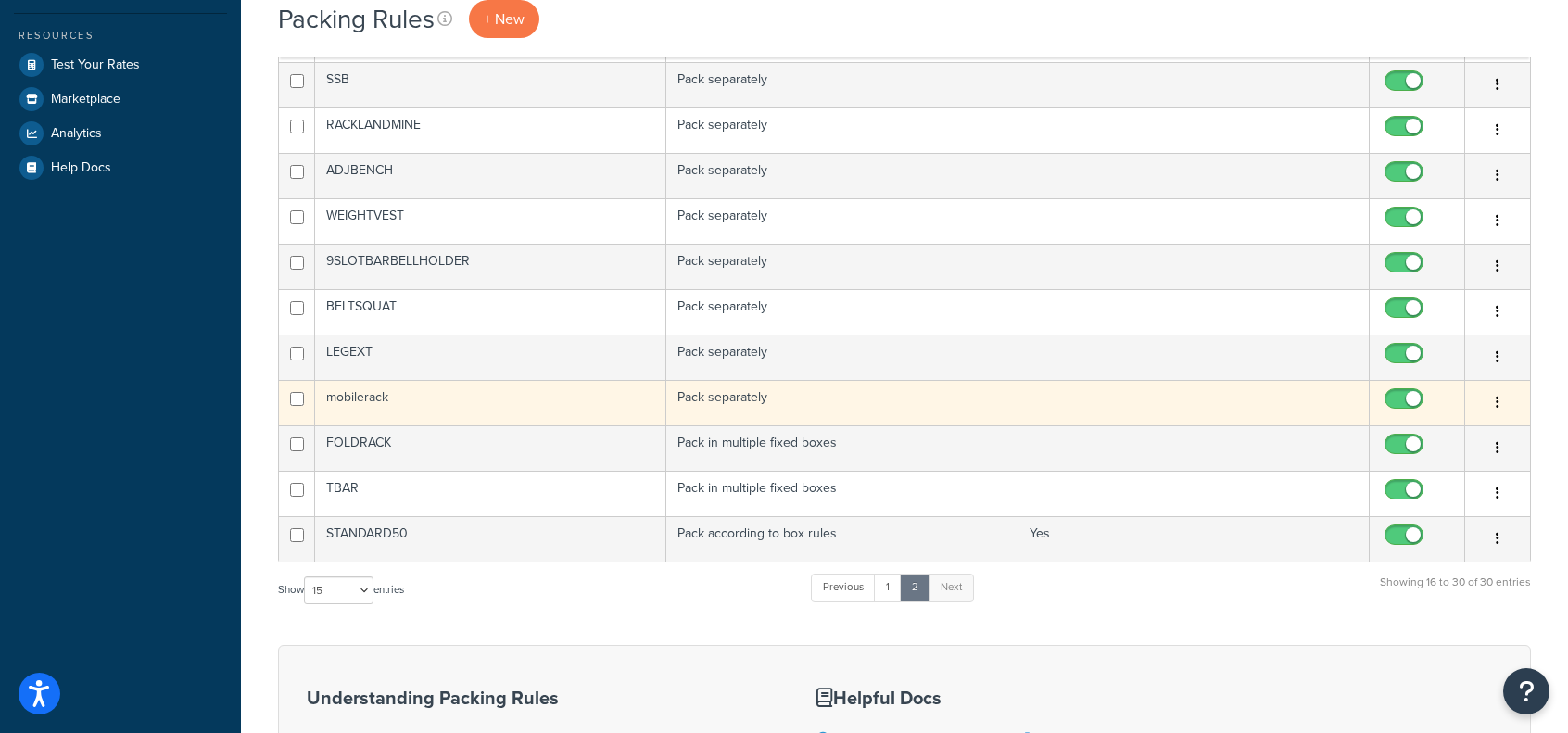
click at [379, 392] on td "mobilerack" at bounding box center [491, 403] width 352 height 46
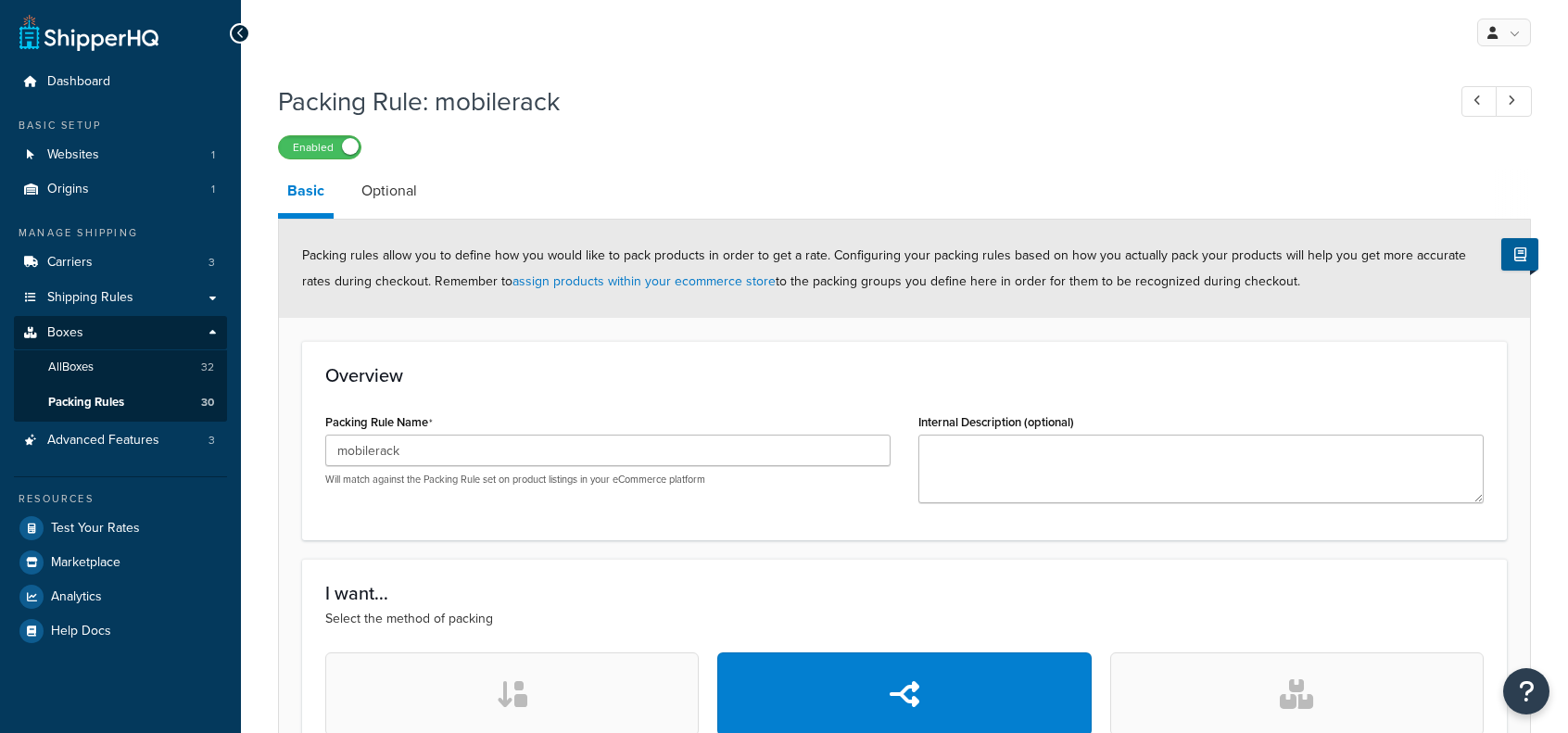
select select "737417"
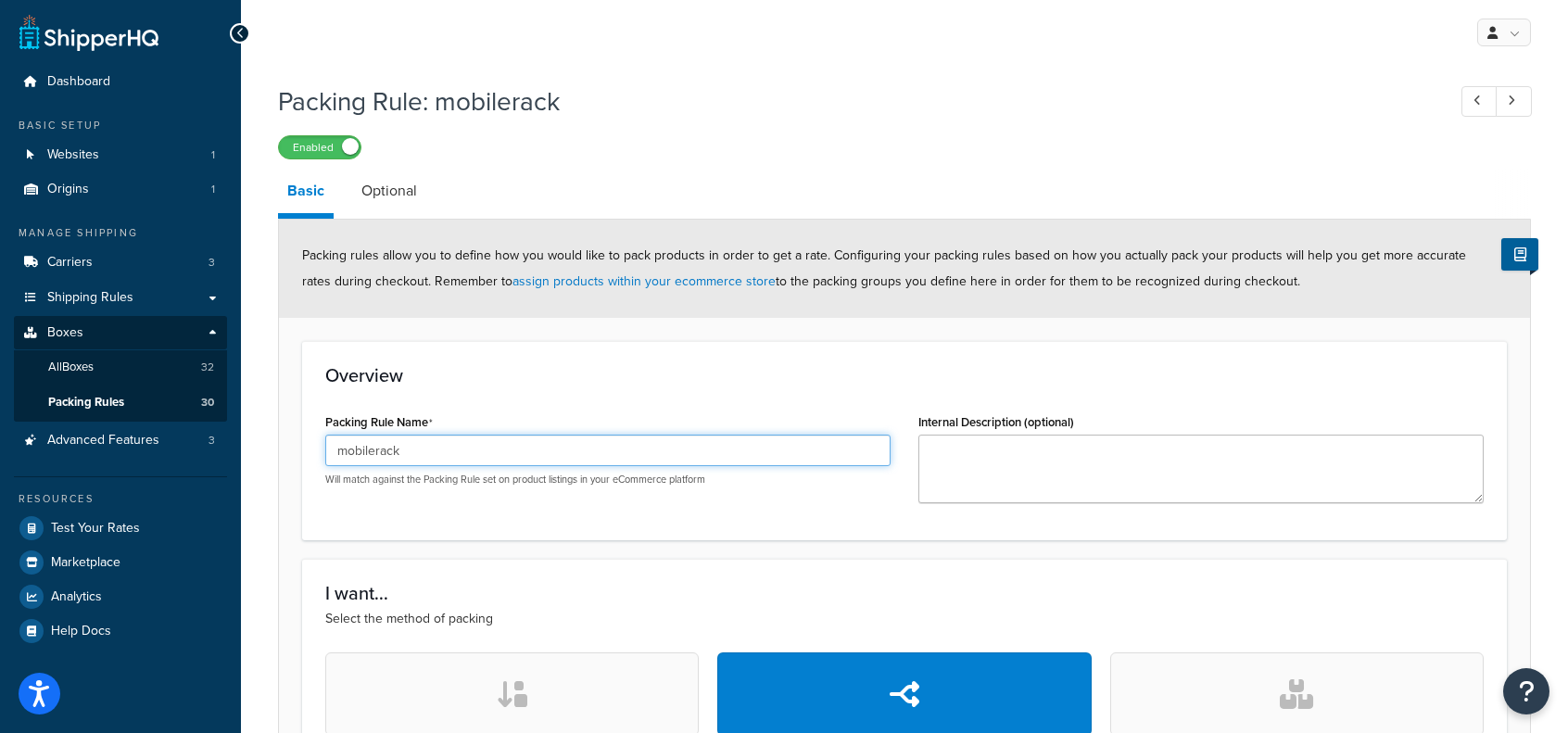
click at [439, 459] on input "mobilerack" at bounding box center [608, 451] width 565 height 32
click at [438, 461] on input "mobilerack" at bounding box center [608, 451] width 565 height 32
type input "MOBILERACK"
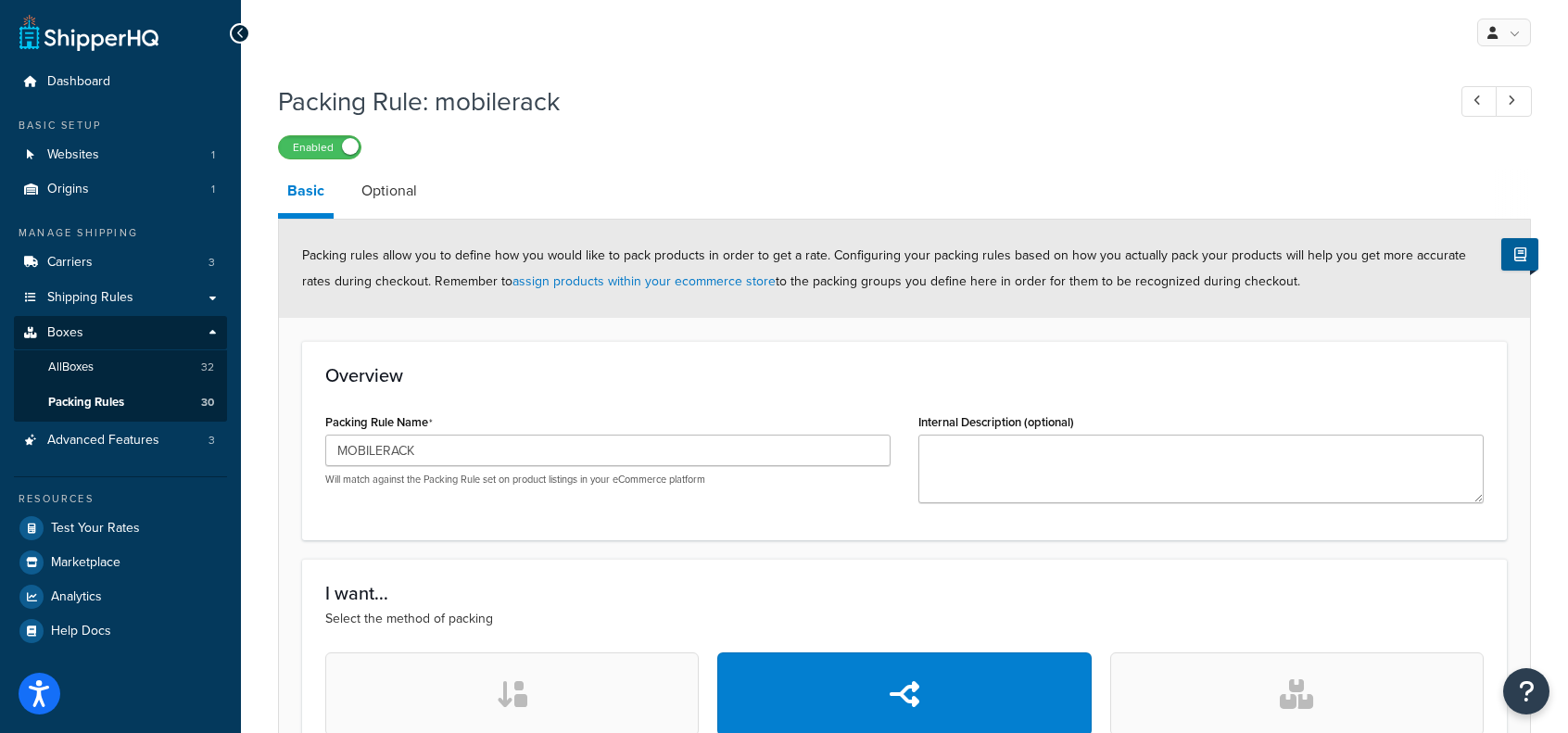
click at [508, 422] on div "Packing Rule Name MOBILERACK Will match against the Packing Rule set on product…" at bounding box center [608, 448] width 565 height 77
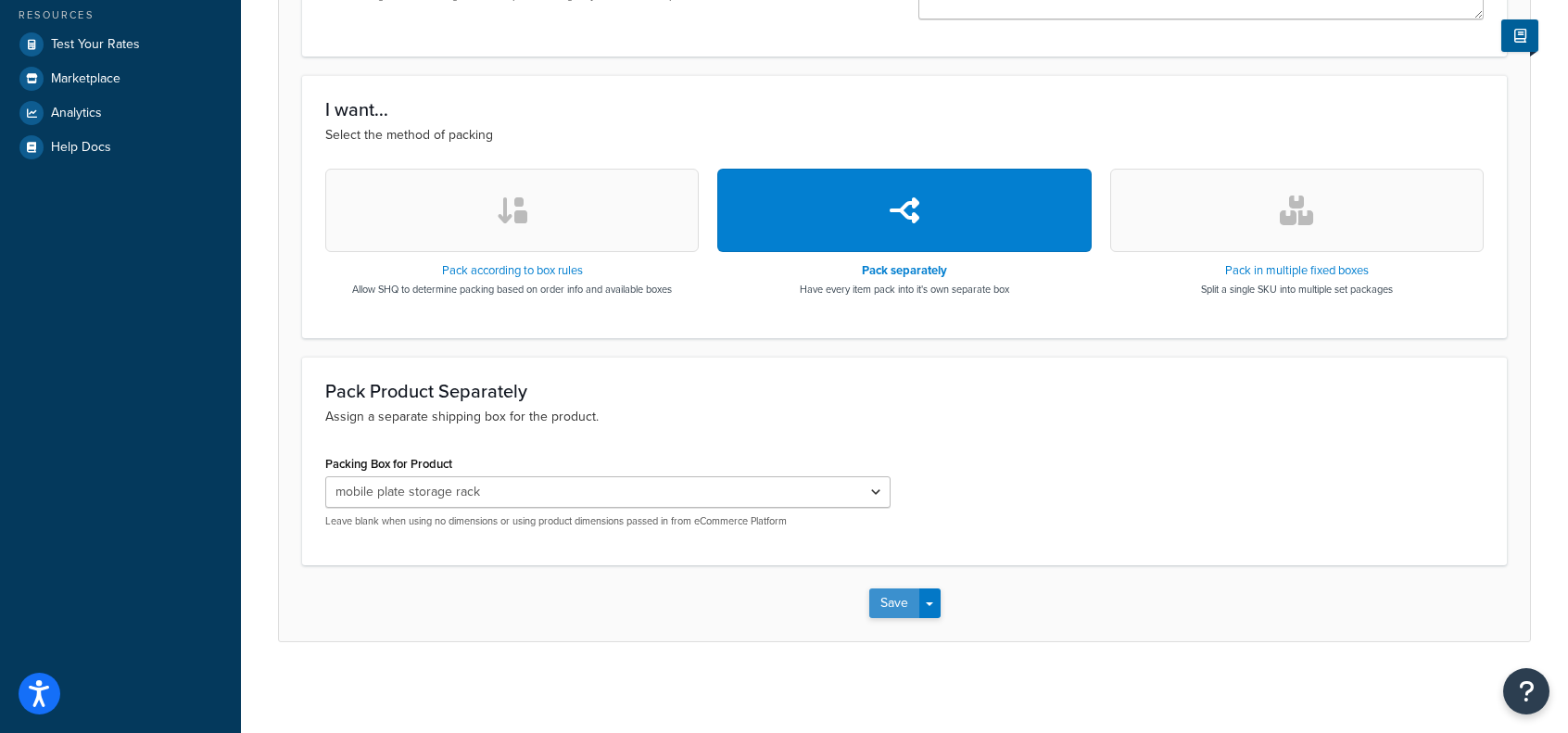
click at [892, 607] on button "Save" at bounding box center [895, 604] width 50 height 30
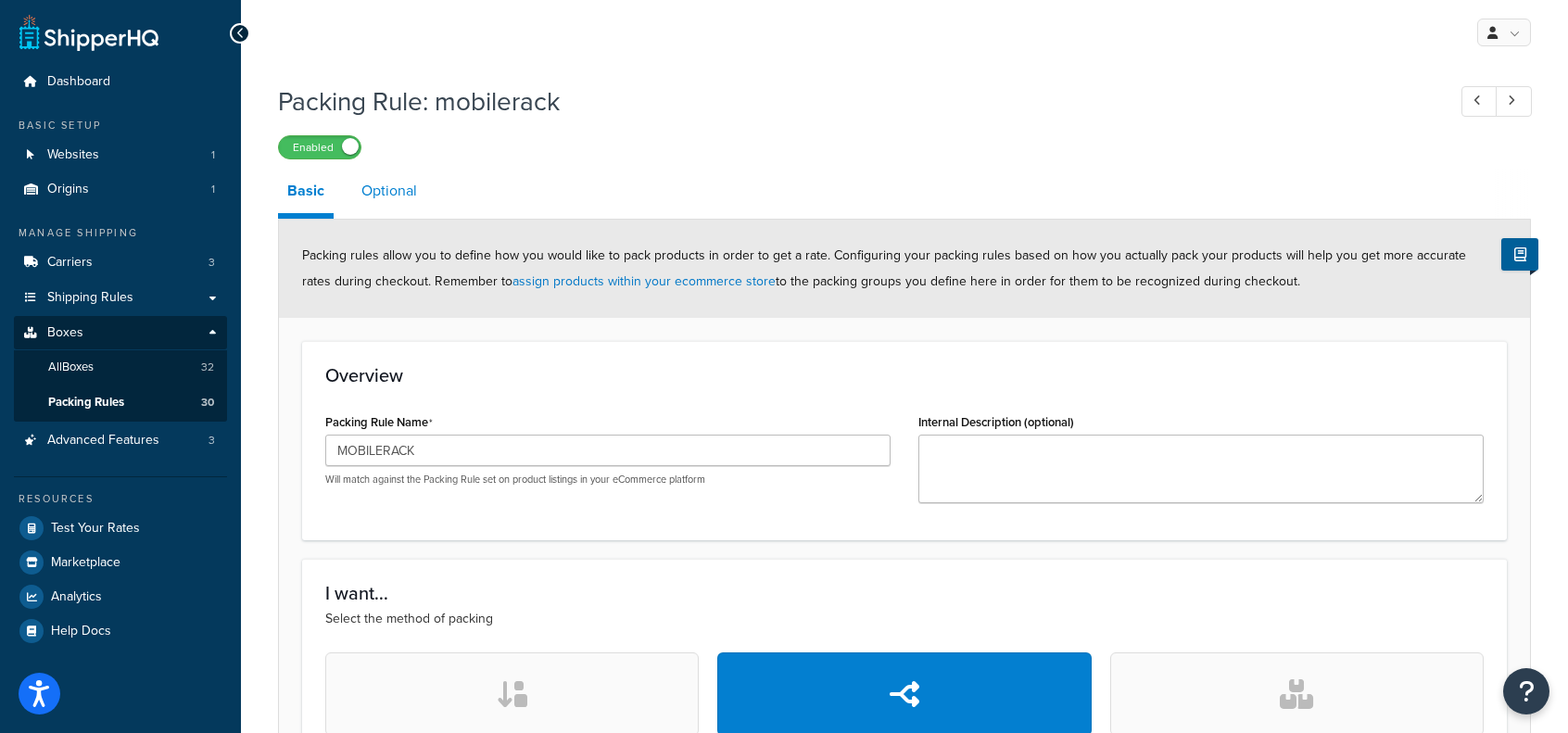
click at [387, 188] on link "Optional" at bounding box center [389, 191] width 74 height 45
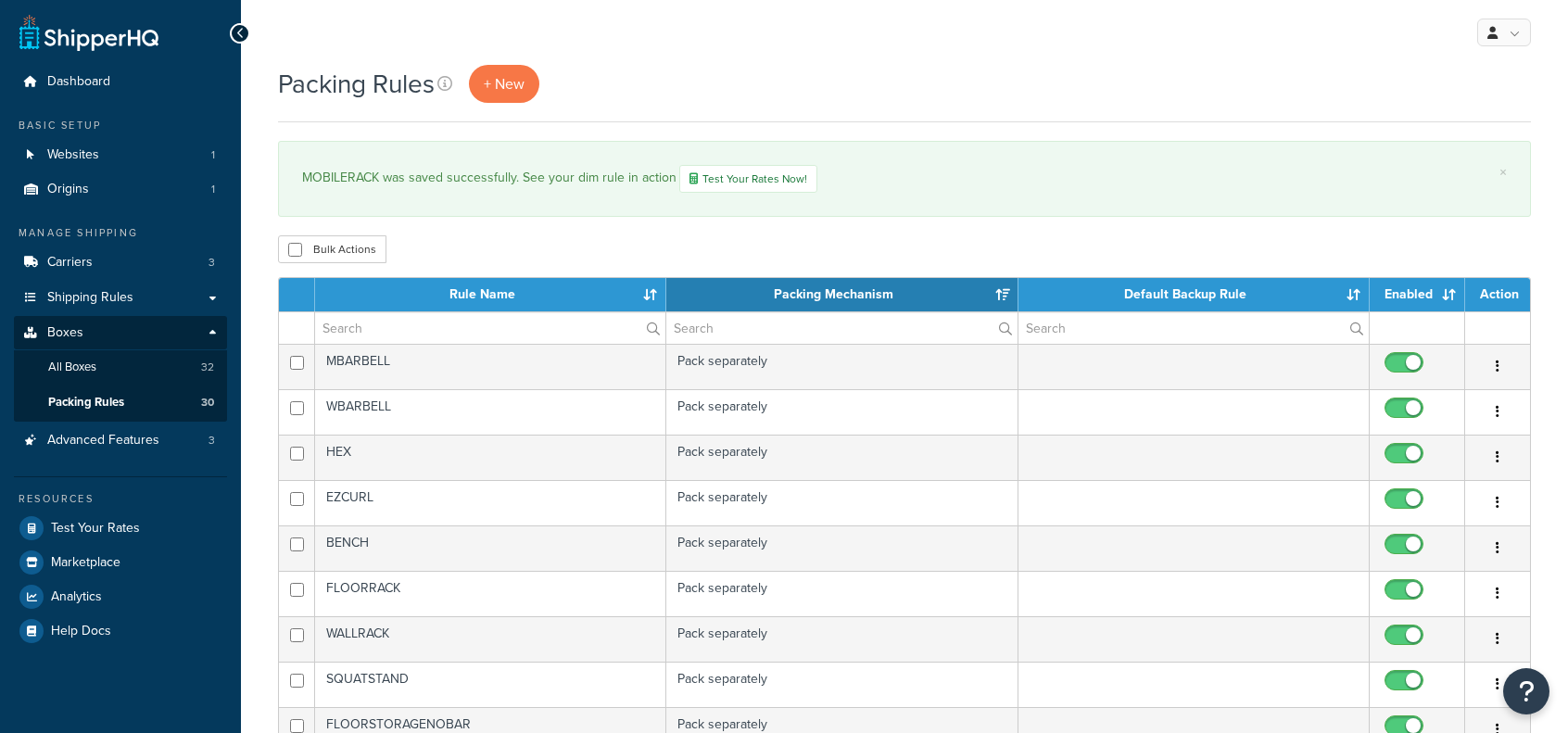
select select "15"
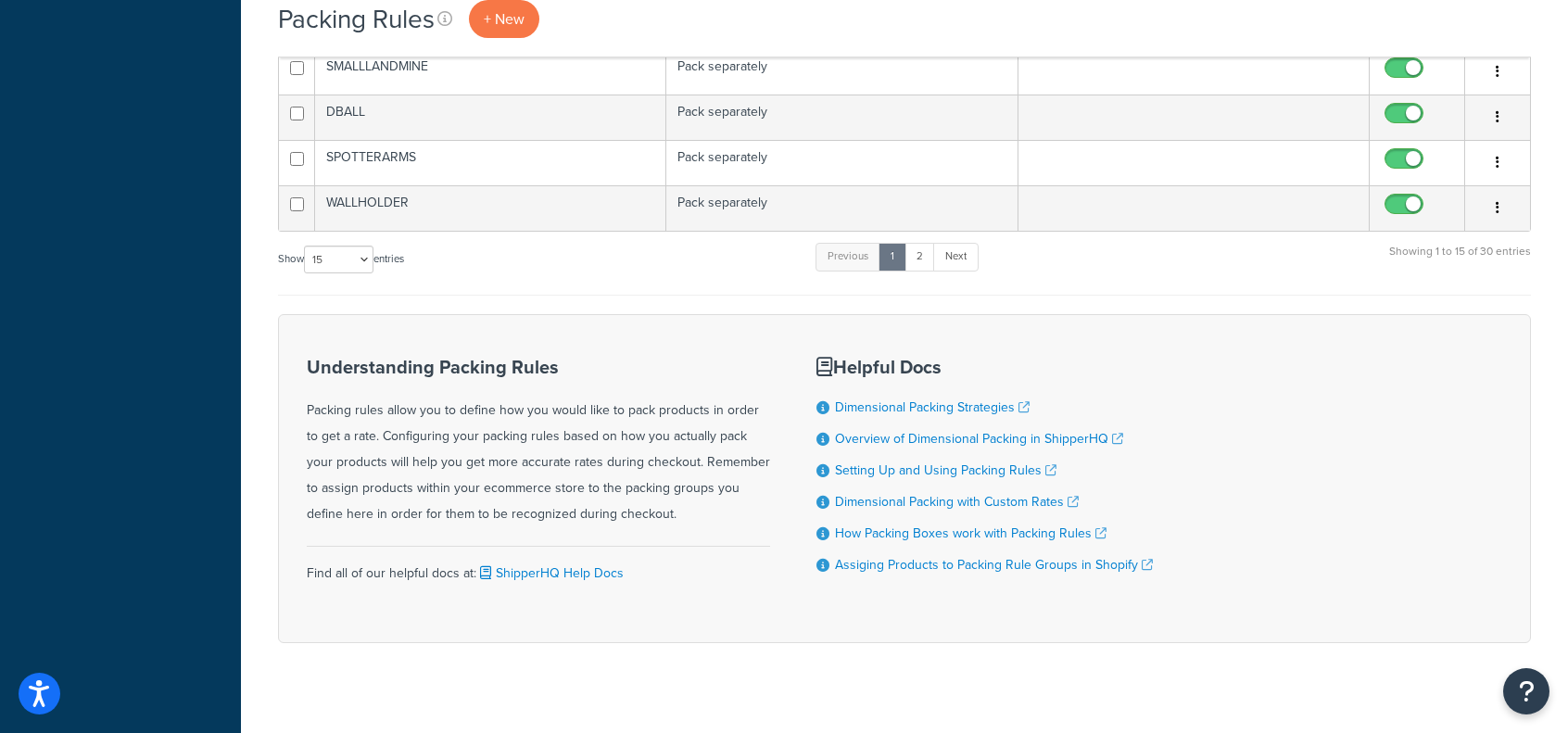
scroll to position [806, 0]
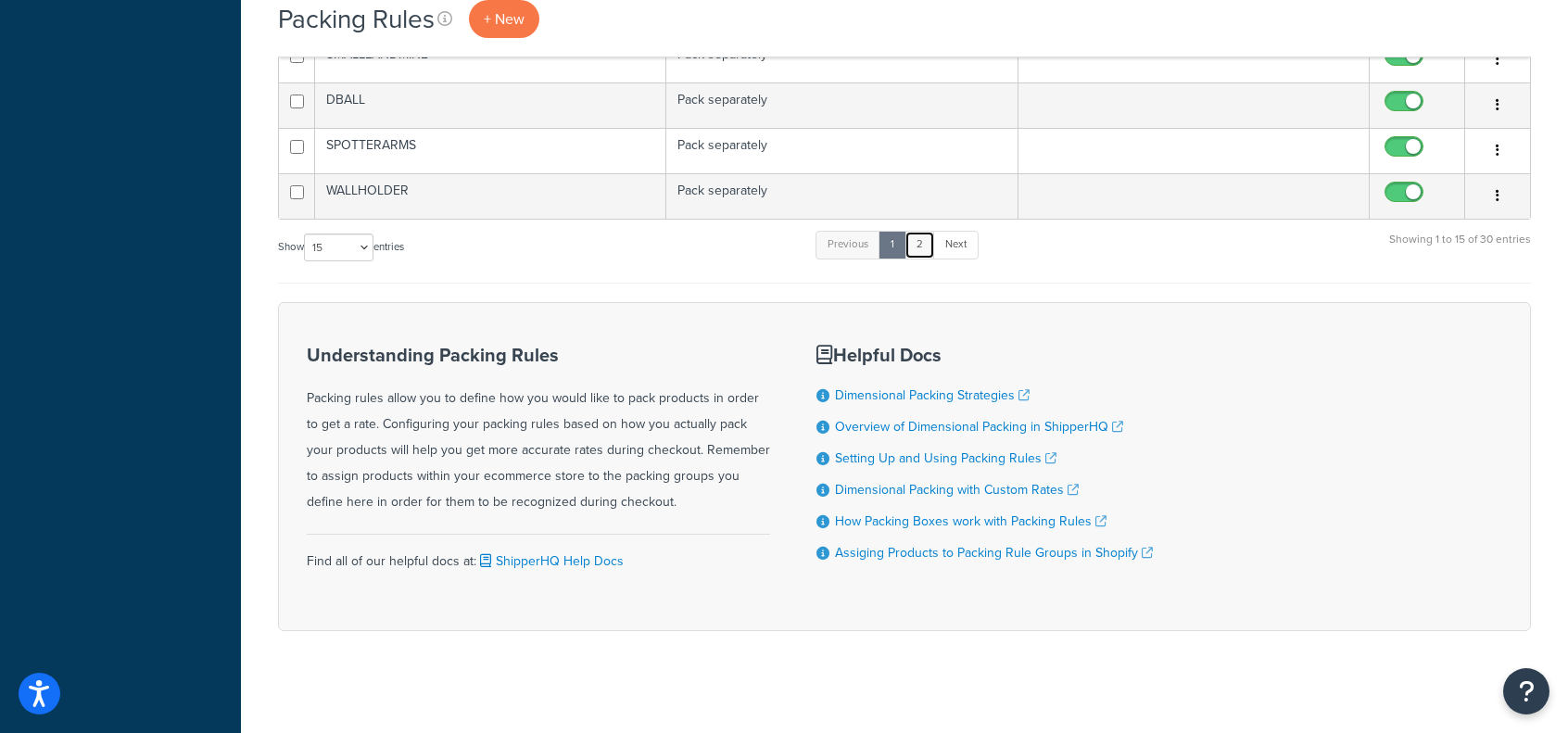
click at [920, 241] on link "2" at bounding box center [920, 244] width 31 height 28
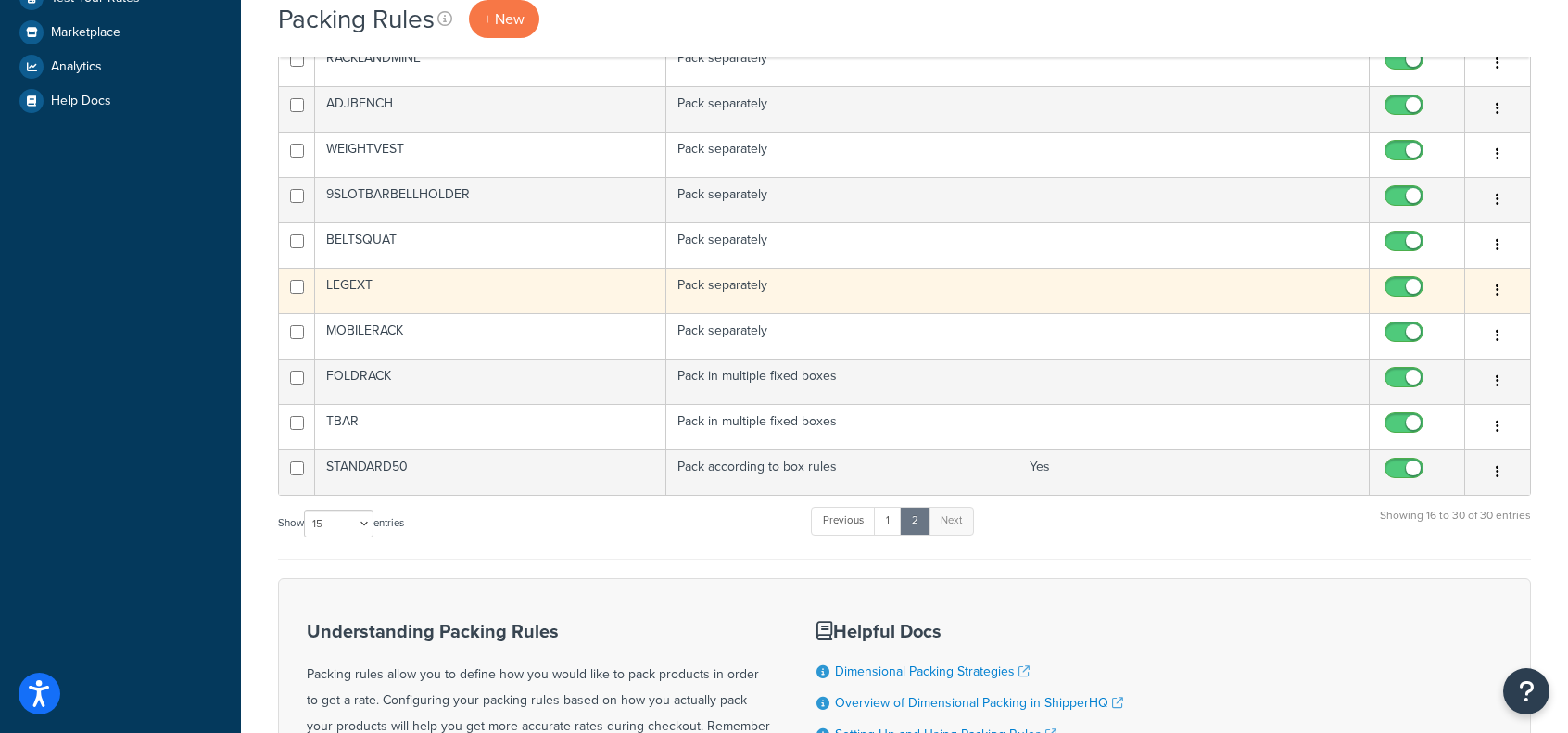
scroll to position [528, 0]
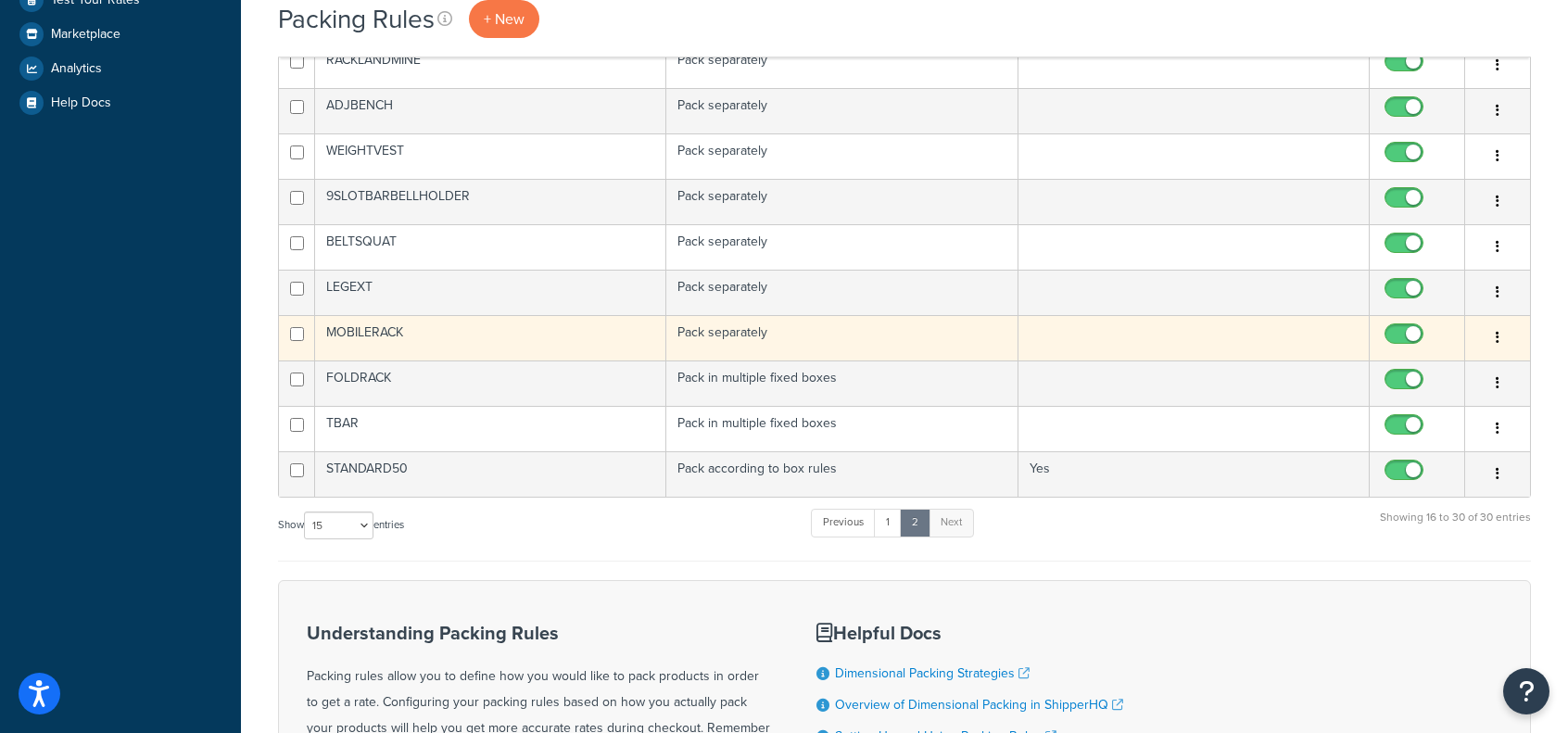
click at [359, 328] on td "MOBILERACK" at bounding box center [491, 338] width 352 height 46
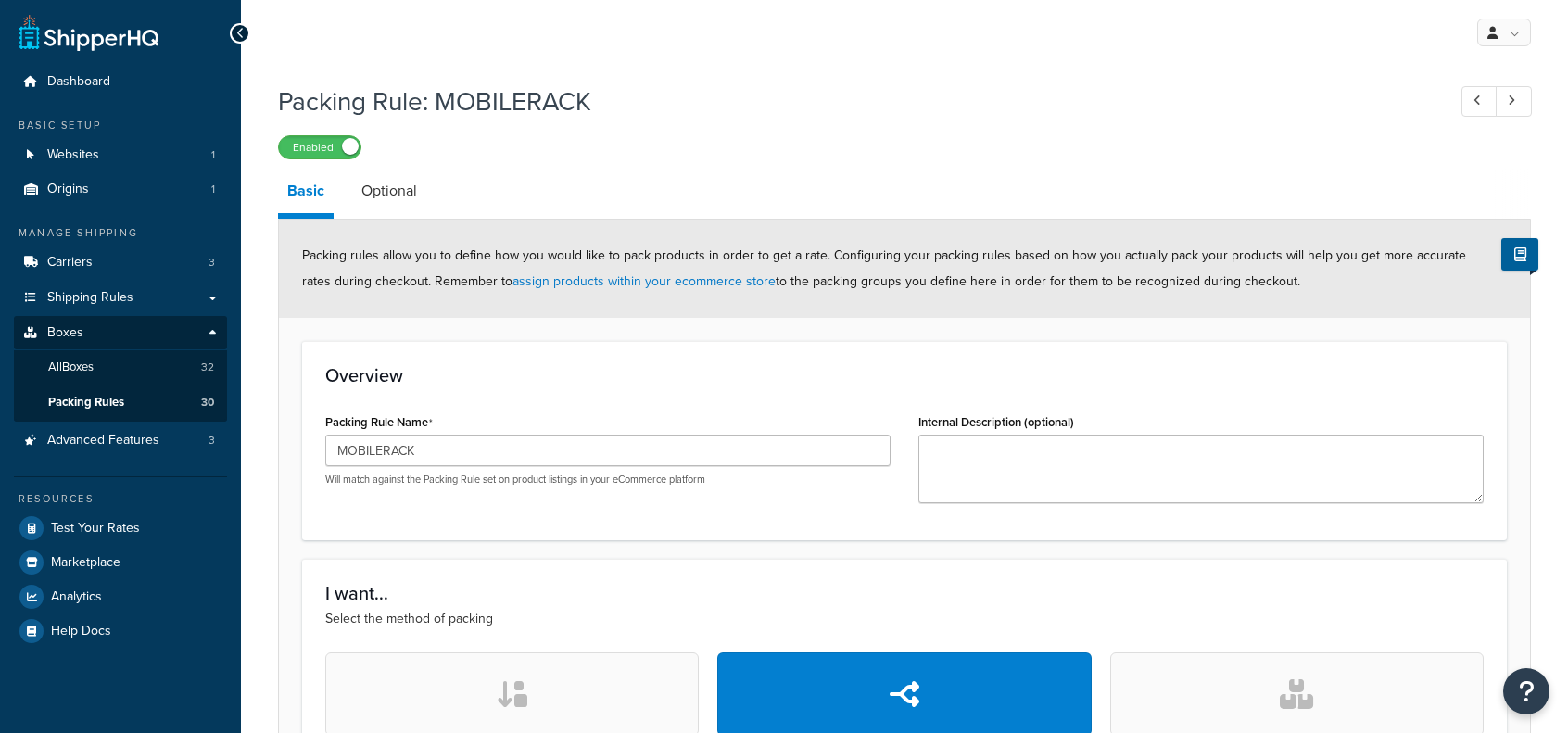
select select "737417"
click at [412, 183] on link "Optional" at bounding box center [389, 191] width 74 height 45
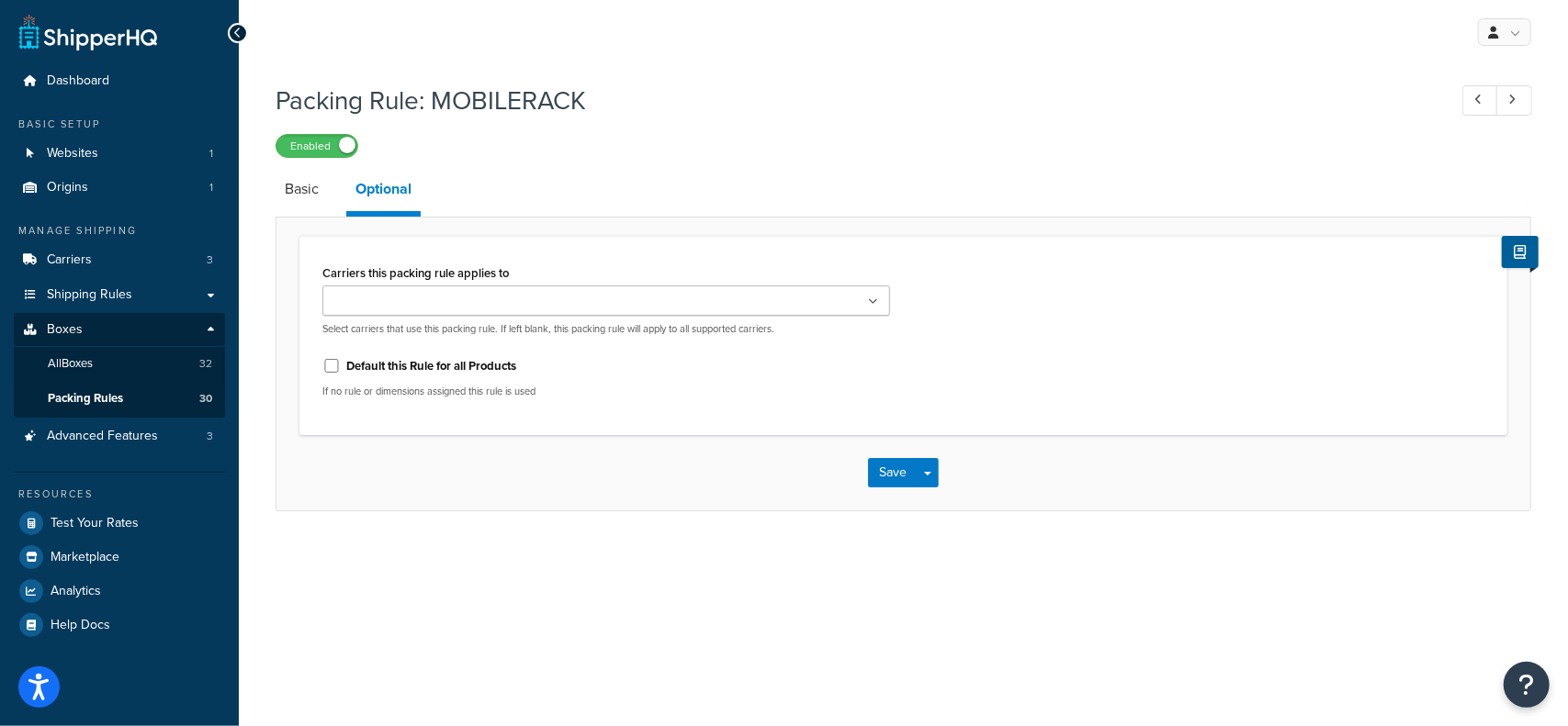
click at [467, 296] on input "Carriers this packing rule applies to" at bounding box center [408, 302] width 162 height 21
click at [331, 368] on input "Default this Rule for all Products" at bounding box center [332, 371] width 19 height 14
checkbox input "true"
click at [881, 475] on button "Save" at bounding box center [893, 477] width 49 height 30
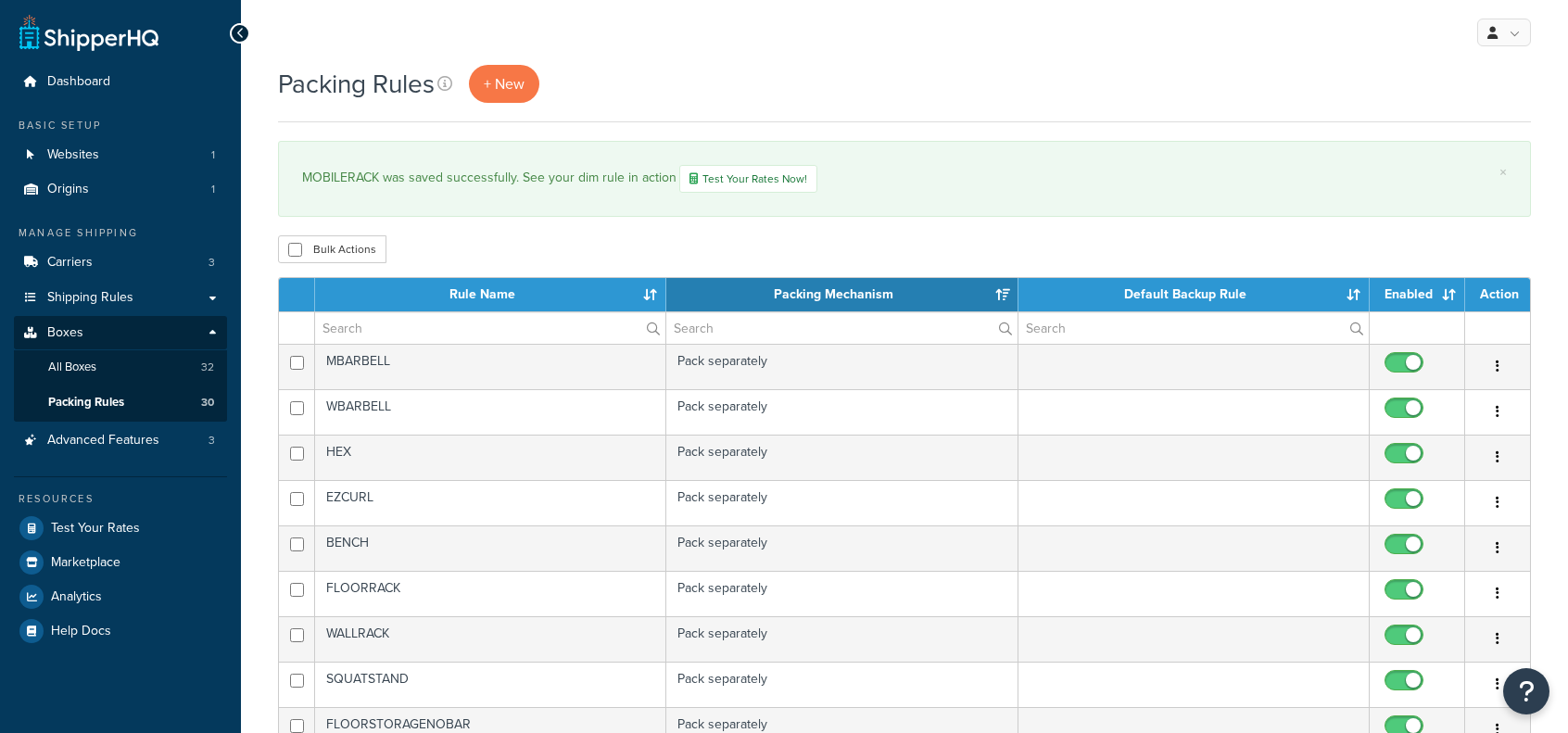
select select "15"
